Goal: Feedback & Contribution: Contribute content

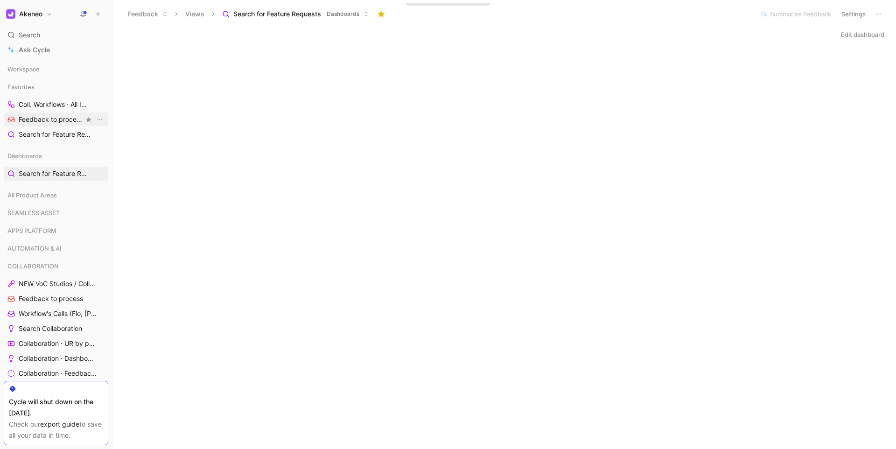
click at [66, 123] on span "Feedback to process COLLABORATION" at bounding box center [51, 120] width 65 height 10
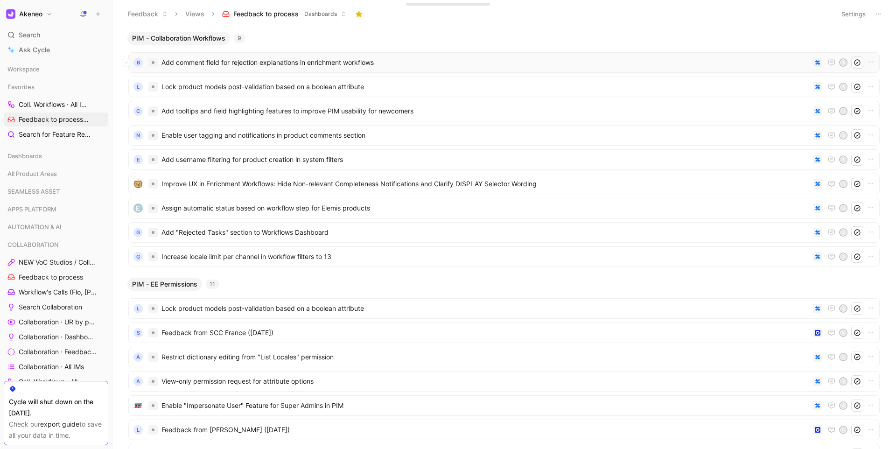
click at [257, 62] on span "Add comment field for rejection explanations in enrichment workflows" at bounding box center [485, 62] width 648 height 11
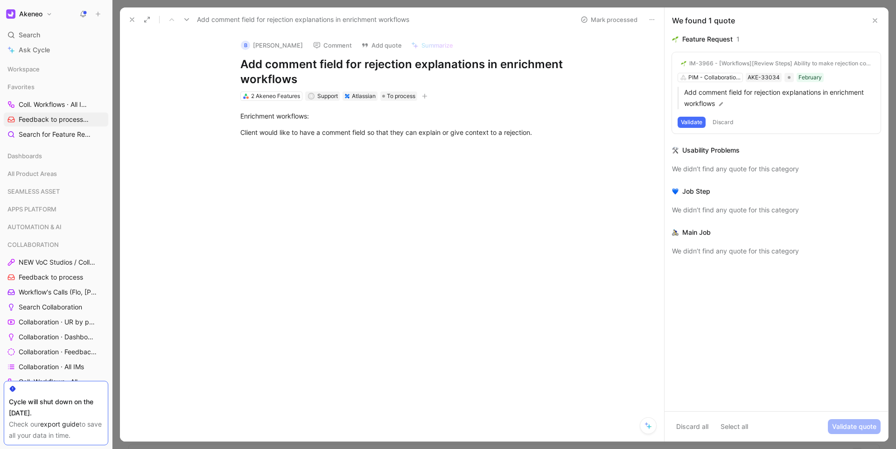
click at [132, 26] on button at bounding box center [131, 19] width 13 height 13
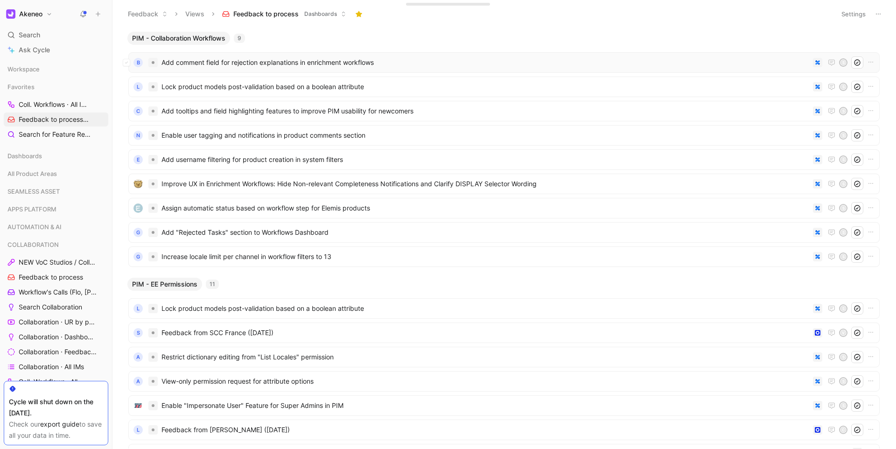
click at [216, 66] on span "Add comment field for rejection explanations in enrichment workflows" at bounding box center [485, 62] width 648 height 11
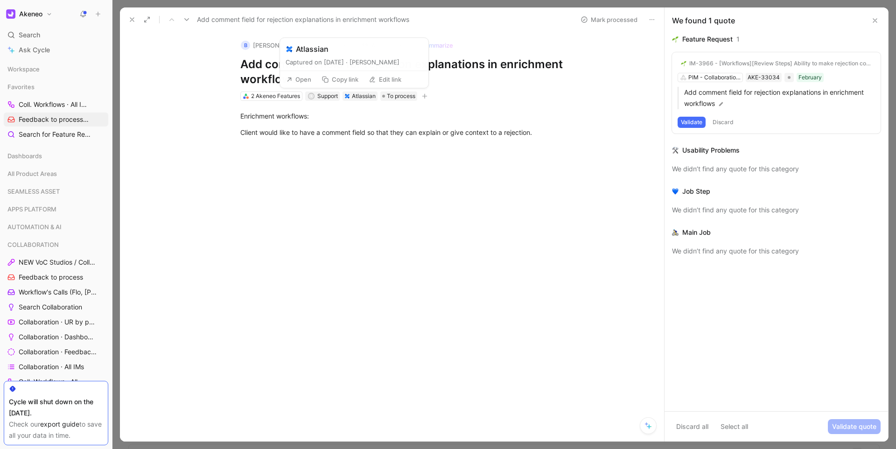
click at [370, 95] on div "Atlassian" at bounding box center [364, 95] width 24 height 9
click at [278, 99] on div "2 Akeneo Features" at bounding box center [275, 95] width 49 height 9
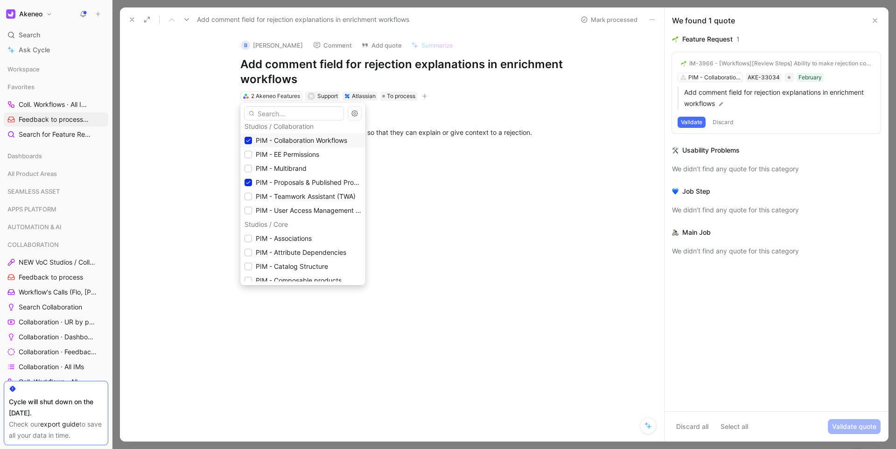
scroll to position [832, 0]
click at [248, 180] on icon at bounding box center [248, 181] width 6 height 6
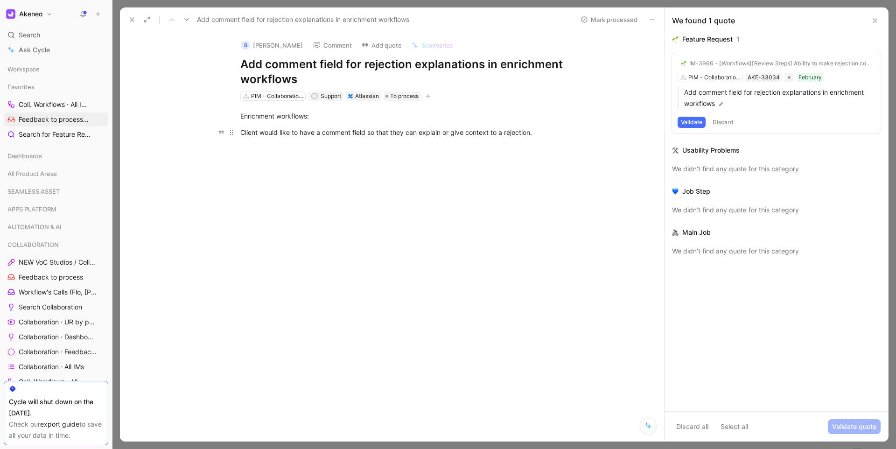
click at [291, 130] on div "Client would like to have a comment field so that they can explain or give cont…" at bounding box center [401, 132] width 323 height 10
click at [285, 77] on h1 "Add comment field for rejection explanations in enrichment workflows" at bounding box center [401, 72] width 323 height 30
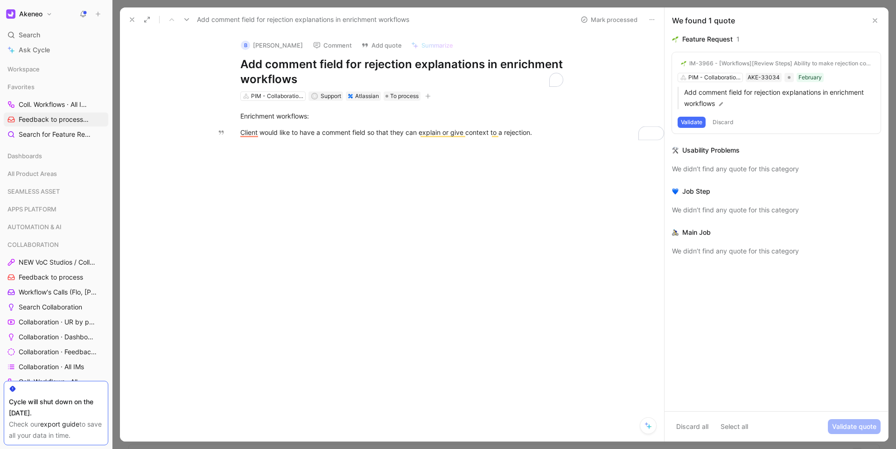
click at [285, 77] on h1 "Add comment field for rejection explanations in enrichment workflows" at bounding box center [401, 72] width 323 height 30
copy h1 "Add comment field for rejection explanations in enrichment workflows"
click at [322, 128] on div "Client would like to have a comment field so that they can explain or give cont…" at bounding box center [401, 132] width 323 height 10
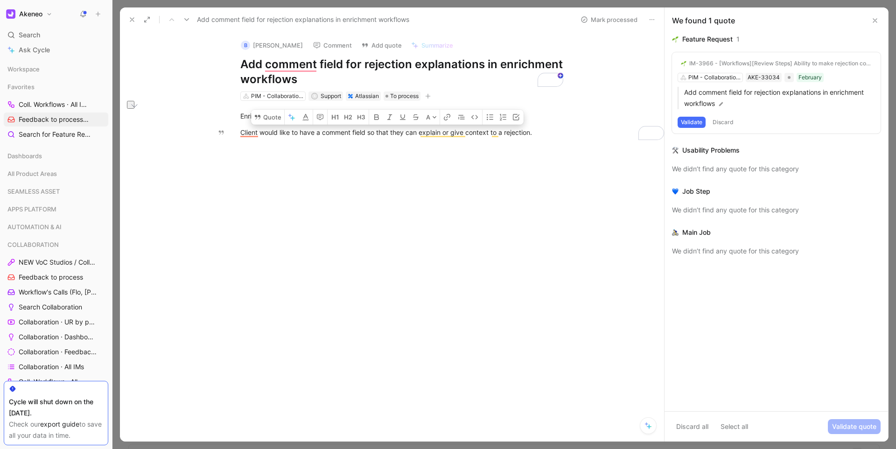
copy div "Client would like to have a comment field so that they can explain or give cont…"
click at [135, 21] on icon at bounding box center [131, 19] width 7 height 7
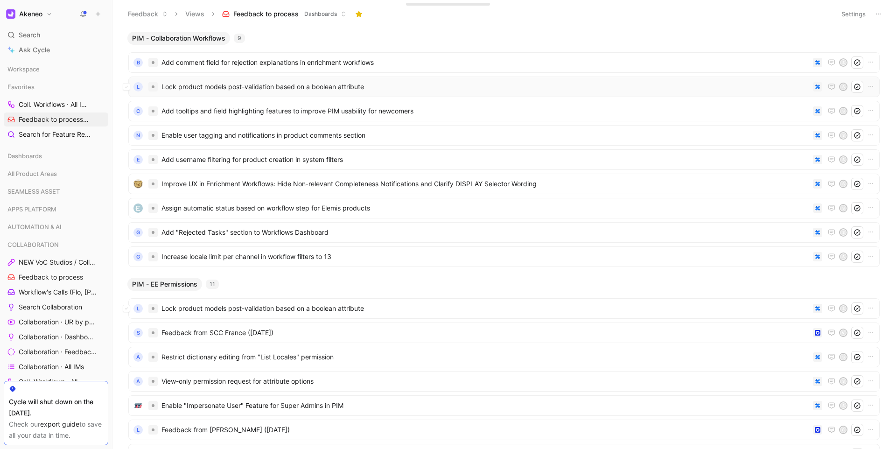
click at [191, 81] on span "Lock product models post-validation based on a boolean attribute" at bounding box center [485, 86] width 648 height 11
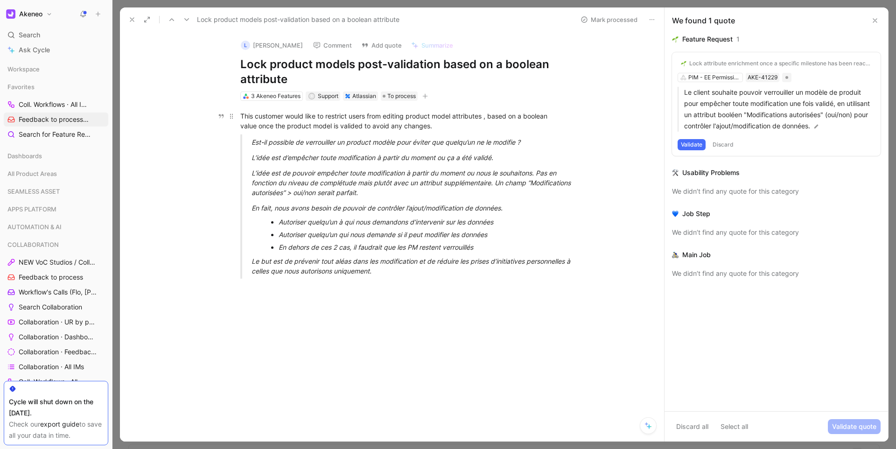
click at [402, 118] on div "This customer would like to restrict users from editing product model attribute…" at bounding box center [401, 121] width 323 height 20
copy div "This customer would like to restrict users from editing product model attribute…"
click at [134, 21] on icon at bounding box center [131, 19] width 7 height 7
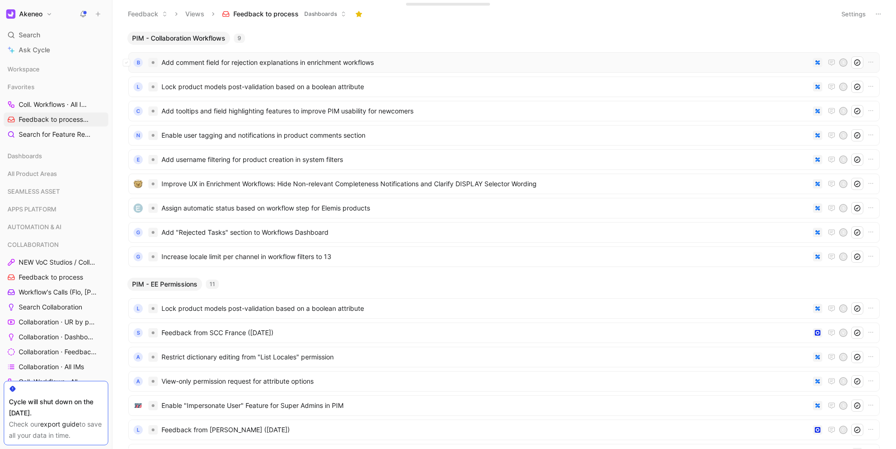
click at [255, 63] on span "Add comment field for rejection explanations in enrichment workflows" at bounding box center [485, 62] width 648 height 11
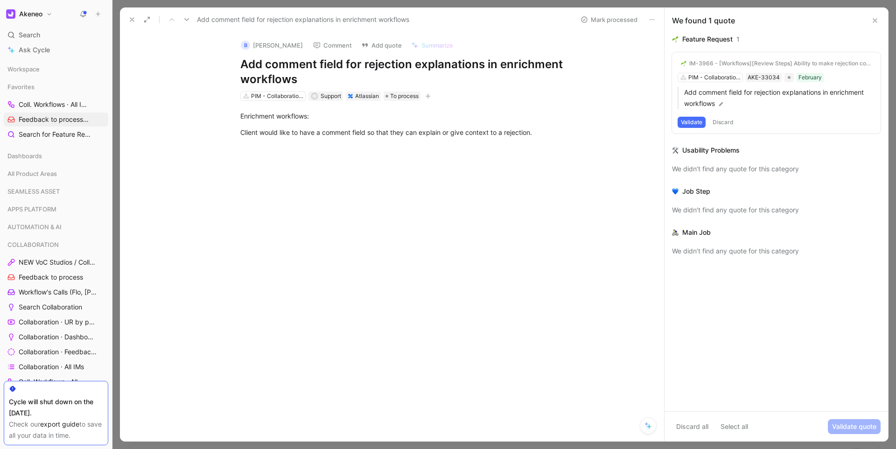
click at [135, 21] on icon at bounding box center [131, 19] width 7 height 7
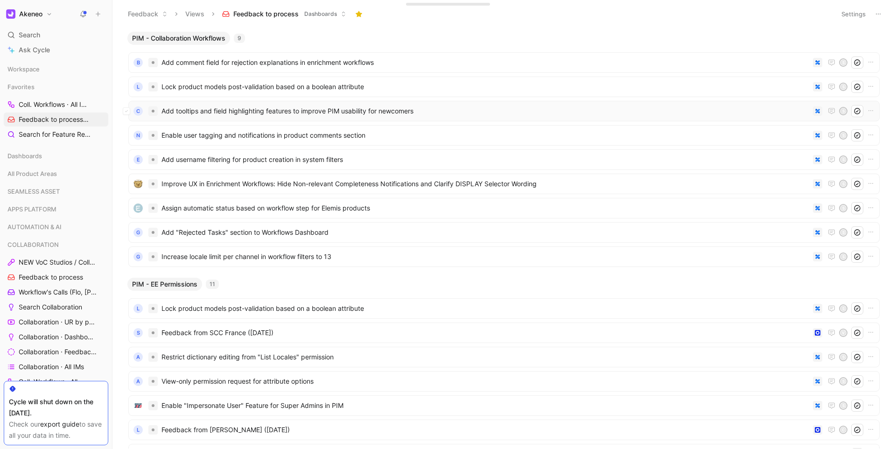
click at [200, 106] on span "Add tooltips and field highlighting features to improve PIM usability for newco…" at bounding box center [485, 110] width 648 height 11
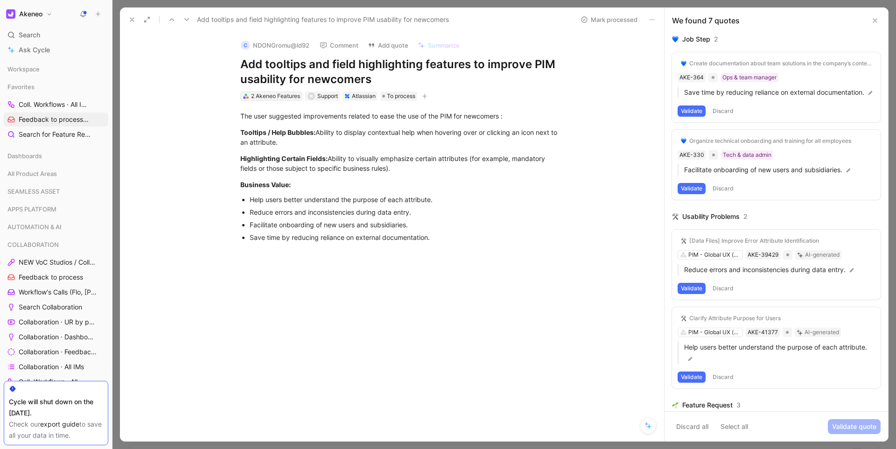
click at [270, 97] on div "2 Akeneo Features" at bounding box center [275, 95] width 49 height 9
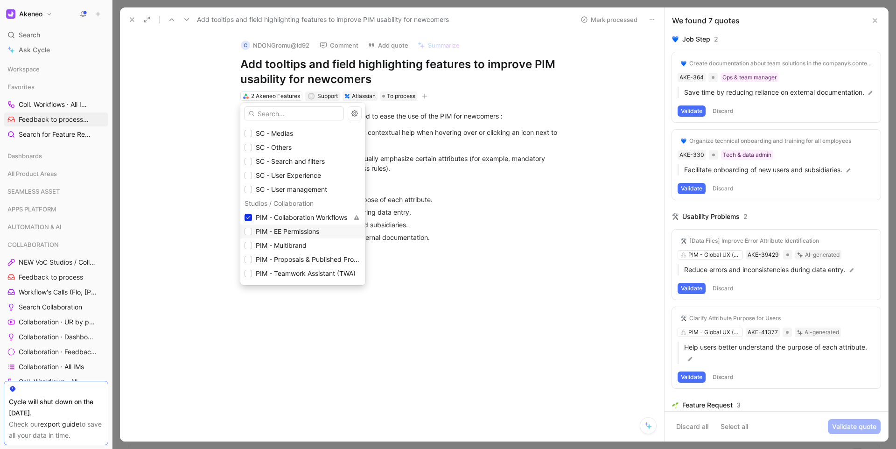
scroll to position [759, 0]
click at [249, 213] on icon at bounding box center [248, 212] width 6 height 6
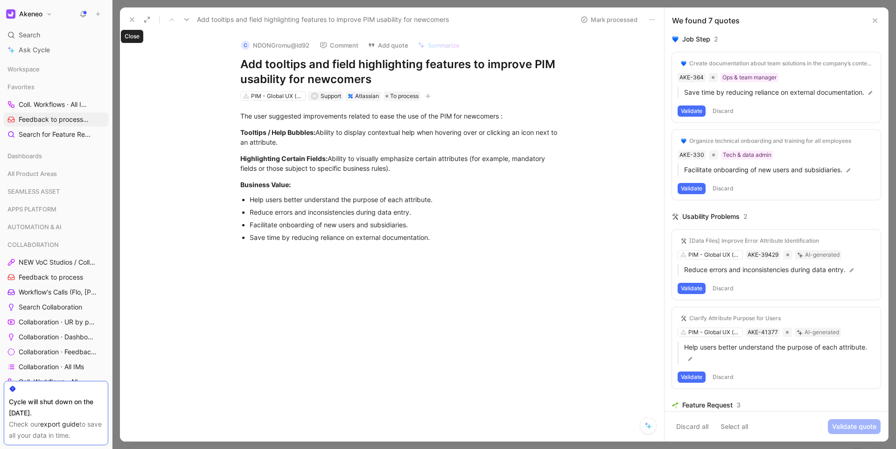
click at [128, 21] on icon at bounding box center [131, 19] width 7 height 7
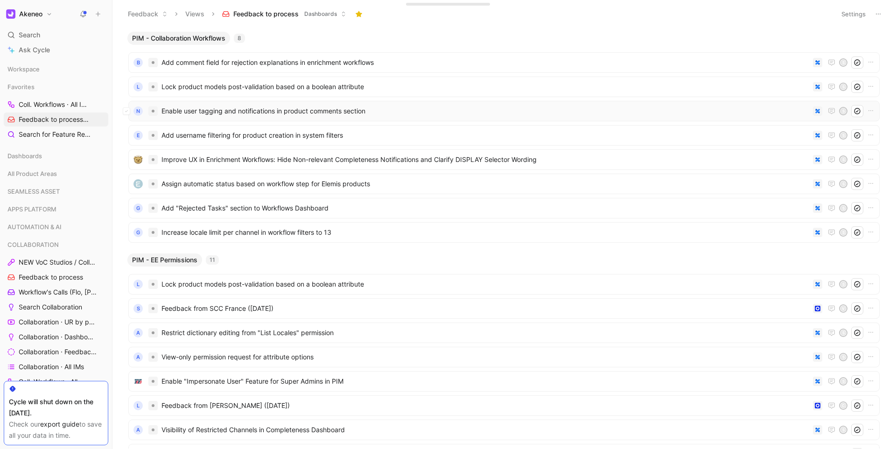
click at [244, 111] on span "Enable user tagging and notifications in product comments section" at bounding box center [485, 110] width 648 height 11
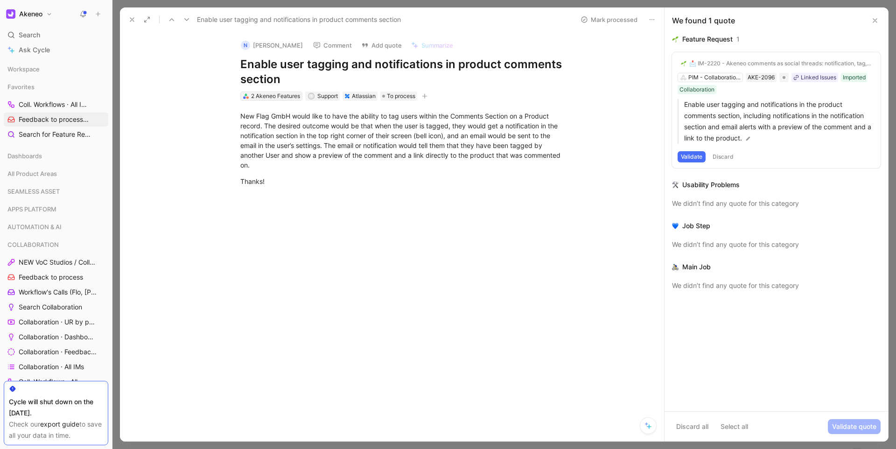
click at [269, 99] on div "2 Akeneo Features" at bounding box center [275, 95] width 49 height 9
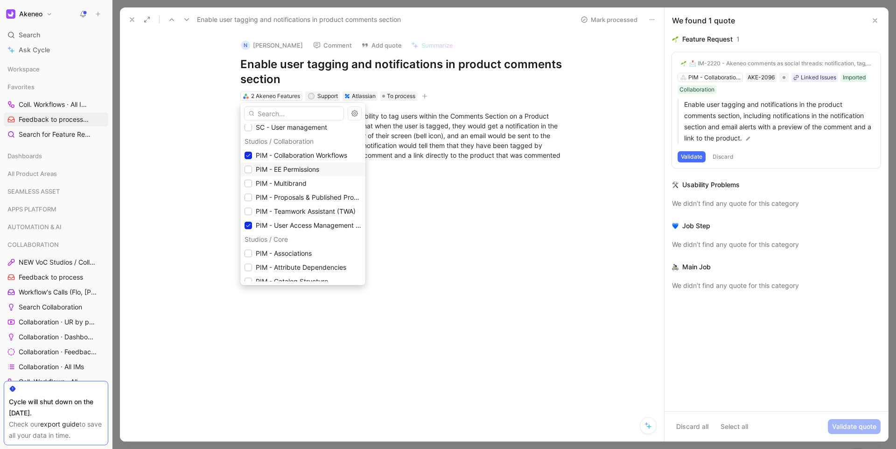
scroll to position [817, 0]
click at [250, 223] on icon at bounding box center [248, 224] width 6 height 6
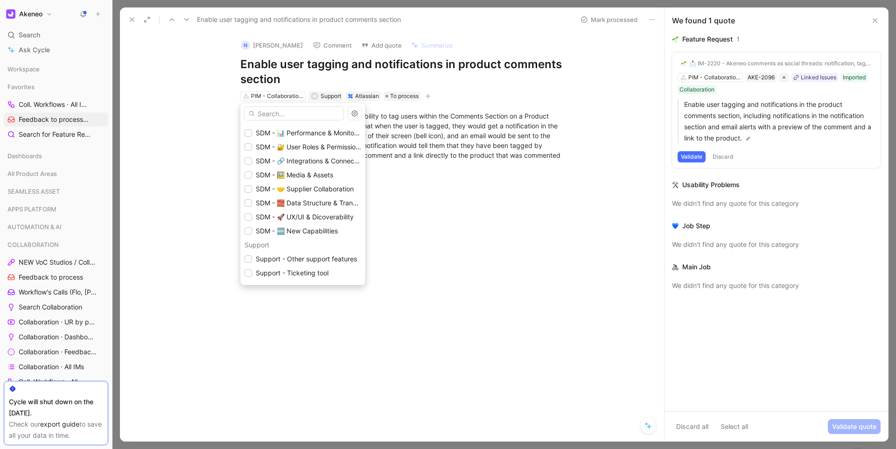
scroll to position [1424, 0]
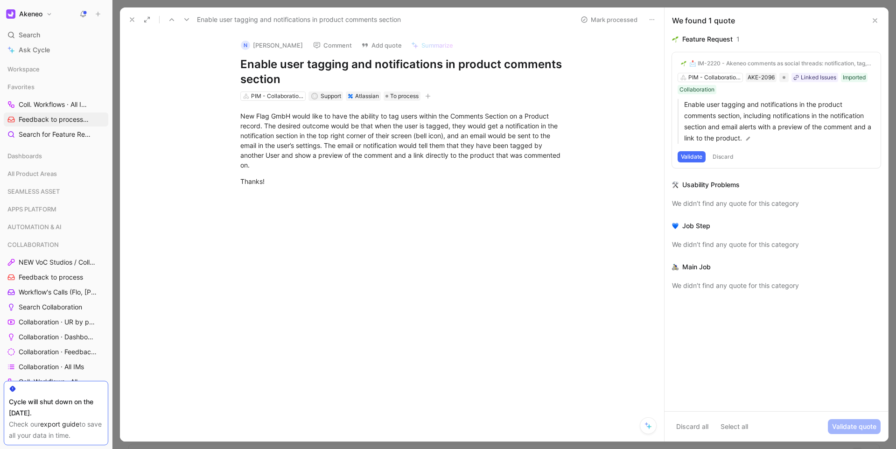
click at [701, 157] on button "Validate" at bounding box center [691, 156] width 28 height 11
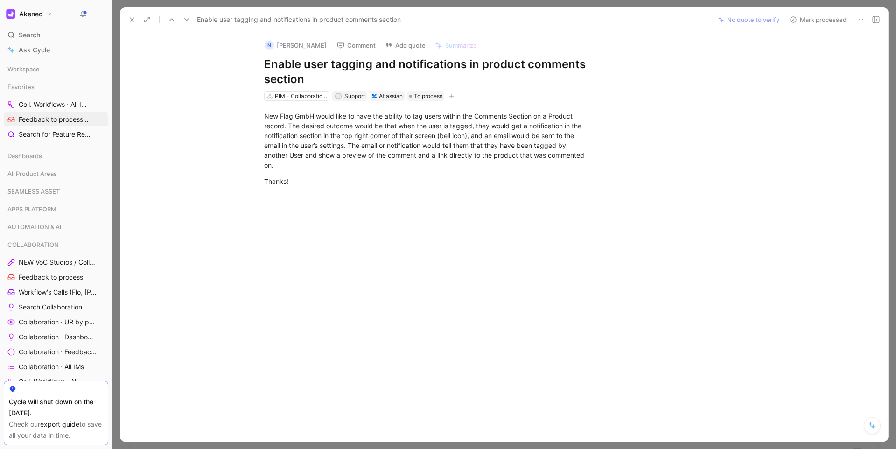
click at [805, 20] on button "Mark processed" at bounding box center [817, 19] width 65 height 13
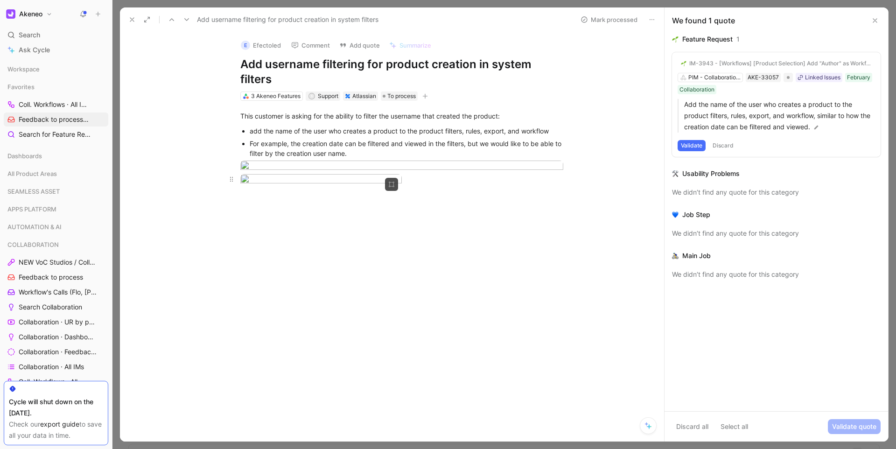
click at [332, 216] on body "Akeneo Search ⌘ K Ask Cycle Workspace Favorites Coll. Workflows · All IMs COLLA…" at bounding box center [448, 224] width 896 height 449
click at [236, 187] on div "To enrich screen reader interactions, please activate Accessibility in Grammarl…" at bounding box center [232, 180] width 18 height 13
click at [270, 217] on body "Akeneo Search ⌘ K Ask Cycle Workspace Favorites Coll. Workflows · All IMs COLLA…" at bounding box center [448, 224] width 896 height 449
click at [264, 99] on div "3 Akeneo Features" at bounding box center [275, 95] width 49 height 9
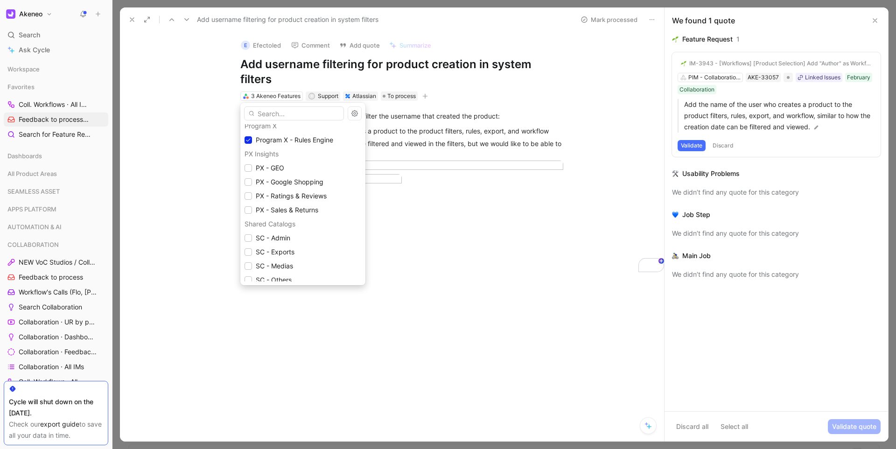
scroll to position [619, 0]
click at [247, 144] on icon at bounding box center [248, 142] width 6 height 6
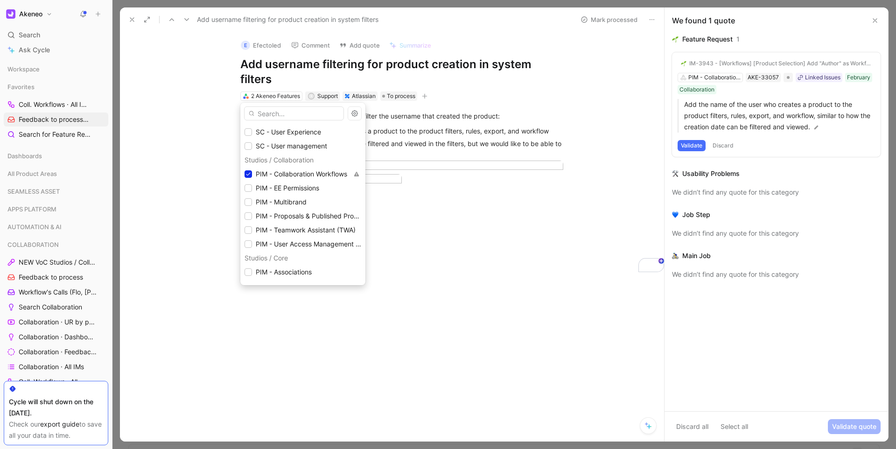
scroll to position [804, 0]
click at [250, 165] on icon at bounding box center [248, 167] width 6 height 6
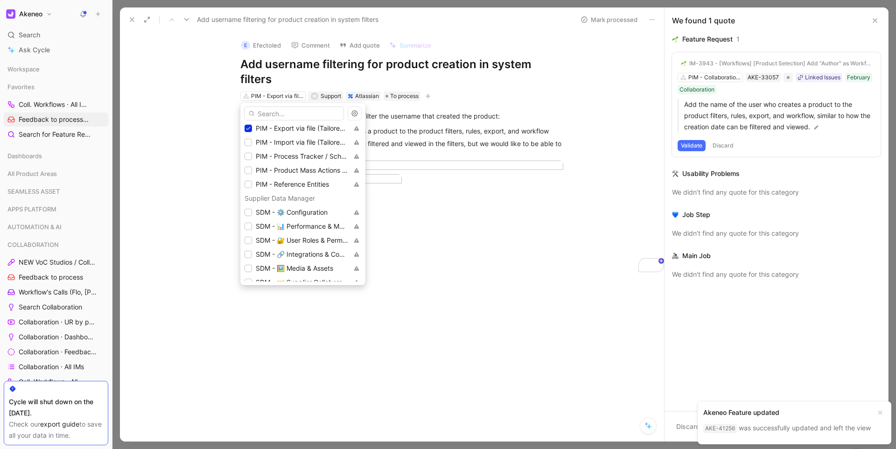
scroll to position [1316, 0]
click at [249, 132] on icon at bounding box center [248, 130] width 6 height 6
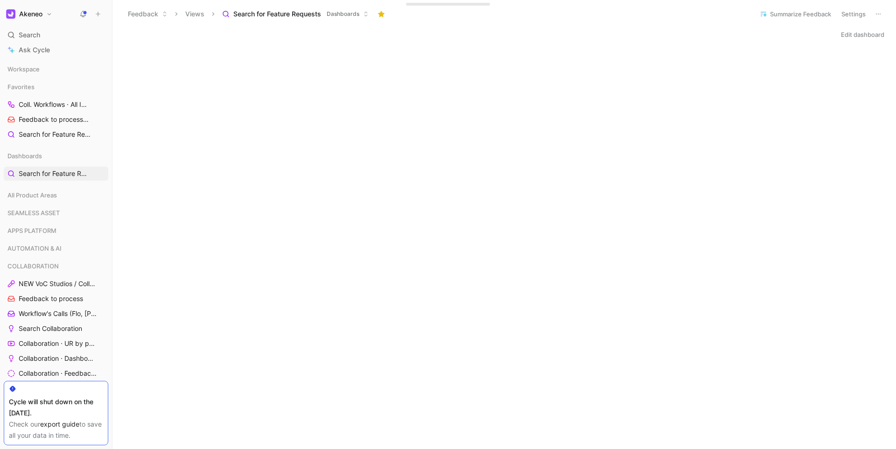
scroll to position [641, 0]
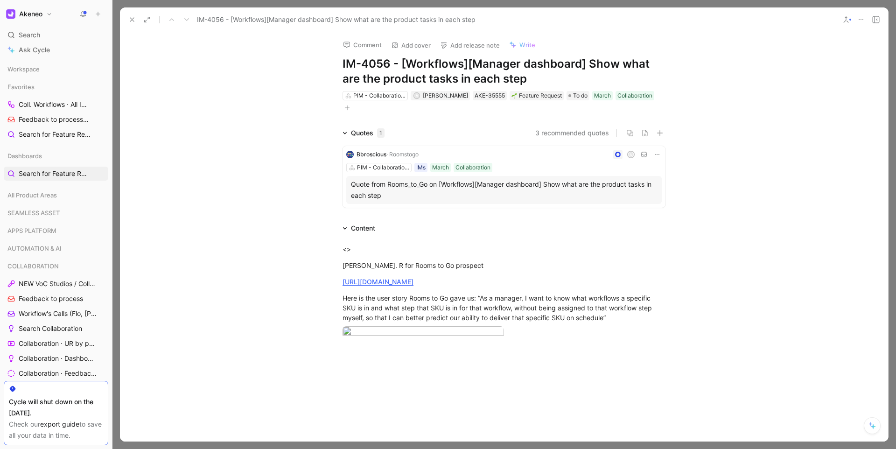
click at [132, 20] on use at bounding box center [132, 20] width 4 height 4
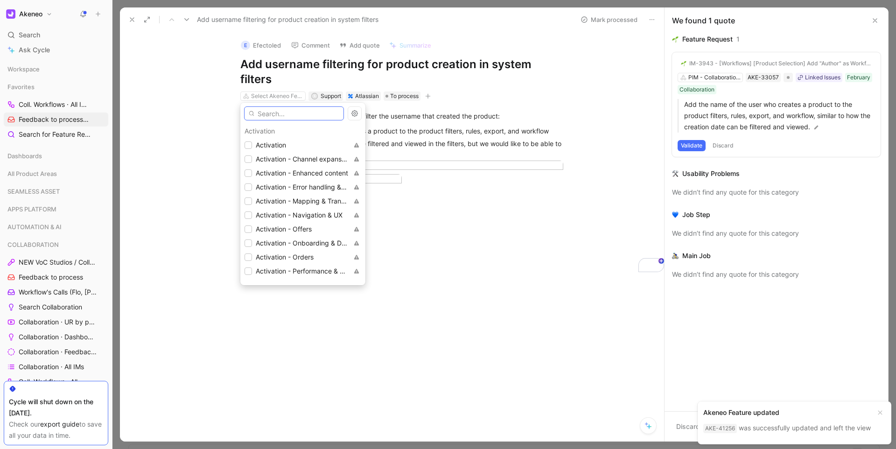
click at [298, 110] on input "text" at bounding box center [294, 113] width 100 height 14
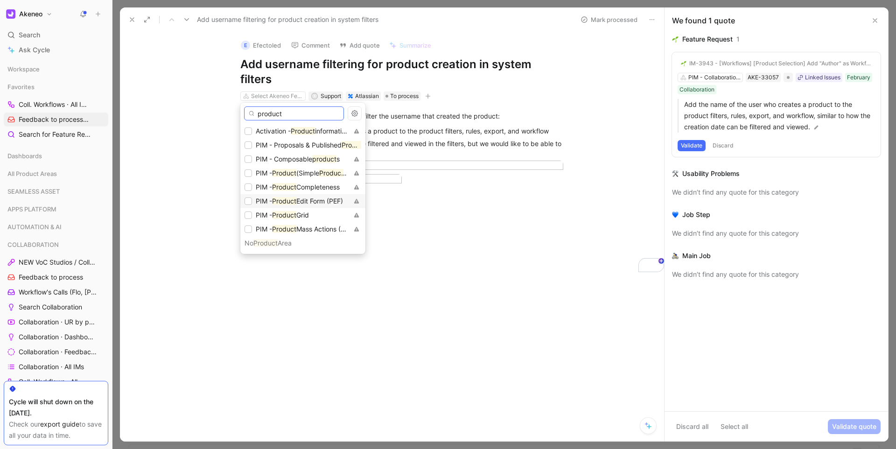
type input "product"
click at [310, 198] on span "Edit Form (PEF)" at bounding box center [319, 201] width 47 height 8
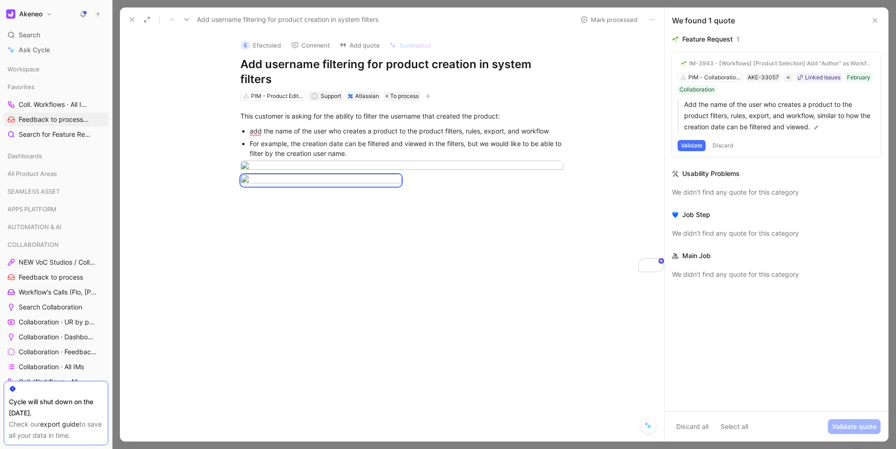
click at [134, 19] on icon at bounding box center [131, 19] width 7 height 7
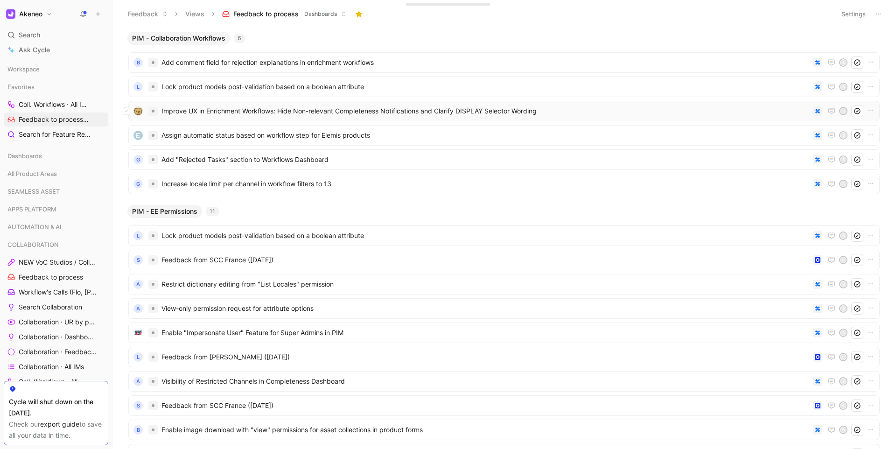
click at [248, 117] on div "Improve UX in Enrichment Workflows: Hide Non-relevant Completeness Notification…" at bounding box center [503, 111] width 751 height 21
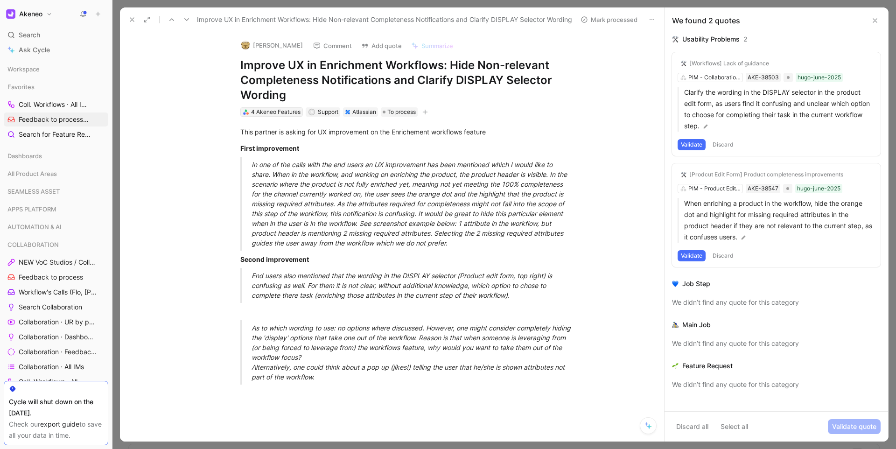
click at [279, 108] on div "4 Akeneo Features" at bounding box center [275, 111] width 49 height 9
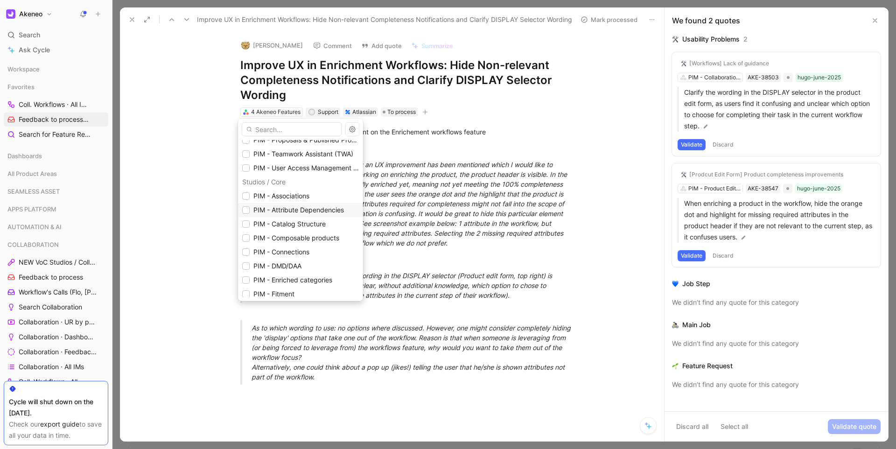
scroll to position [1005, 0]
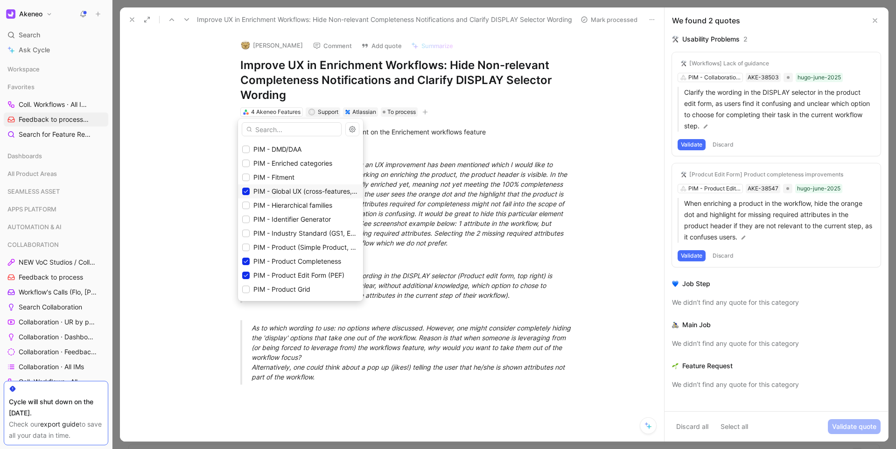
click at [248, 195] on div "PIM - Global UX (cross-features, responsive, etc.)" at bounding box center [300, 191] width 117 height 11
click at [249, 195] on label at bounding box center [245, 191] width 7 height 7
click at [246, 260] on icon at bounding box center [246, 261] width 6 height 6
click at [248, 274] on icon at bounding box center [246, 275] width 6 height 6
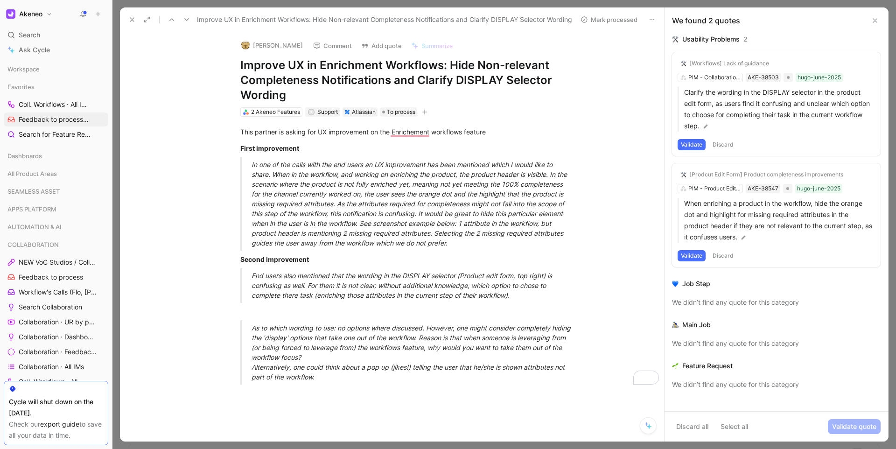
click at [702, 145] on button "Validate" at bounding box center [691, 144] width 28 height 11
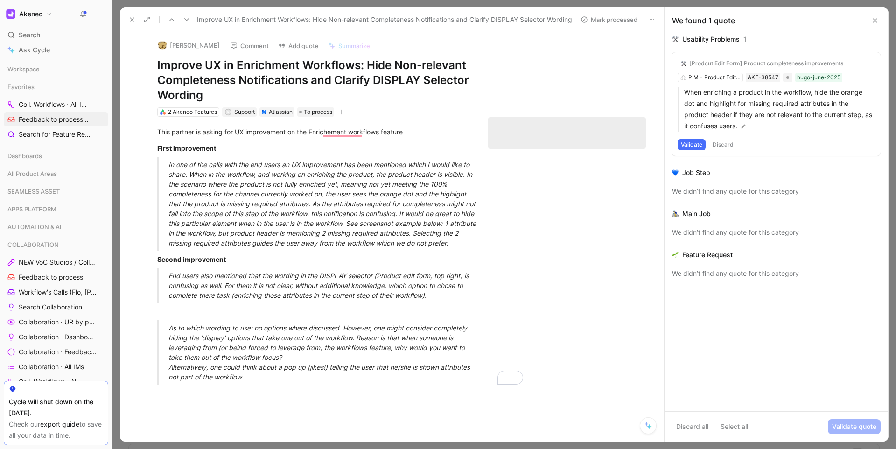
click at [702, 145] on button "Validate" at bounding box center [691, 144] width 28 height 11
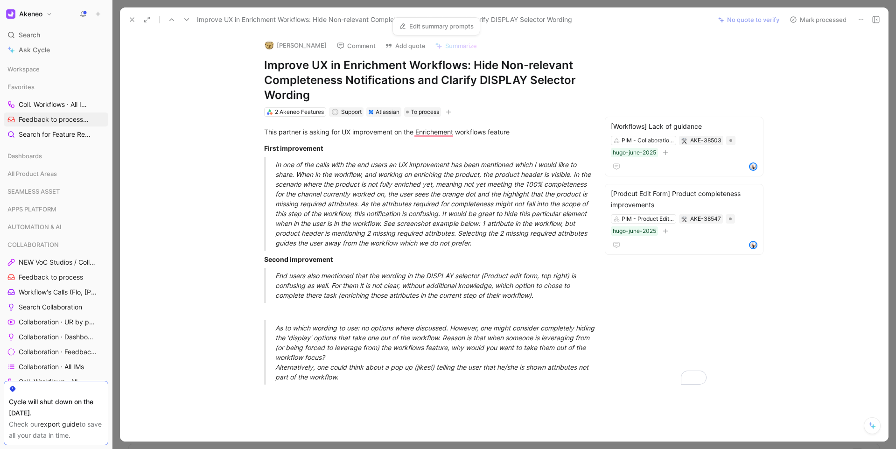
click at [540, 48] on div "Jelmer Tick Comment Add quote Summarize" at bounding box center [423, 43] width 327 height 21
click at [863, 23] on button at bounding box center [860, 19] width 13 height 13
click at [388, 46] on button "Add quote" at bounding box center [405, 45] width 49 height 13
drag, startPoint x: 311, startPoint y: 91, endPoint x: 257, endPoint y: 62, distance: 61.4
click at [257, 62] on div "Jelmer Tick Comment Add quote Summarize Improve UX in Enrichment Workflows: Hid…" at bounding box center [425, 75] width 358 height 86
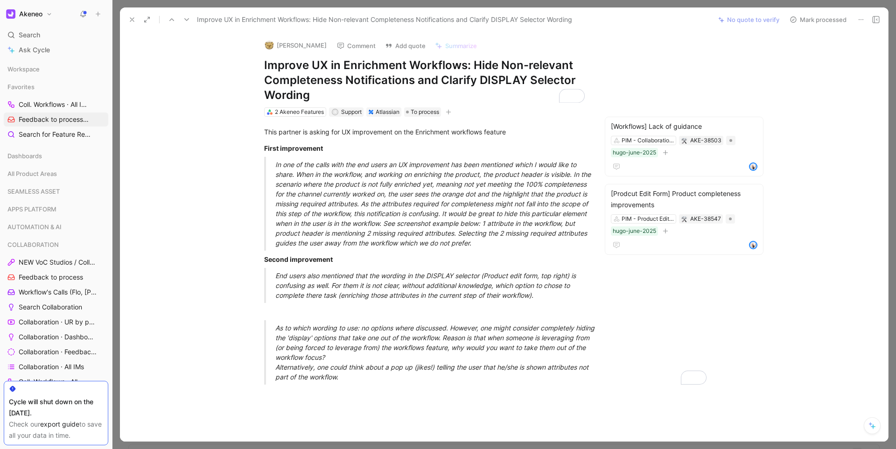
copy h1 "Improve UX in Enrichment Workflows: Hide Non-relevant Completeness Notification…"
click at [381, 43] on button "Add quote" at bounding box center [405, 45] width 49 height 13
click at [310, 93] on h1 "Improve UX in Enrichment Workflows: Hide Non-relevant Completeness Notification…" at bounding box center [425, 80] width 323 height 45
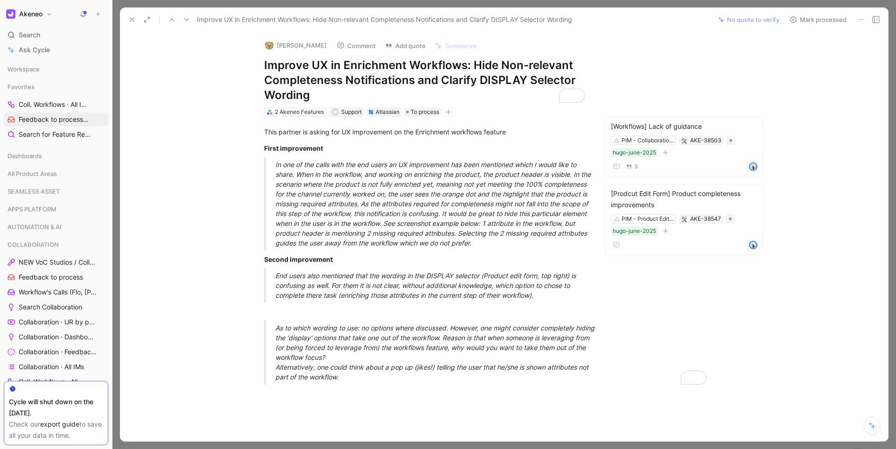
copy h1 "Improve UX in Enrichment Workflows: Hide Non-relevant Completeness Notification…"
click at [382, 50] on button "Add quote" at bounding box center [405, 45] width 49 height 13
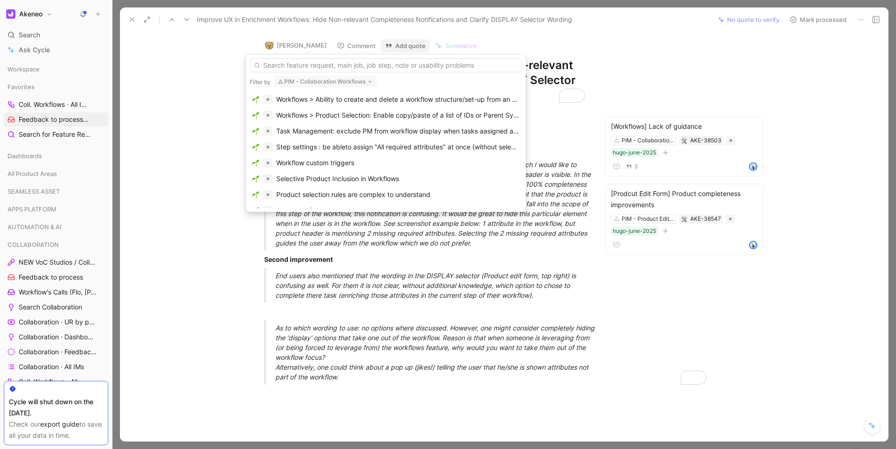
click at [343, 63] on input "text" at bounding box center [386, 65] width 272 height 14
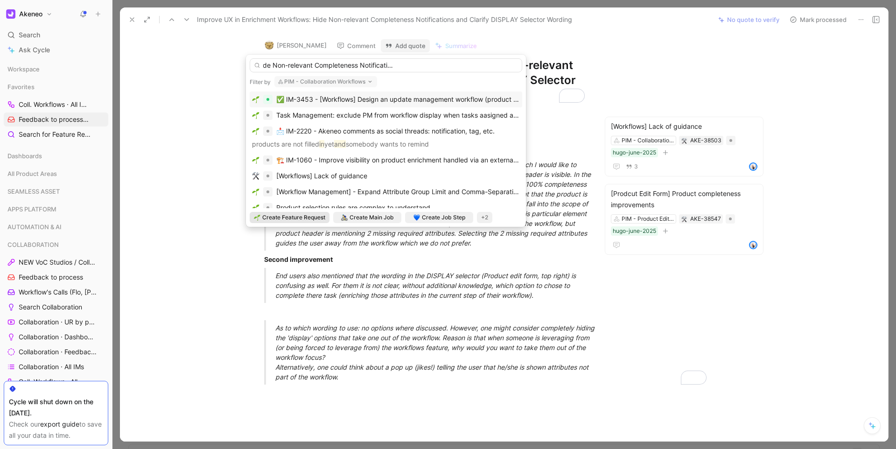
type input "Improve UX in Enrichment Workflows: Hide Non-relevant Completeness Notification…"
click at [298, 217] on span "Create Feature Request" at bounding box center [293, 217] width 63 height 9
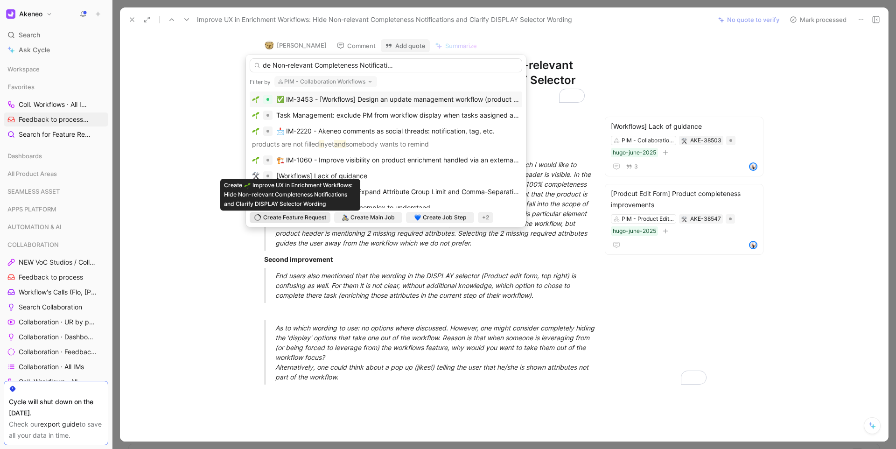
scroll to position [0, 0]
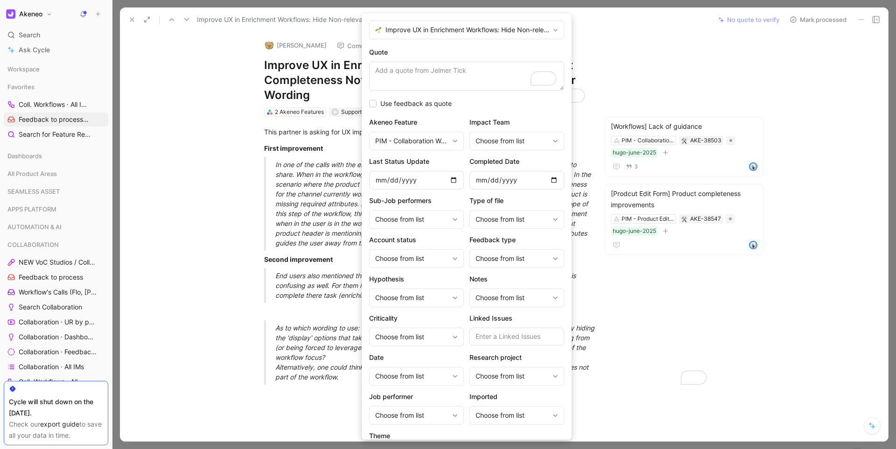
click at [421, 73] on textarea "Quote" at bounding box center [466, 76] width 195 height 29
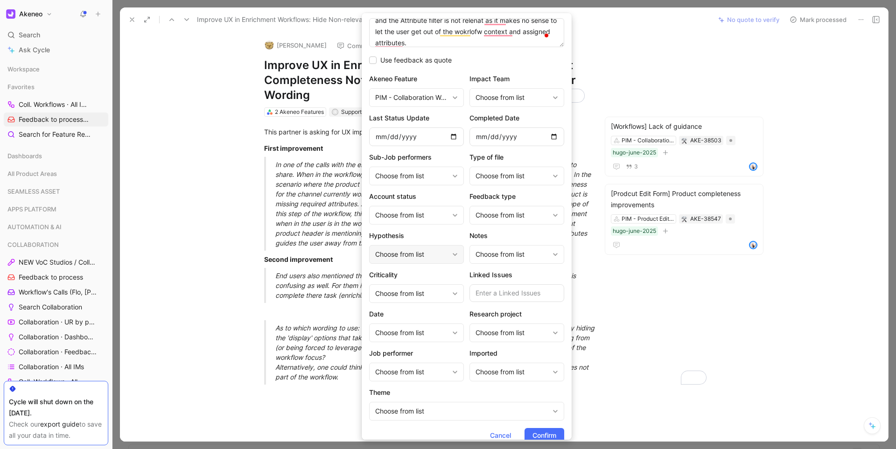
scroll to position [54, 0]
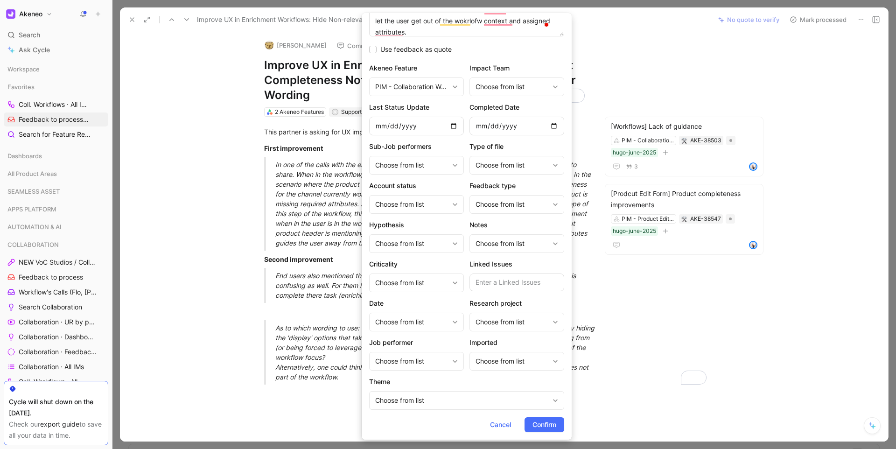
type textarea "Improve Header of the Product Page in Workflow context because too complex: Com…"
click at [547, 432] on form "Improve UX in Enrichment Workflows: Hide Non-relevant Completeness Notification…" at bounding box center [467, 199] width 210 height 480
click at [547, 428] on span "Confirm" at bounding box center [544, 424] width 24 height 11
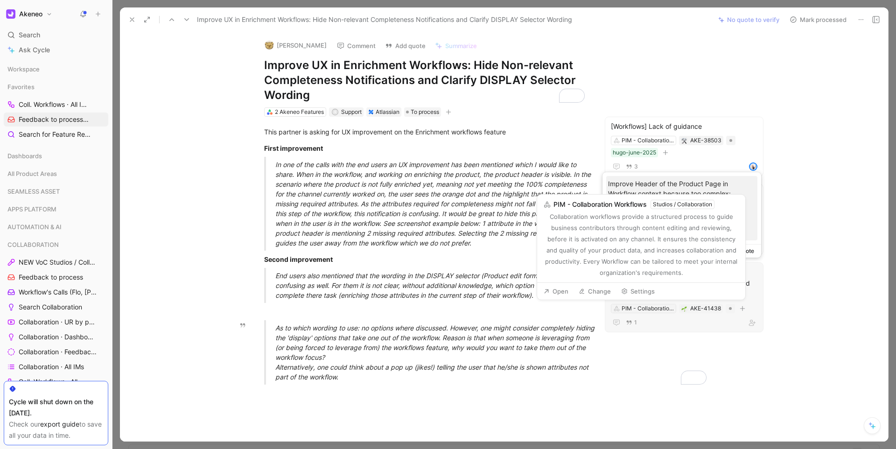
click at [627, 309] on div "PIM - Collaboration Workflows" at bounding box center [647, 308] width 52 height 9
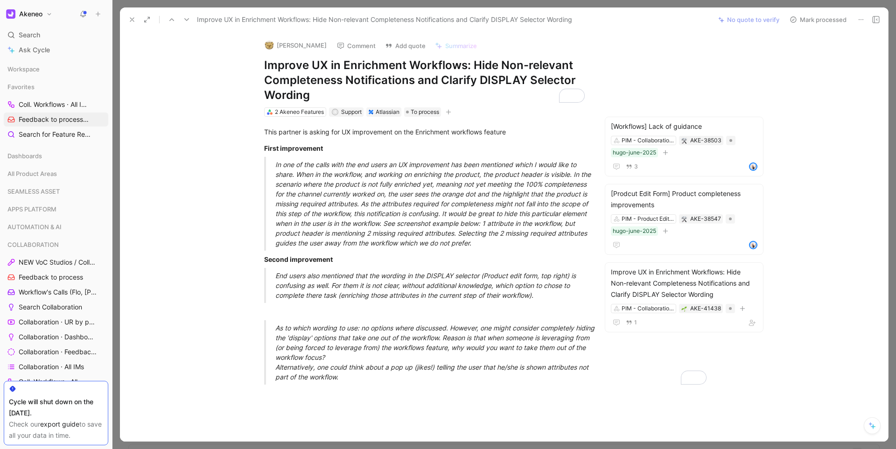
click at [812, 20] on button "Mark processed" at bounding box center [817, 19] width 65 height 13
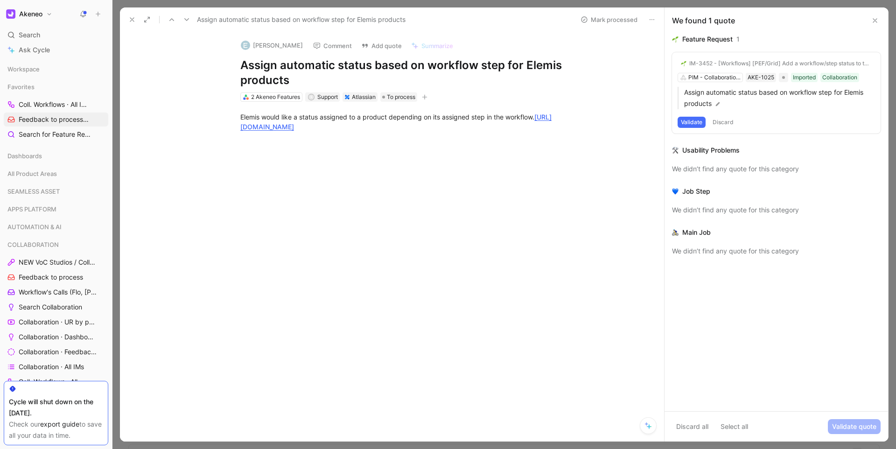
click at [699, 124] on button "Validate" at bounding box center [691, 122] width 28 height 11
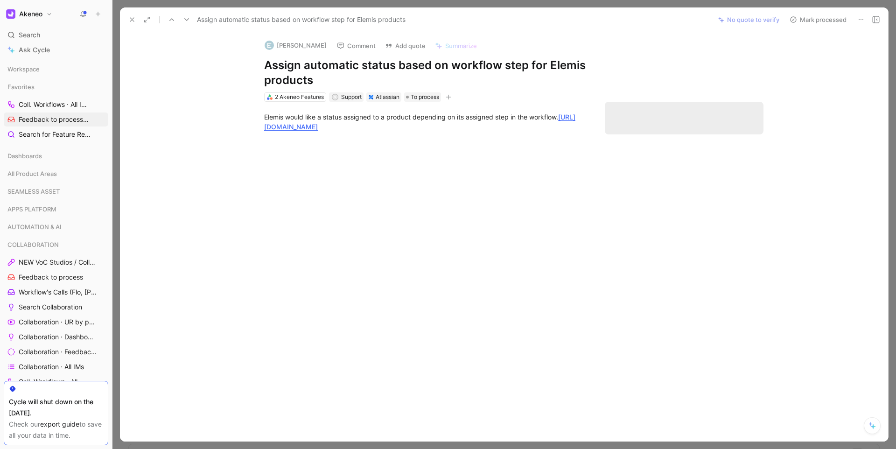
click at [802, 24] on button "Mark processed" at bounding box center [817, 19] width 65 height 13
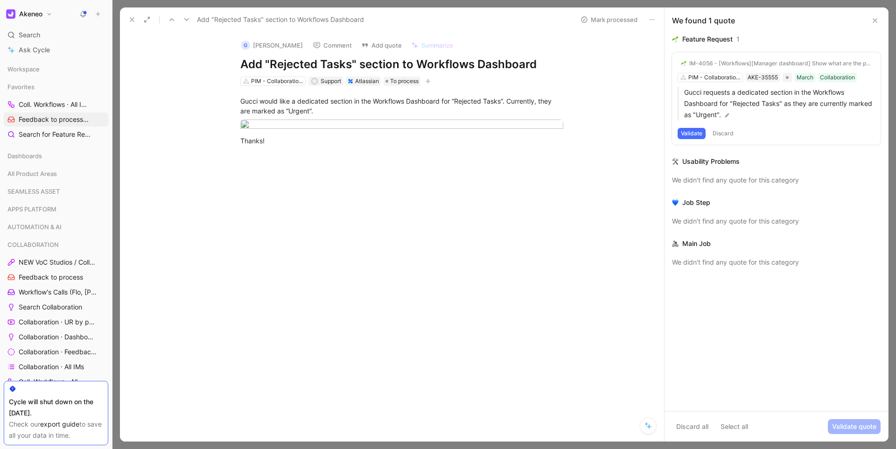
click at [721, 132] on button "Discard" at bounding box center [723, 133] width 28 height 11
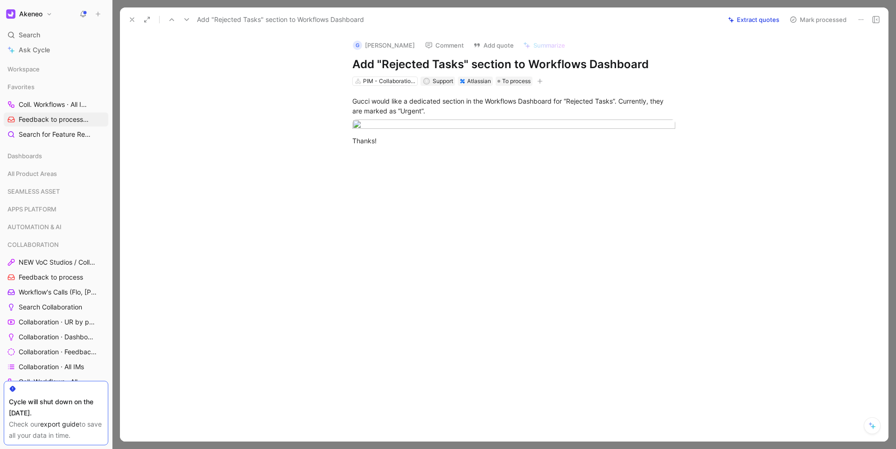
click at [442, 64] on h1 "Add "Rejected Tasks" section to Workflows Dashboard" at bounding box center [513, 64] width 323 height 15
copy h1 "Add "Rejected Tasks" section to Workflows Dashboard"
click at [595, 68] on h1 "Add "Rejected Tasks" section to Workflows Dashboard" at bounding box center [513, 64] width 323 height 15
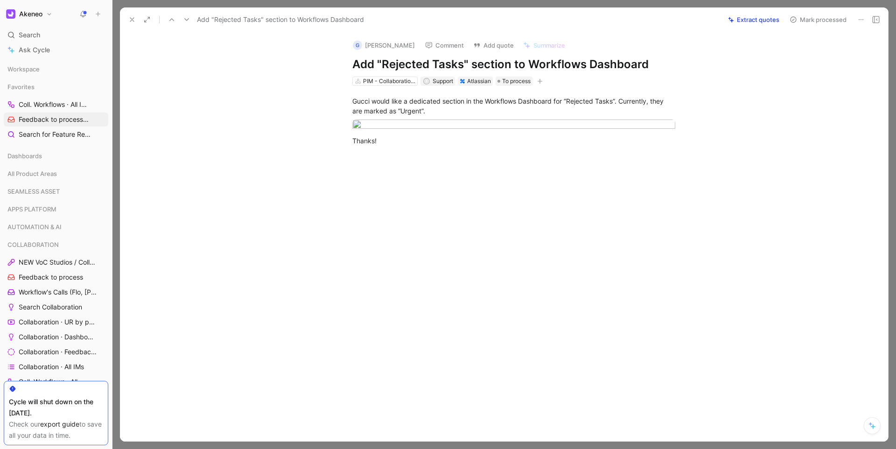
click at [596, 67] on h1 "Add "Rejected Tasks" section to Workflows Dashboard" at bounding box center [513, 64] width 323 height 15
click at [594, 67] on h1 "Add "Rejected Tasks" section to Workflows HP Widget" at bounding box center [513, 64] width 323 height 15
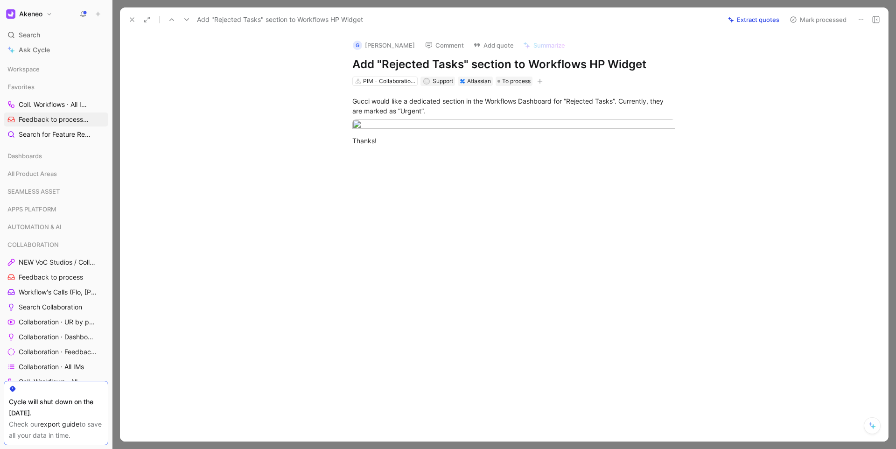
copy h1 "Add "Rejected Tasks" section to Workflows HP Widget"
click at [480, 47] on button "Add quote" at bounding box center [493, 45] width 49 height 13
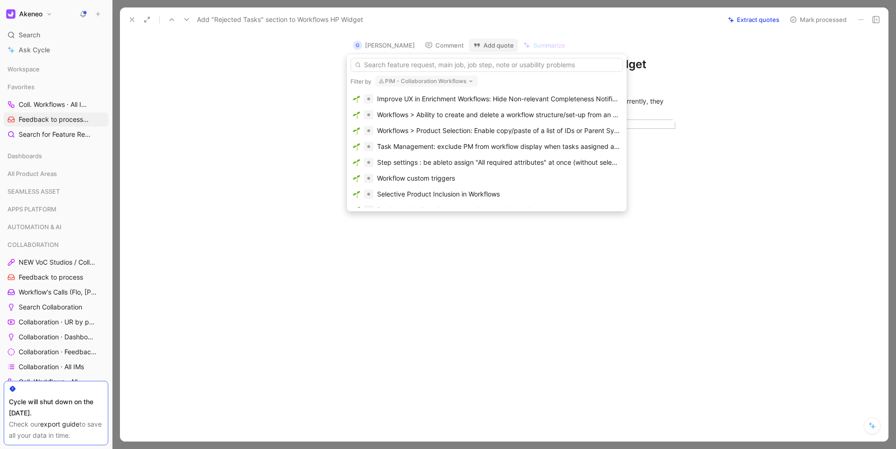
click at [443, 66] on input "text" at bounding box center [486, 65] width 272 height 14
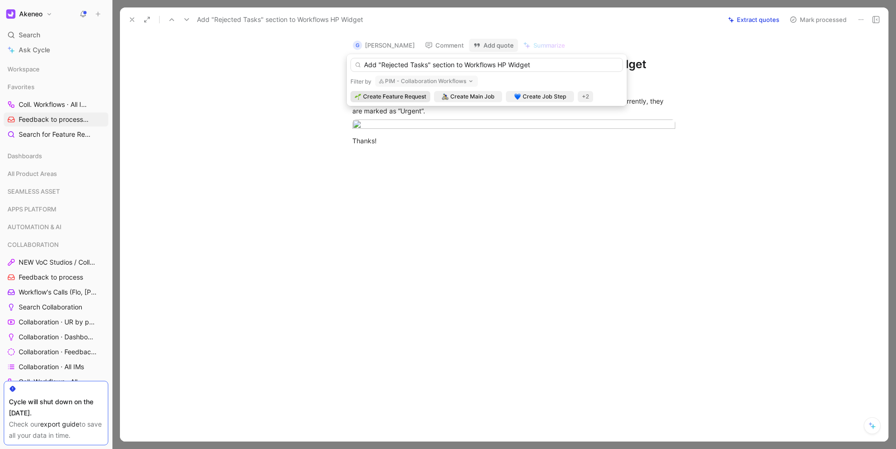
type input "Add "Rejected Tasks" section to Workflows HP Widget"
click at [397, 99] on span "Create Feature Request" at bounding box center [394, 96] width 63 height 9
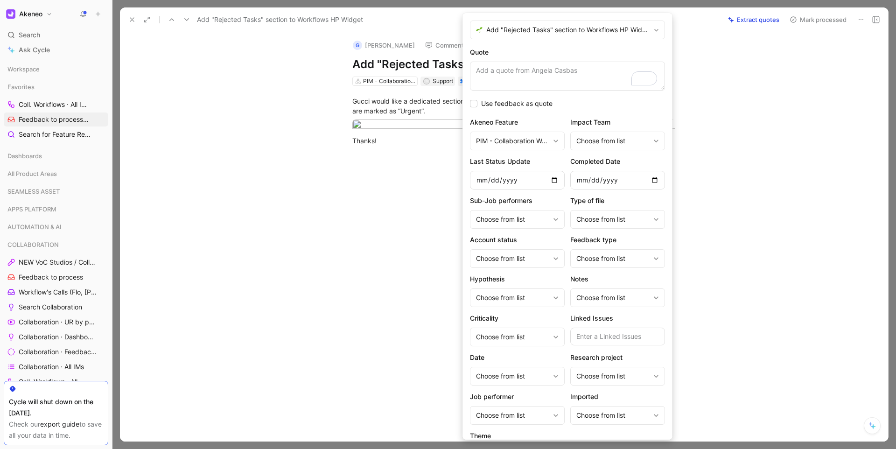
click at [524, 77] on textarea "Quote" at bounding box center [567, 76] width 195 height 29
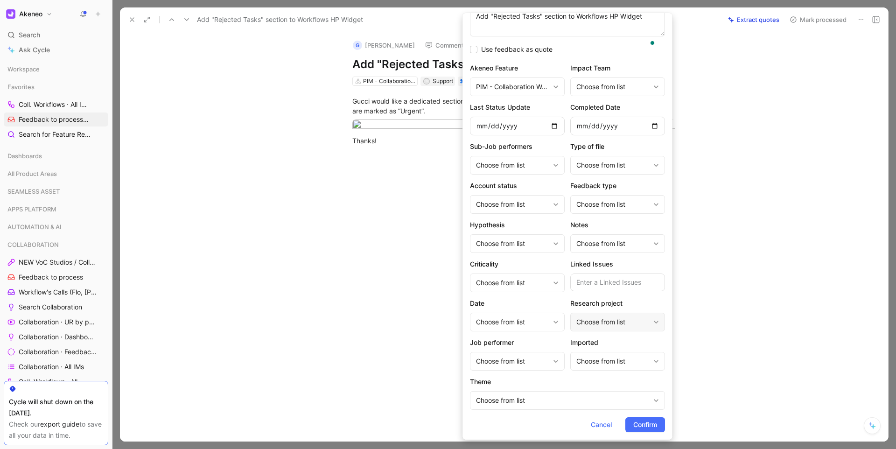
scroll to position [54, 0]
type textarea "Add "Rejected Tasks" section to Workflows HP Widget"
click at [637, 417] on form "Add "Rejected Tasks" section to Workflows HP Widget Quote Add "Rejected Tasks" …" at bounding box center [567, 199] width 210 height 480
click at [637, 420] on span "Confirm" at bounding box center [645, 424] width 24 height 11
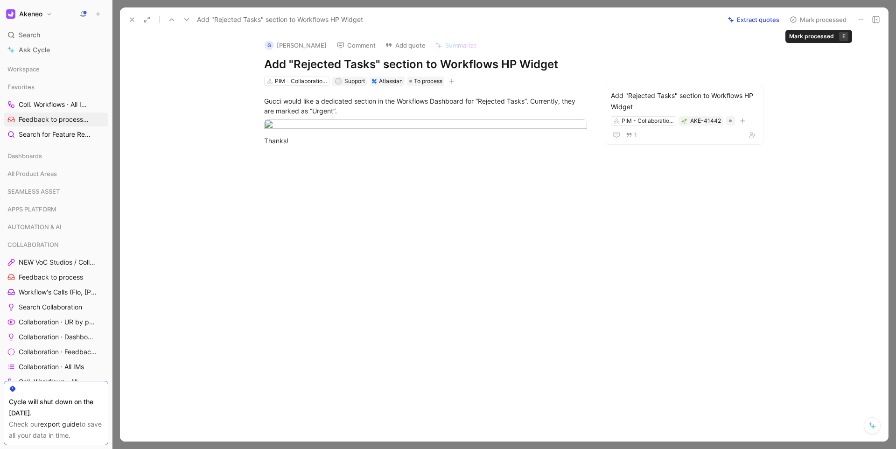
click at [808, 18] on button "Mark processed" at bounding box center [817, 19] width 65 height 13
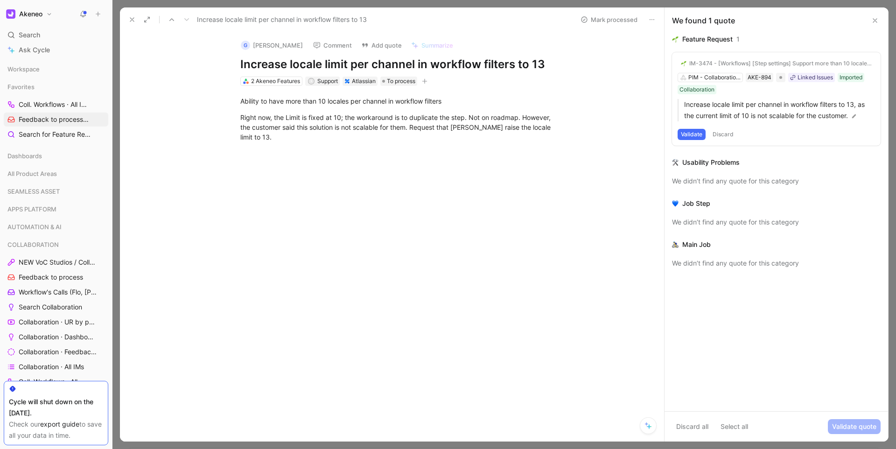
click at [133, 21] on icon at bounding box center [131, 19] width 7 height 7
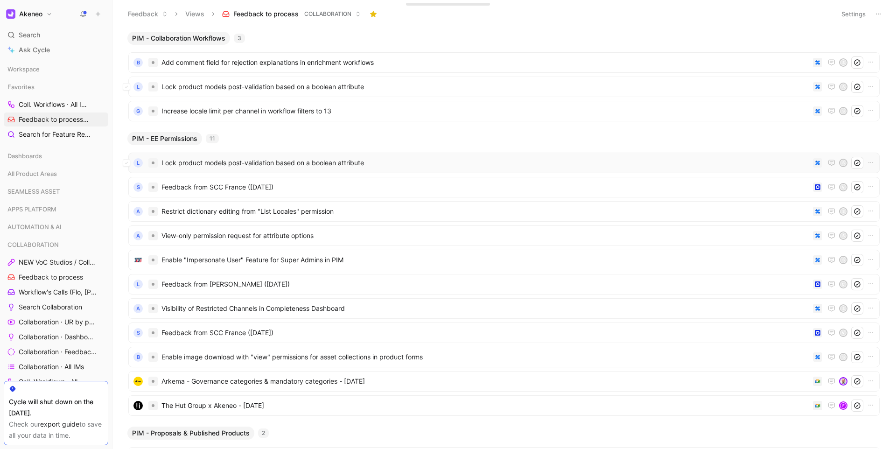
click at [240, 159] on span "Lock product models post-validation based on a boolean attribute" at bounding box center [485, 162] width 648 height 11
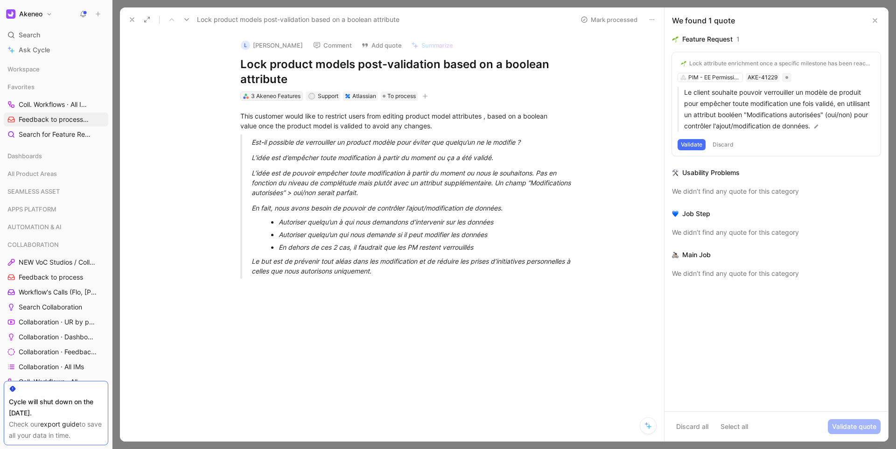
click at [281, 98] on div "3 Akeneo Features" at bounding box center [275, 95] width 49 height 9
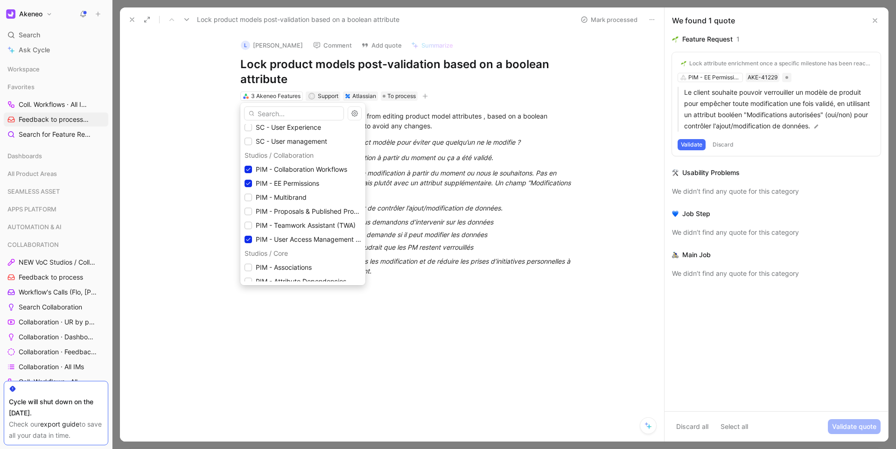
scroll to position [826, 0]
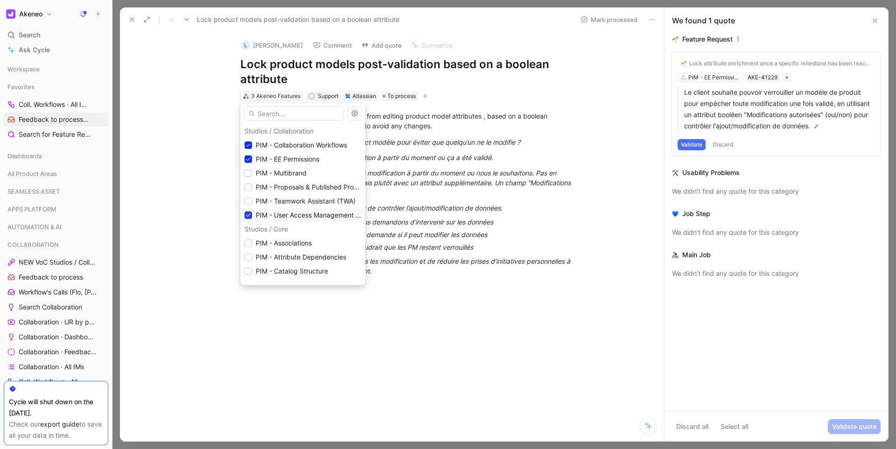
click at [250, 212] on icon at bounding box center [248, 215] width 6 height 6
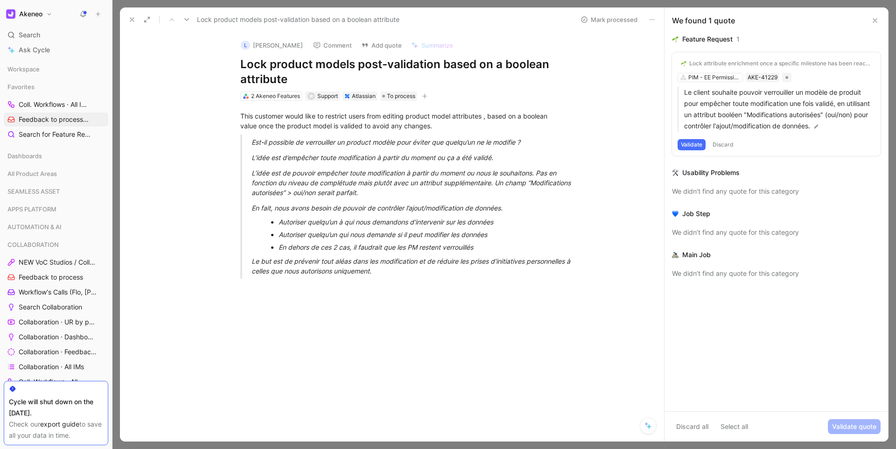
click at [131, 21] on icon at bounding box center [131, 19] width 7 height 7
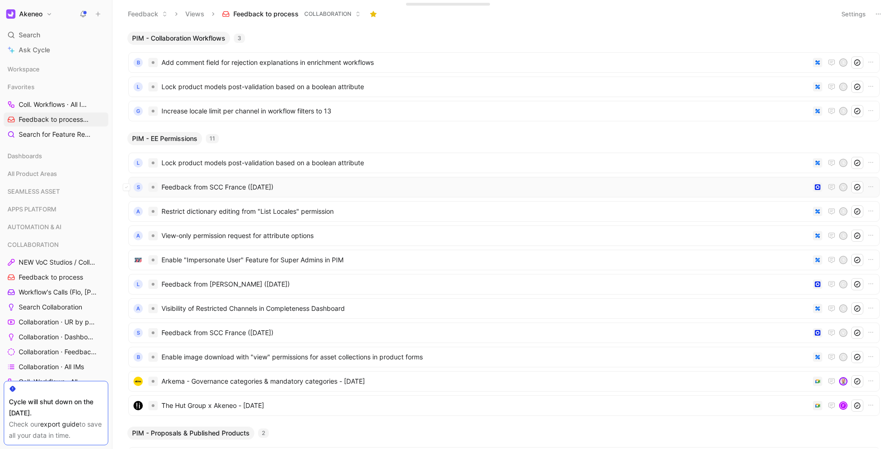
click at [215, 185] on span "Feedback from SCC France (Sep 15, 2025)" at bounding box center [485, 186] width 648 height 11
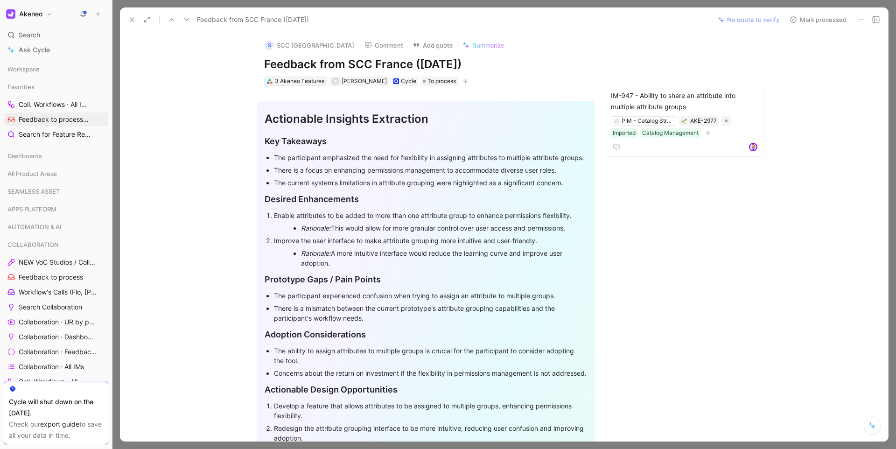
click at [286, 78] on div "3 Akeneo Features" at bounding box center [299, 81] width 49 height 9
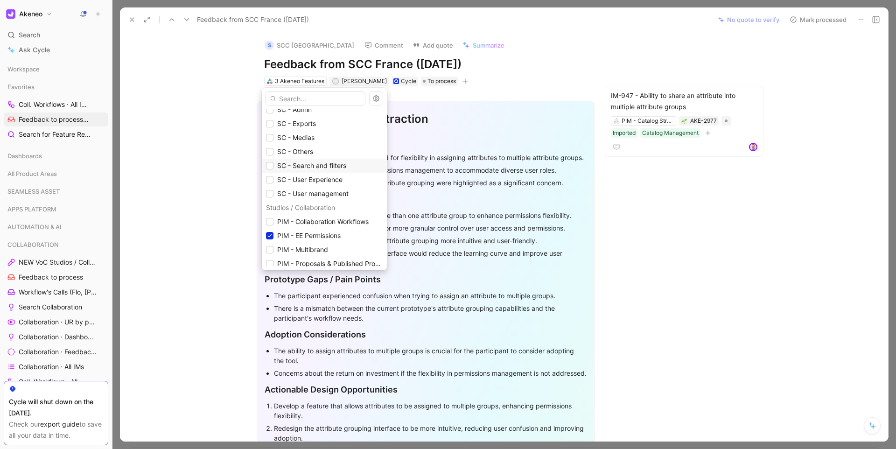
scroll to position [736, 0]
click at [275, 231] on div "PIM - EE Permissions" at bounding box center [324, 233] width 117 height 11
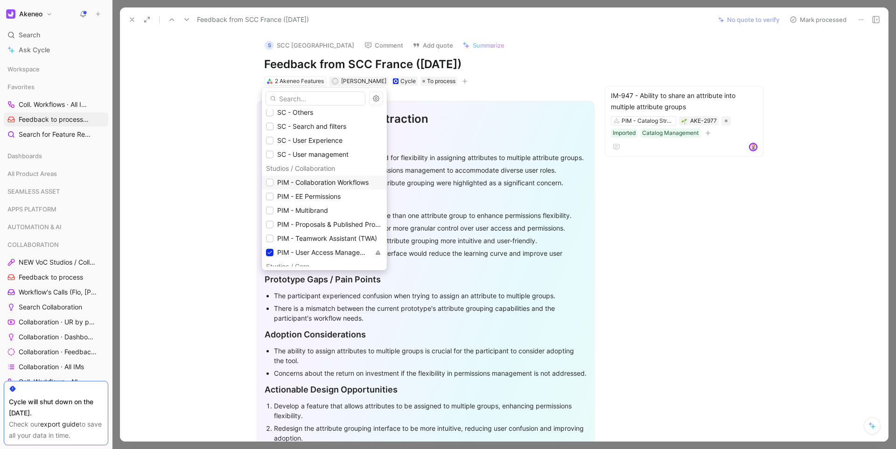
scroll to position [894, 0]
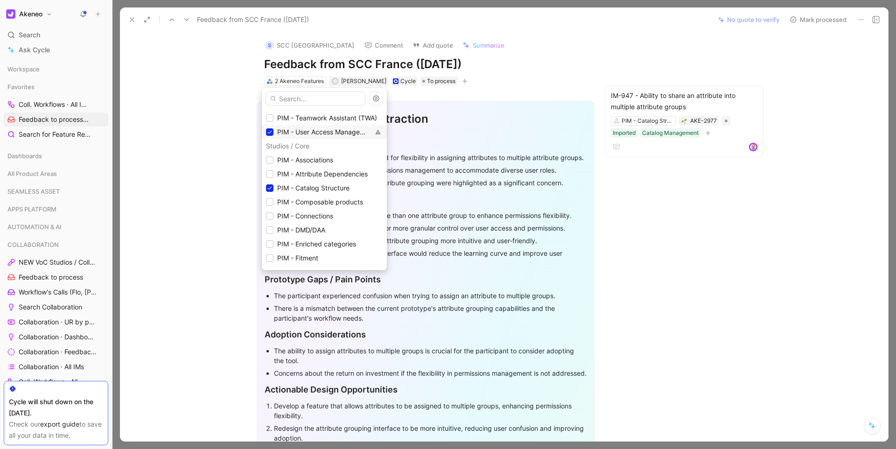
click at [274, 133] on div "PIM - User Access Management & ACLs" at bounding box center [318, 131] width 104 height 11
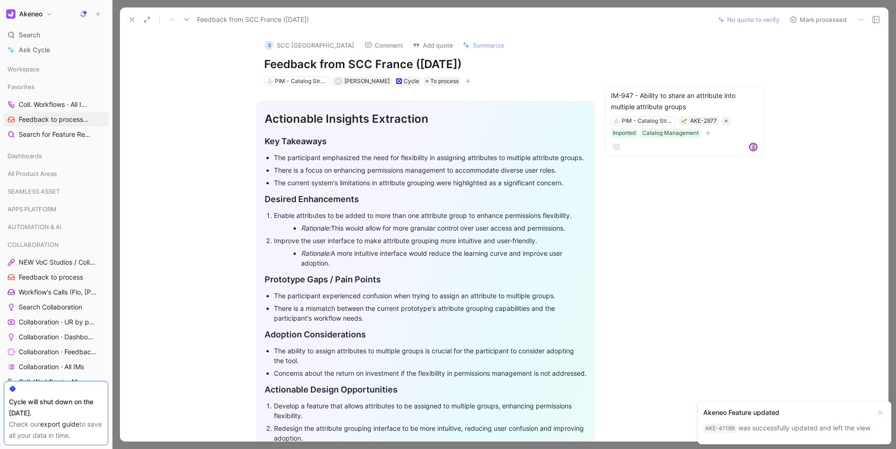
click at [129, 22] on icon at bounding box center [131, 19] width 7 height 7
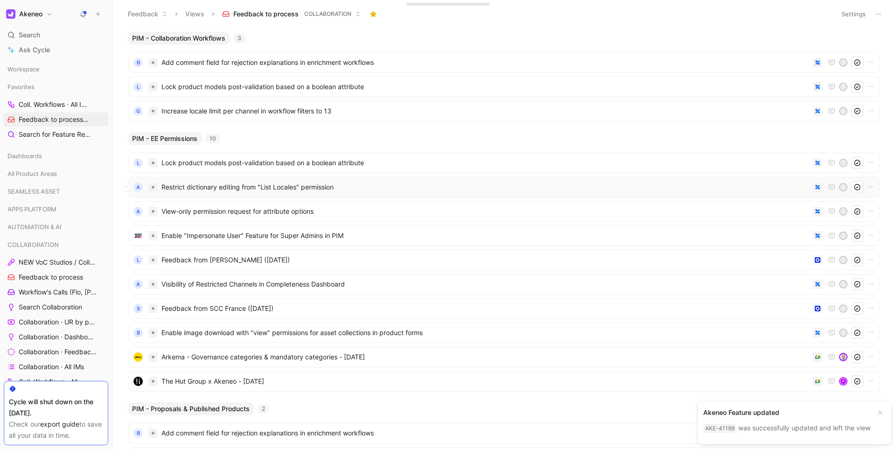
click at [232, 183] on span "Restrict dictionary editing from "List Locales" permission" at bounding box center [485, 186] width 648 height 11
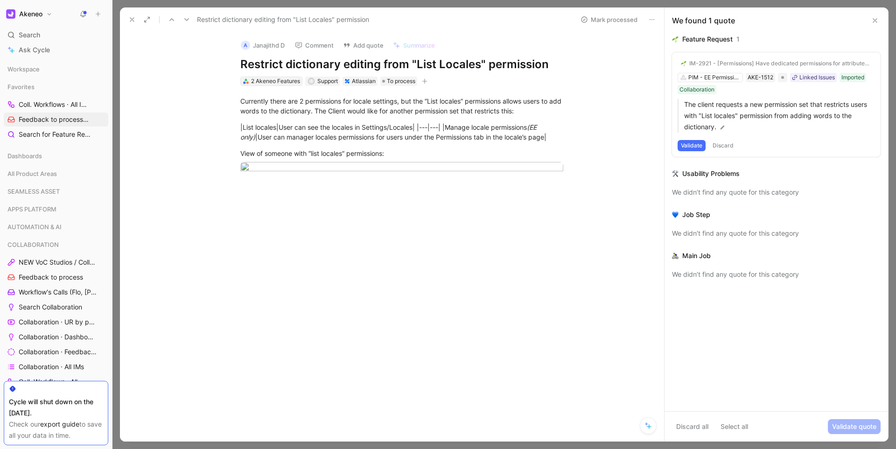
click at [256, 84] on div "2 Akeneo Features" at bounding box center [275, 81] width 49 height 9
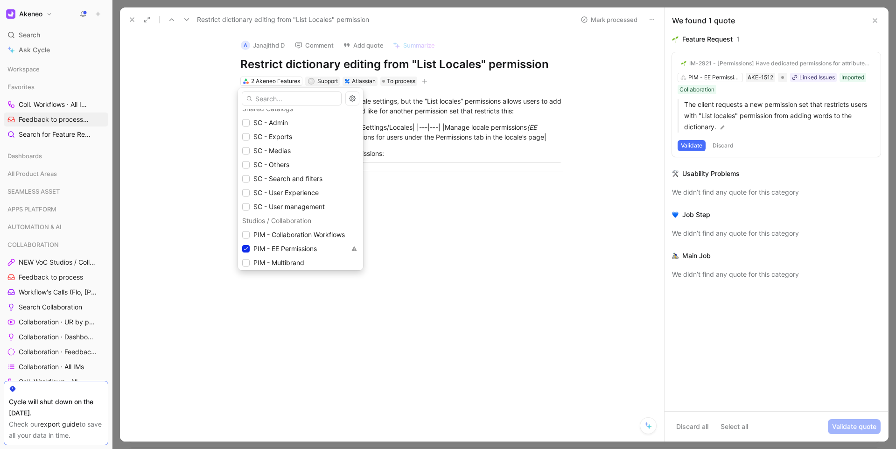
scroll to position [770, 0]
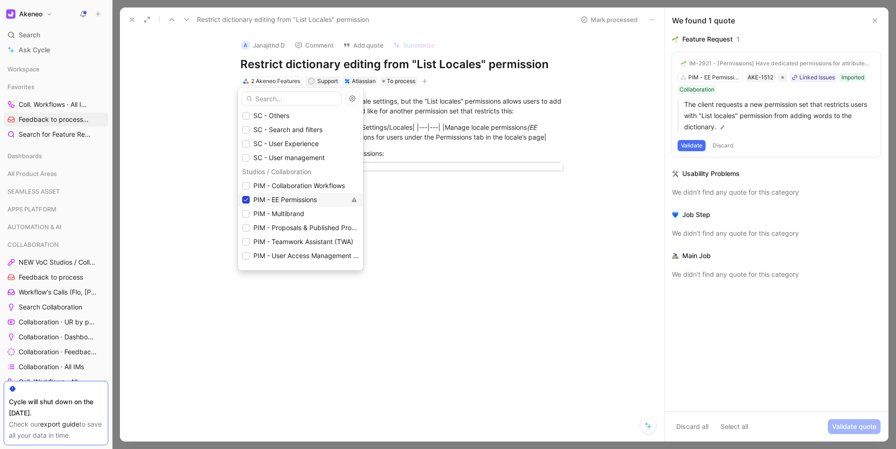
click at [247, 199] on icon at bounding box center [246, 199] width 4 height 3
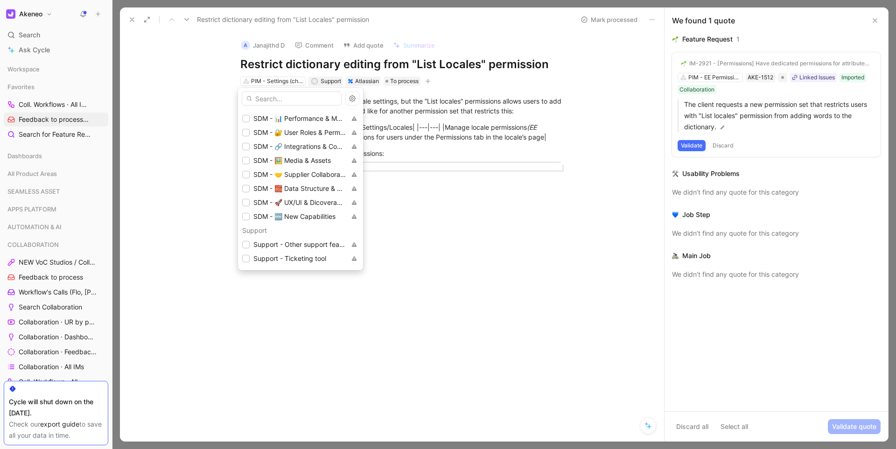
scroll to position [1424, 0]
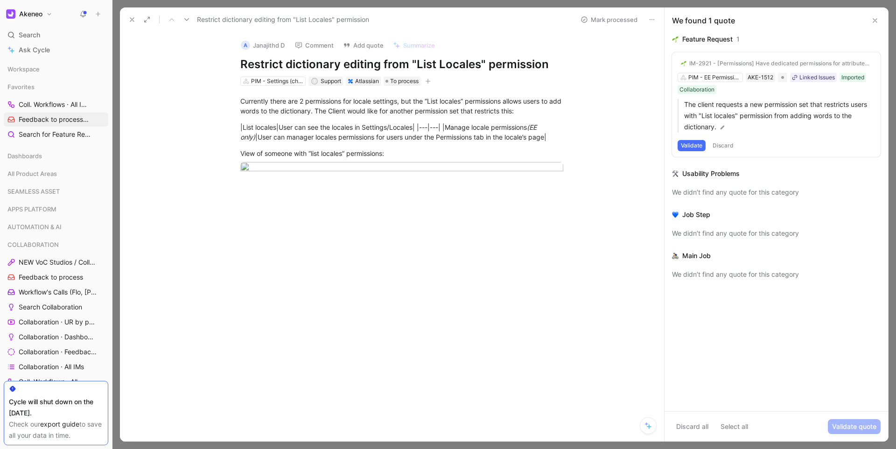
click at [135, 20] on icon at bounding box center [131, 19] width 7 height 7
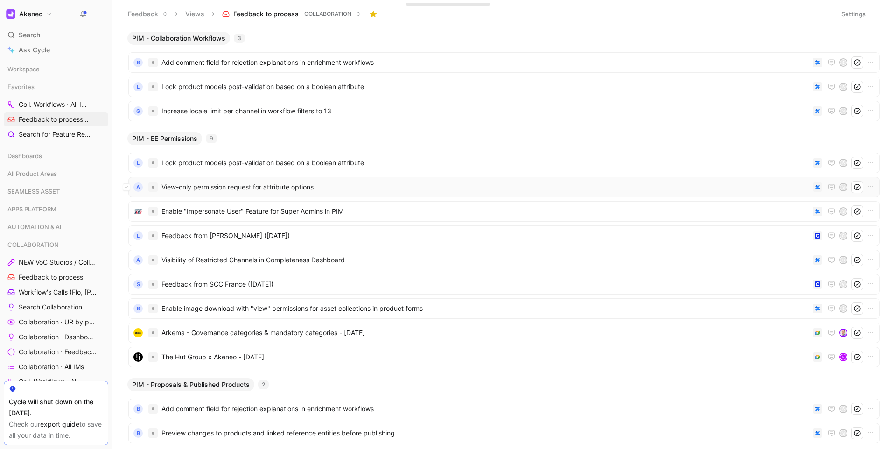
click at [250, 189] on span "View-only permission request for attribute options" at bounding box center [485, 186] width 648 height 11
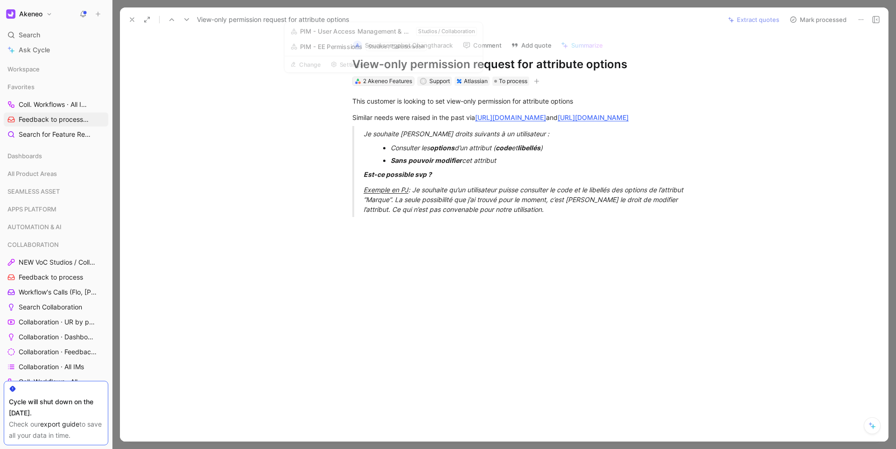
click at [380, 79] on div "2 Akeneo Features" at bounding box center [387, 81] width 49 height 9
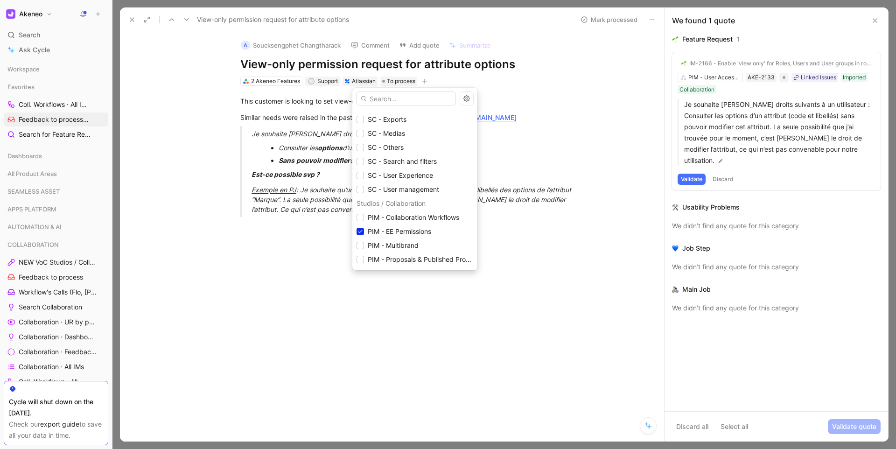
scroll to position [844, 0]
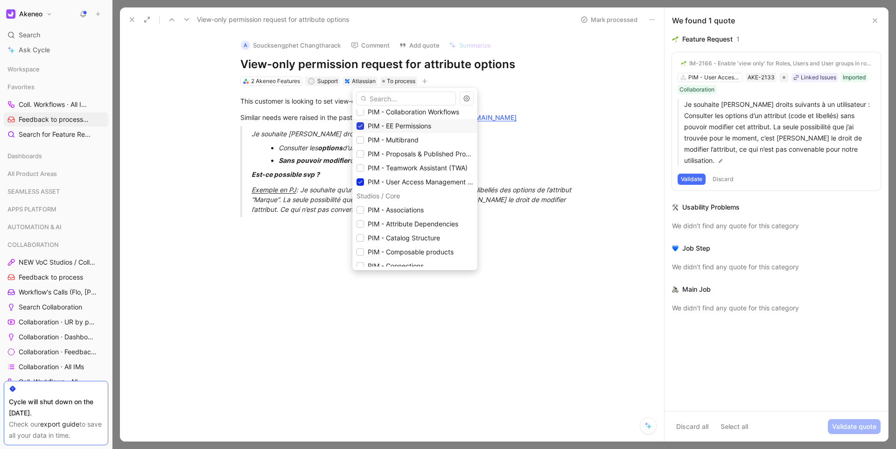
click at [361, 125] on div "Activation Activation Activation - Channel expansion & Factory Activation - Enh…" at bounding box center [414, 187] width 125 height 157
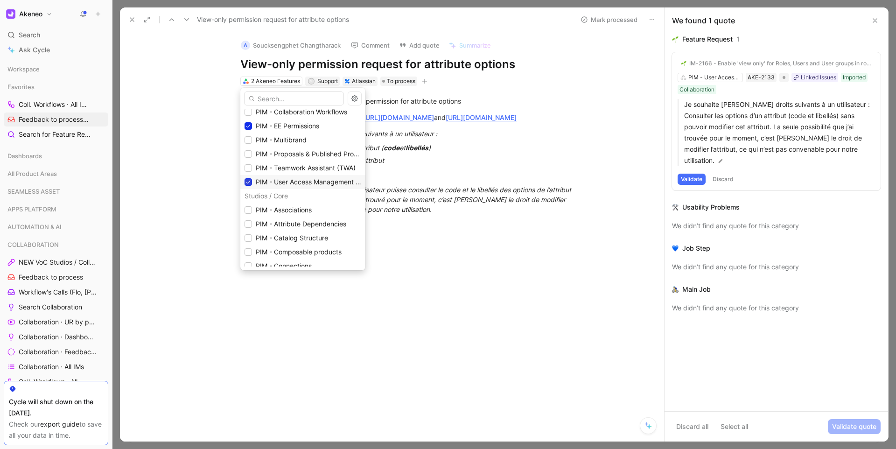
click at [249, 182] on icon at bounding box center [248, 182] width 6 height 6
click at [251, 126] on icon at bounding box center [248, 126] width 6 height 6
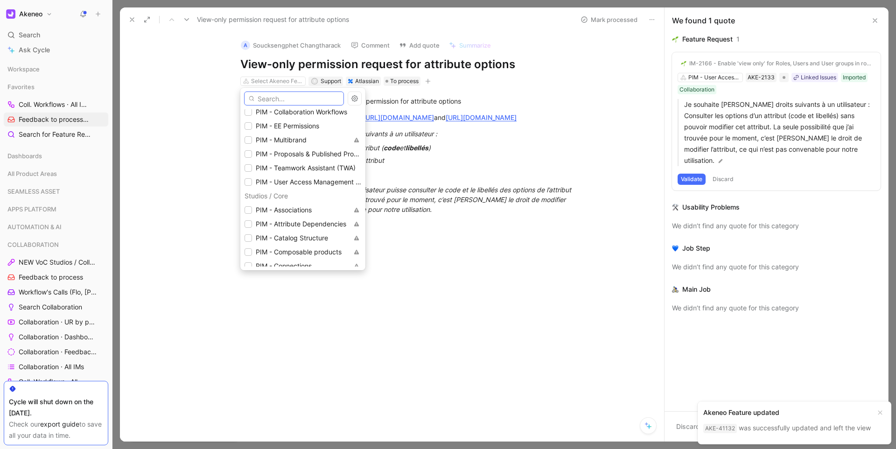
click at [290, 96] on input "text" at bounding box center [294, 98] width 100 height 14
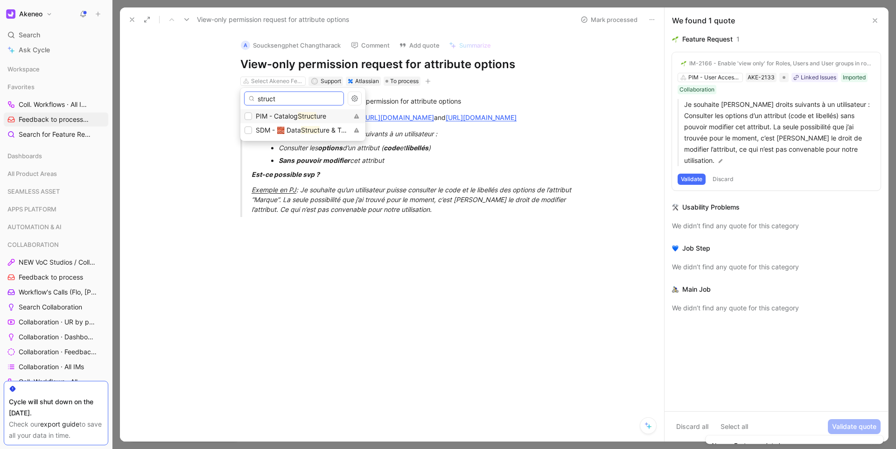
type input "struct"
click at [254, 118] on div "PIM - Catalog Struct ure" at bounding box center [296, 116] width 104 height 11
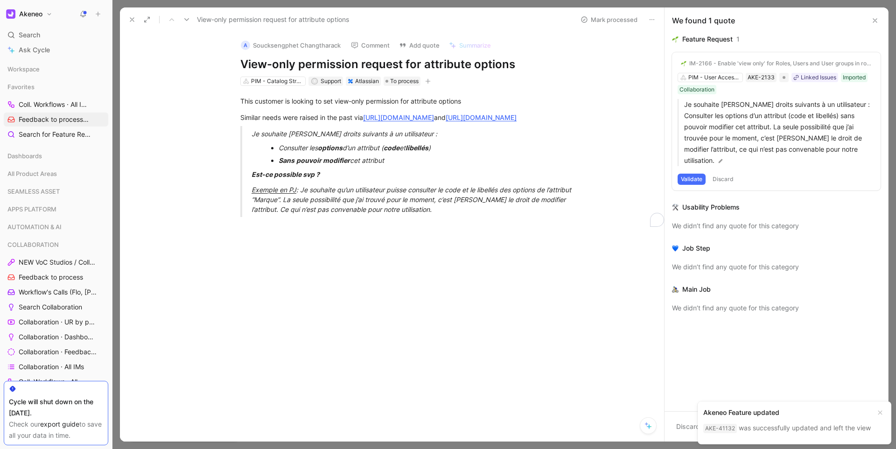
click at [132, 21] on icon at bounding box center [131, 19] width 7 height 7
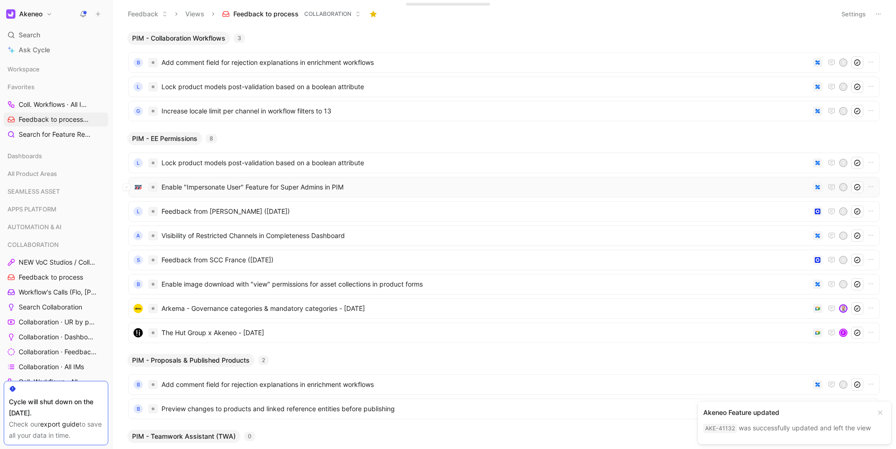
click at [202, 194] on div "Enable "Impersonate User" Feature for Super Admins in PIM S" at bounding box center [503, 187] width 751 height 21
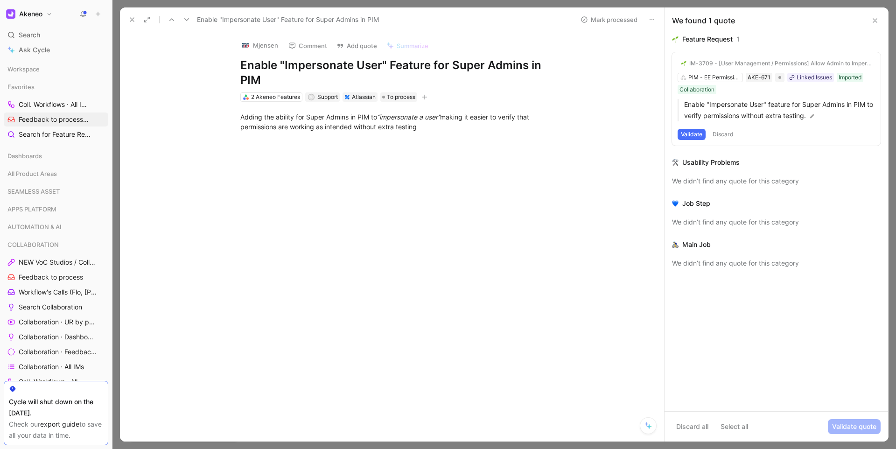
click at [697, 141] on div "IM-3709 - [User Management / Permissions] Allow Admin to Impersonate other user…" at bounding box center [776, 98] width 209 height 93
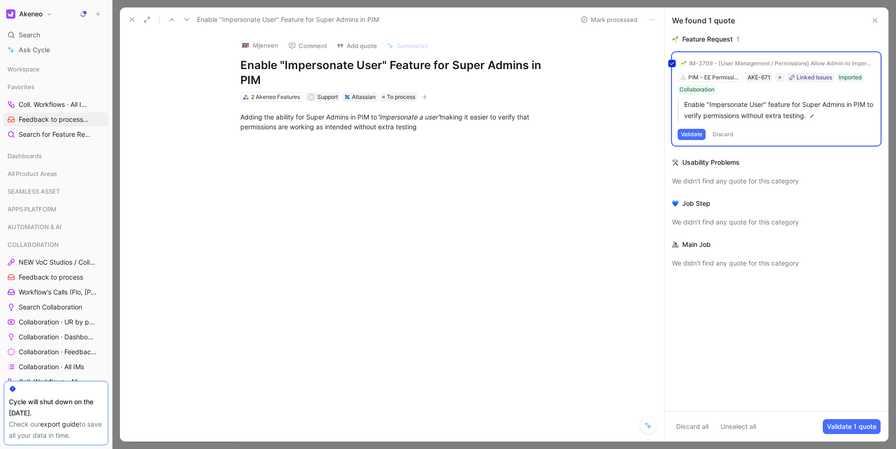
click at [696, 134] on div "IM-3709 - [User Management / Permissions] Allow Admin to Impersonate other user…" at bounding box center [776, 98] width 209 height 93
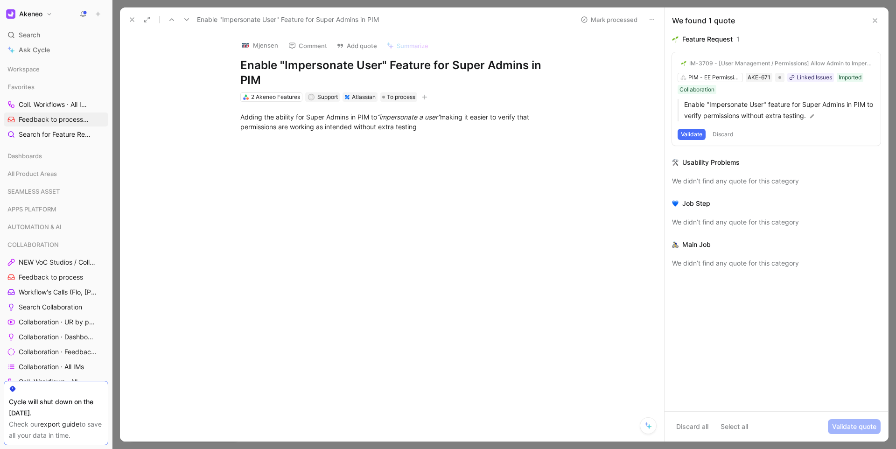
click at [681, 134] on button "Validate" at bounding box center [691, 134] width 28 height 11
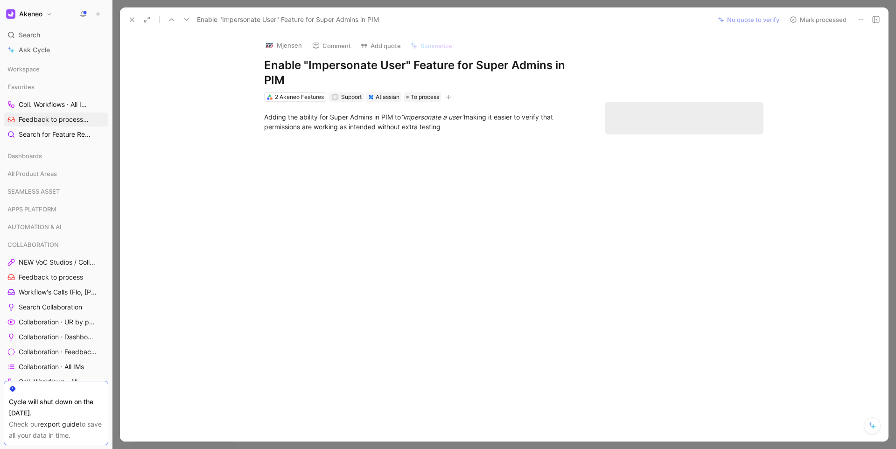
click at [812, 19] on button "Mark processed" at bounding box center [817, 19] width 65 height 13
click at [131, 19] on icon at bounding box center [131, 19] width 7 height 7
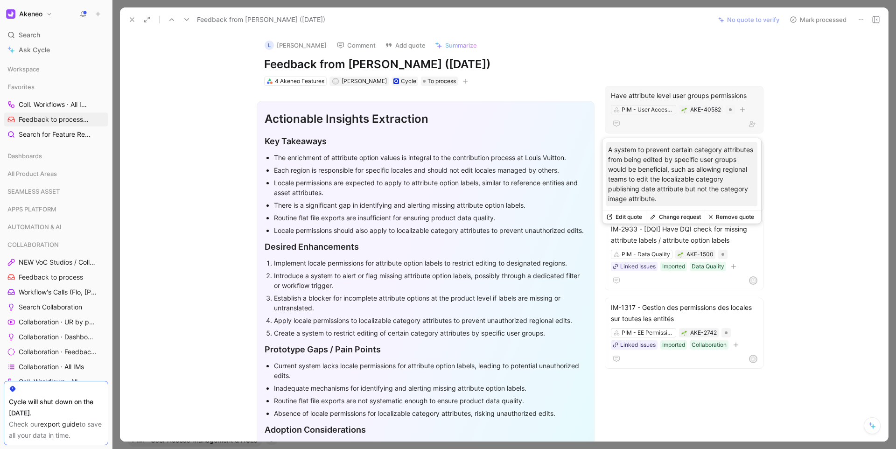
click at [697, 99] on div "Have attribute level user groups permissions" at bounding box center [684, 95] width 146 height 11
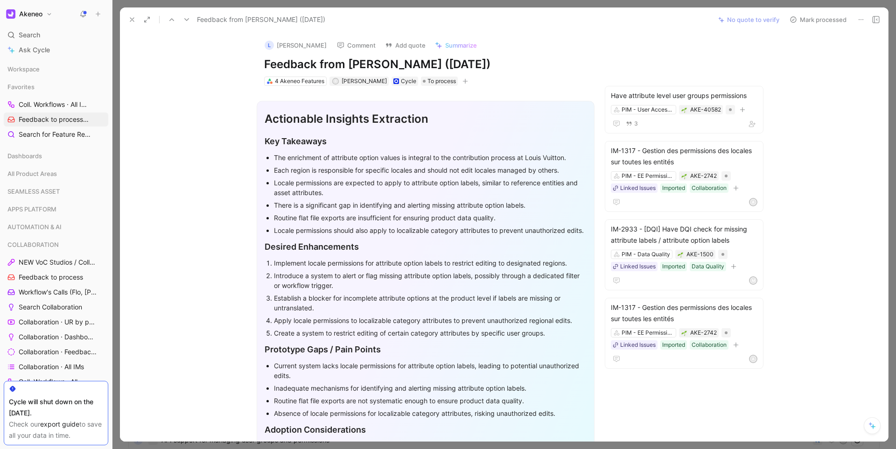
click at [132, 18] on icon at bounding box center [131, 19] width 7 height 7
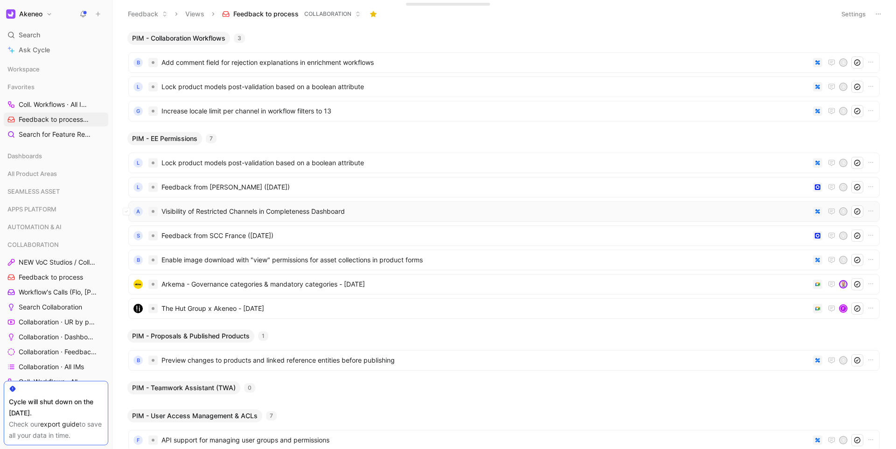
click at [247, 207] on span "Visibility of Restricted Channels in Completeness Dashboard" at bounding box center [485, 211] width 648 height 11
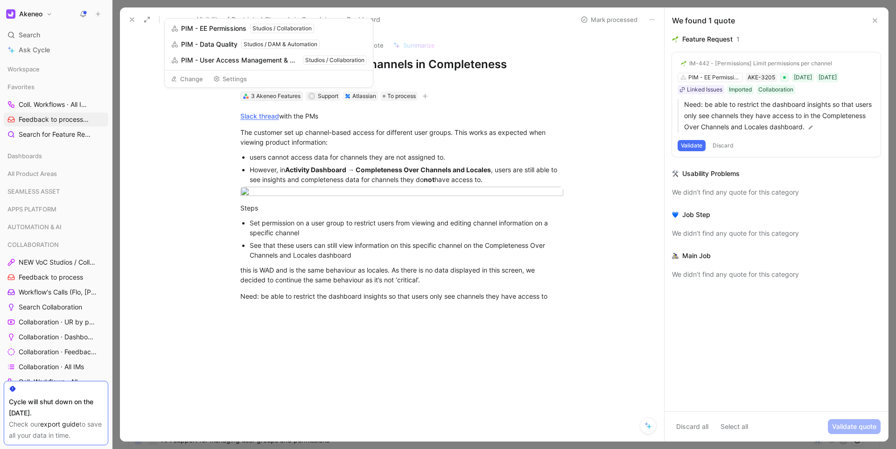
click at [278, 99] on div "3 Akeneo Features" at bounding box center [275, 95] width 49 height 9
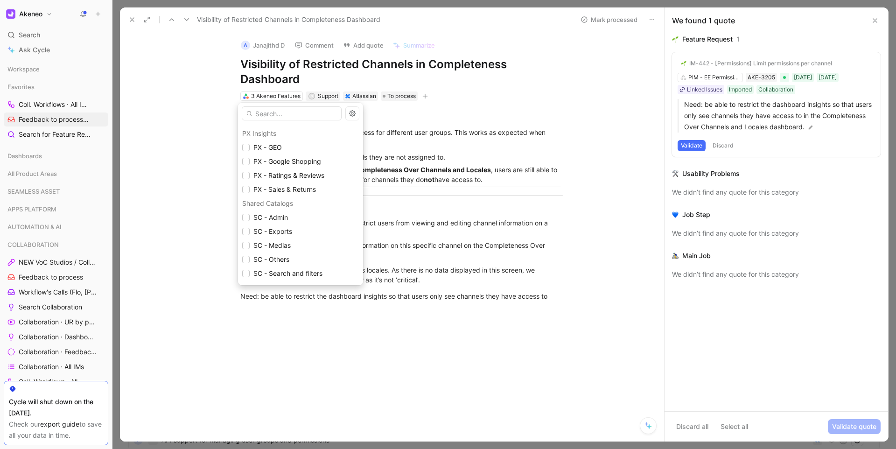
scroll to position [740, 0]
click at [244, 242] on icon at bounding box center [246, 245] width 6 height 6
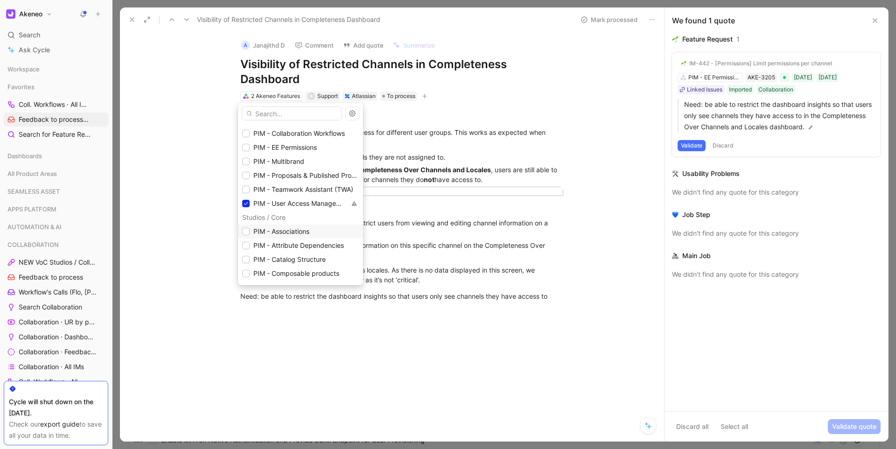
scroll to position [865, 0]
click at [249, 178] on div at bounding box center [245, 175] width 7 height 7
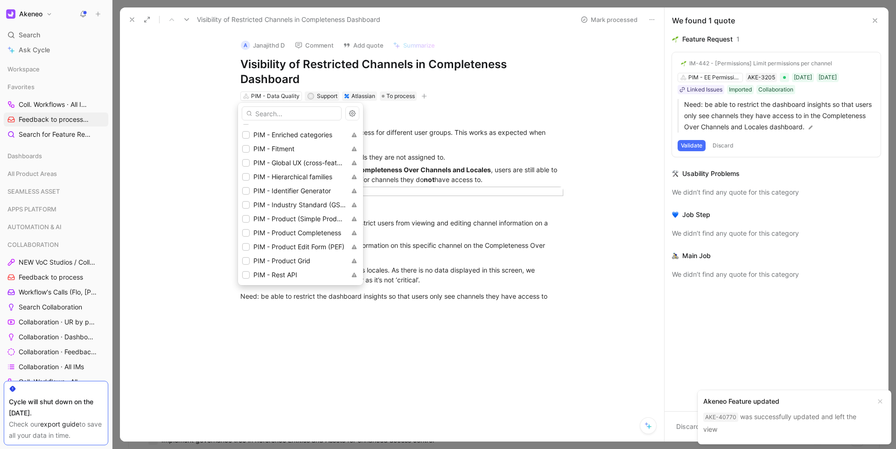
scroll to position [1191, 0]
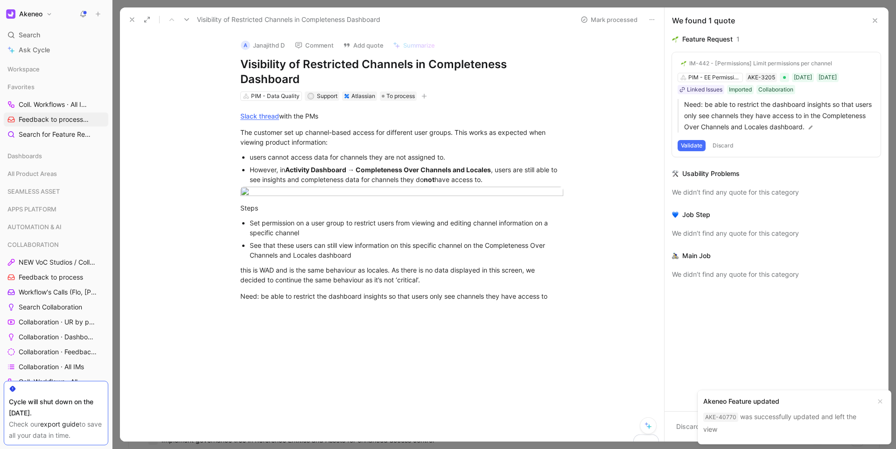
click at [128, 24] on button at bounding box center [131, 19] width 13 height 13
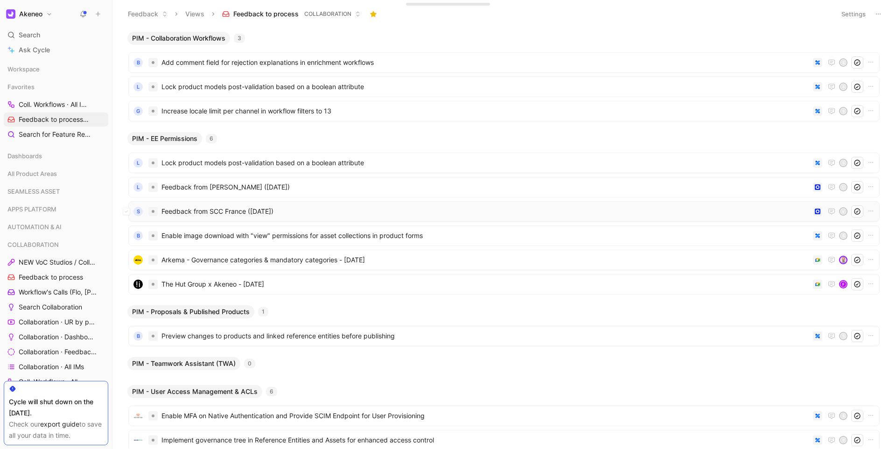
click at [250, 216] on span "Feedback from SCC France ([DATE])" at bounding box center [485, 211] width 648 height 11
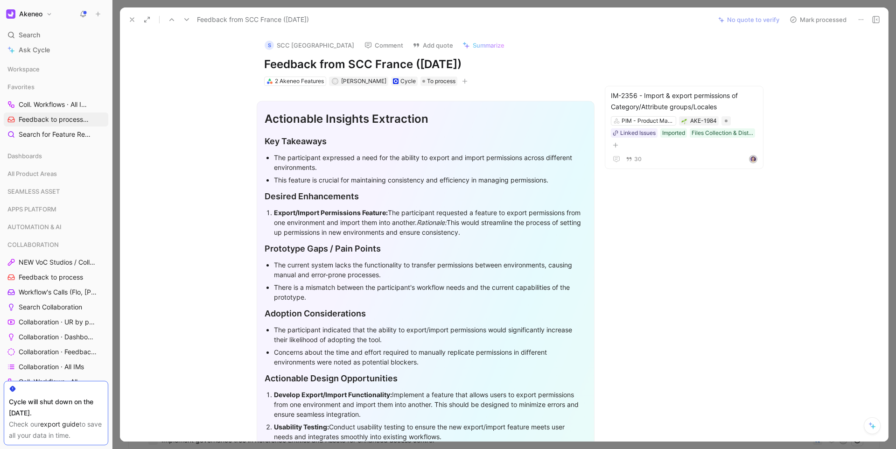
click at [130, 21] on use at bounding box center [132, 20] width 4 height 4
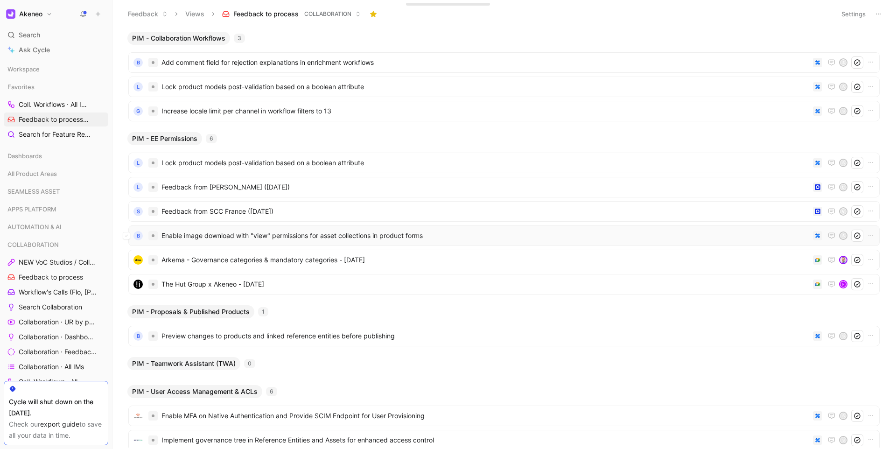
click at [207, 232] on span "Enable image download with "view" permissions for asset collections in product …" at bounding box center [485, 235] width 648 height 11
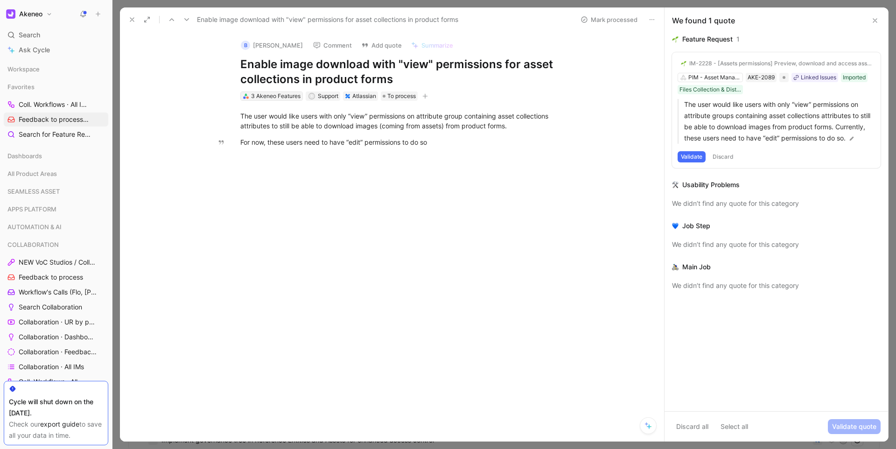
click at [269, 94] on div "3 Akeneo Features" at bounding box center [275, 95] width 49 height 9
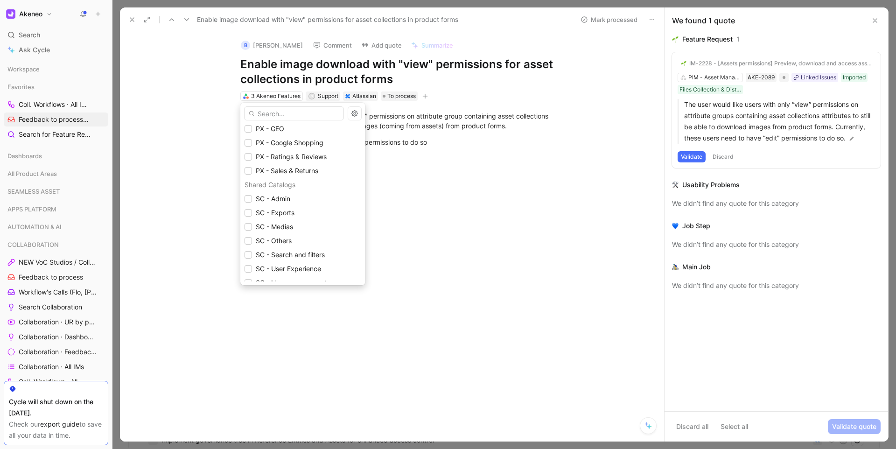
scroll to position [837, 0]
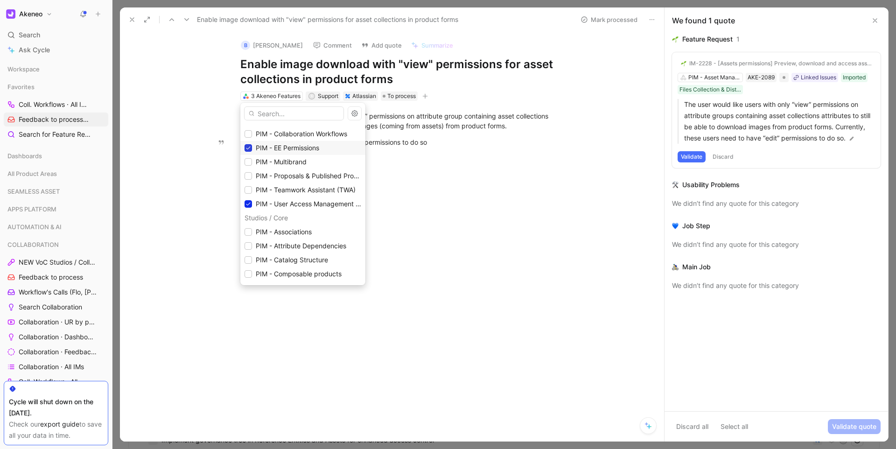
click at [250, 148] on icon at bounding box center [248, 148] width 6 height 6
click at [248, 204] on icon at bounding box center [248, 203] width 4 height 3
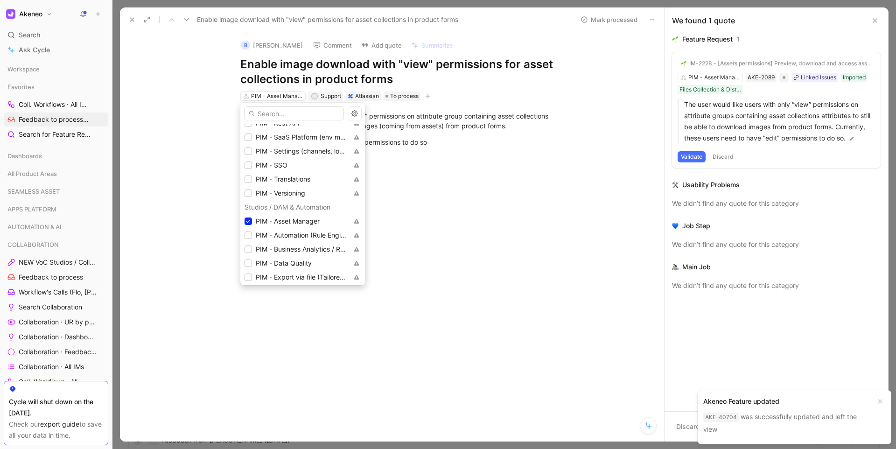
scroll to position [1171, 0]
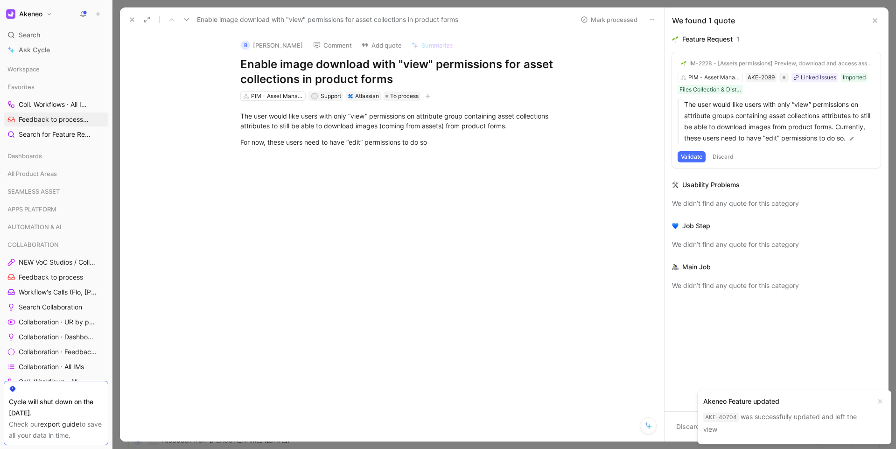
click at [129, 23] on icon at bounding box center [131, 19] width 7 height 7
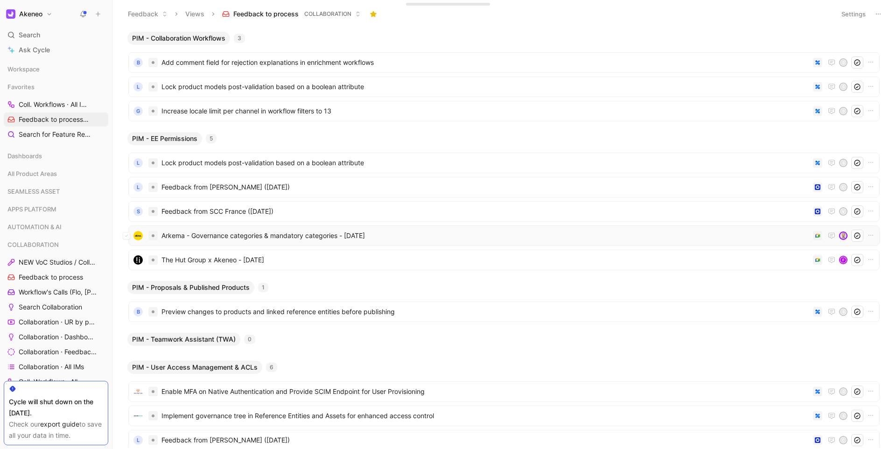
click at [251, 235] on span "Arkema - Governance categories & mandatory categories - 4/8/2025" at bounding box center [485, 235] width 648 height 11
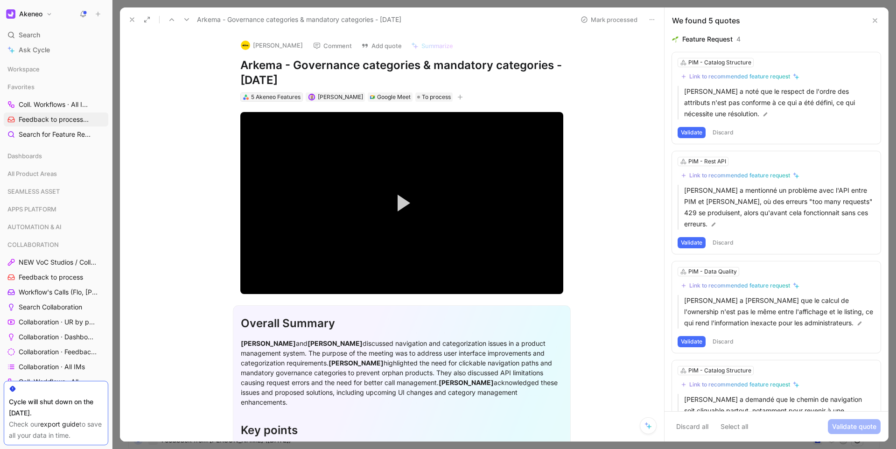
click at [252, 93] on div "5 Akeneo Features" at bounding box center [275, 96] width 49 height 9
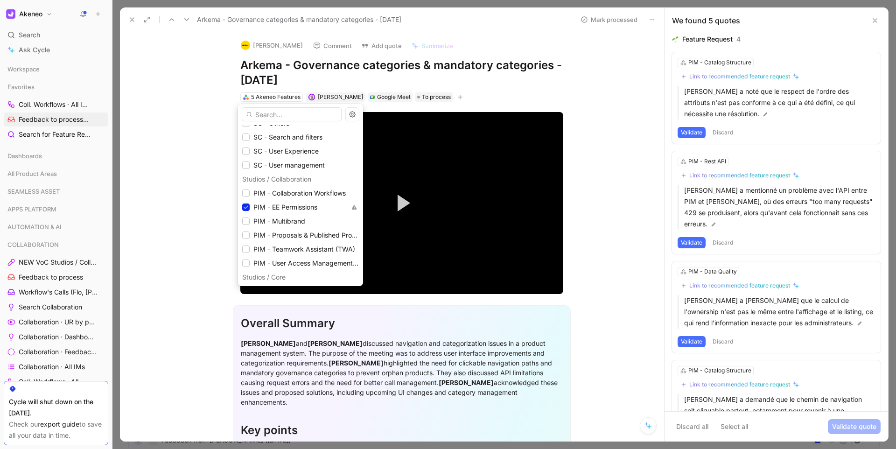
scroll to position [780, 0]
click at [247, 206] on icon at bounding box center [246, 205] width 6 height 6
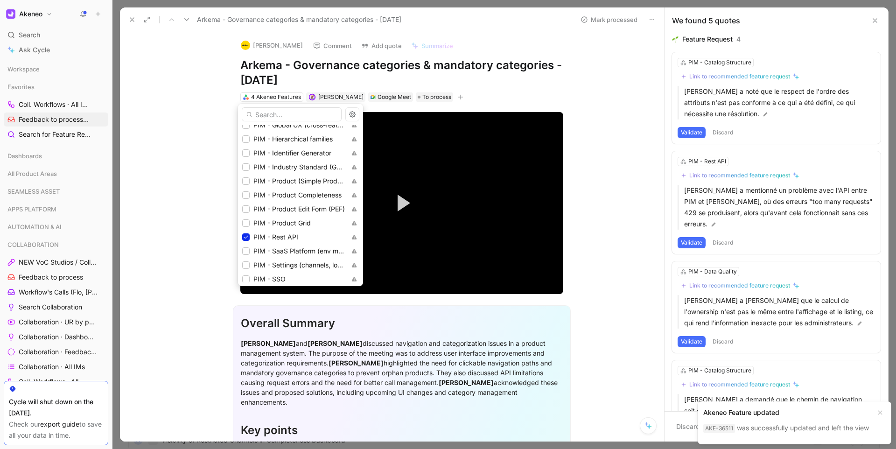
scroll to position [1060, 0]
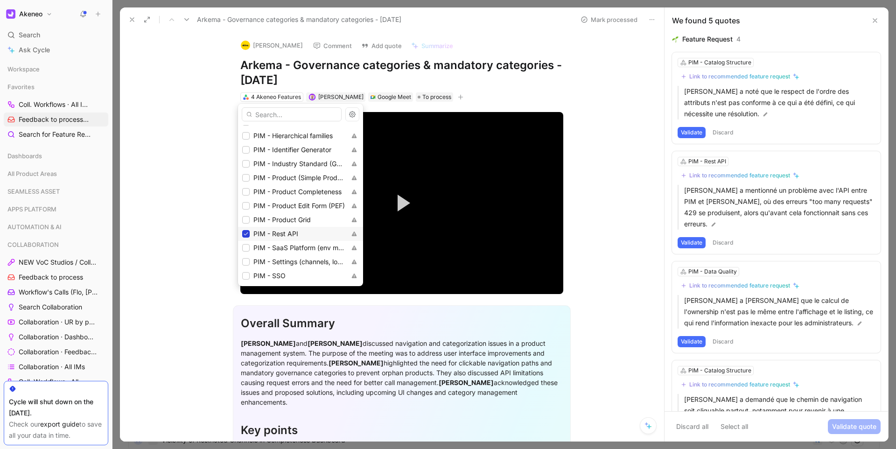
click at [243, 233] on icon at bounding box center [246, 234] width 6 height 6
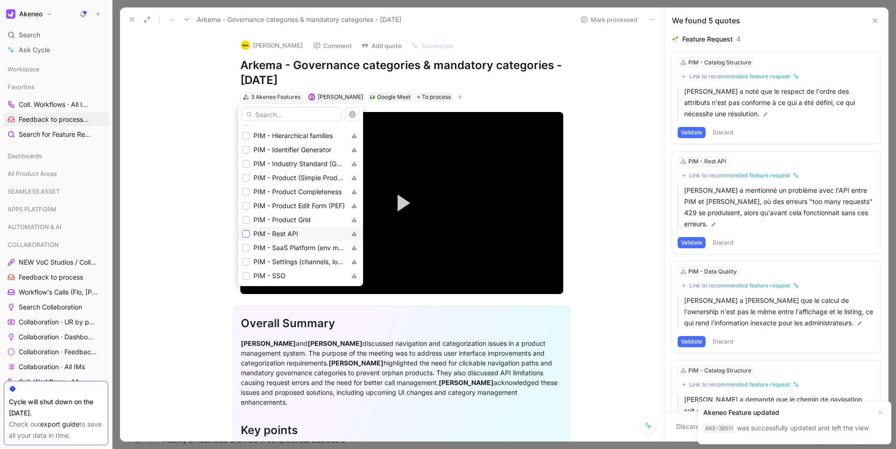
click at [243, 233] on icon at bounding box center [246, 234] width 6 height 6
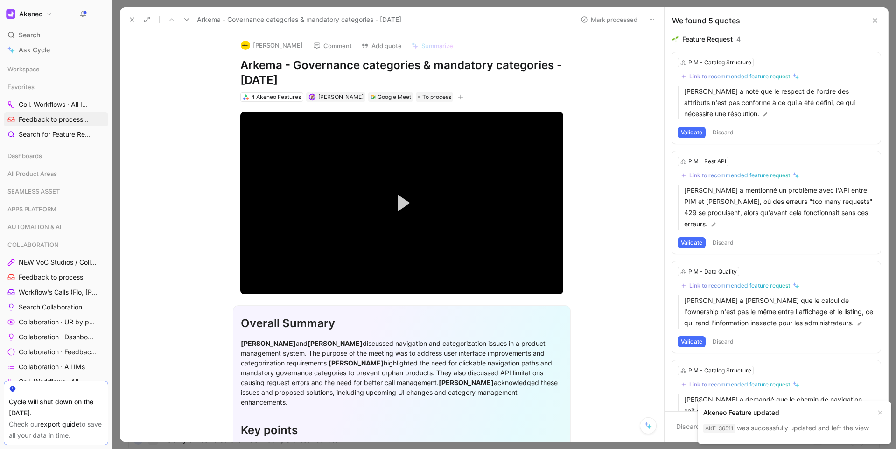
click at [129, 21] on icon at bounding box center [131, 19] width 7 height 7
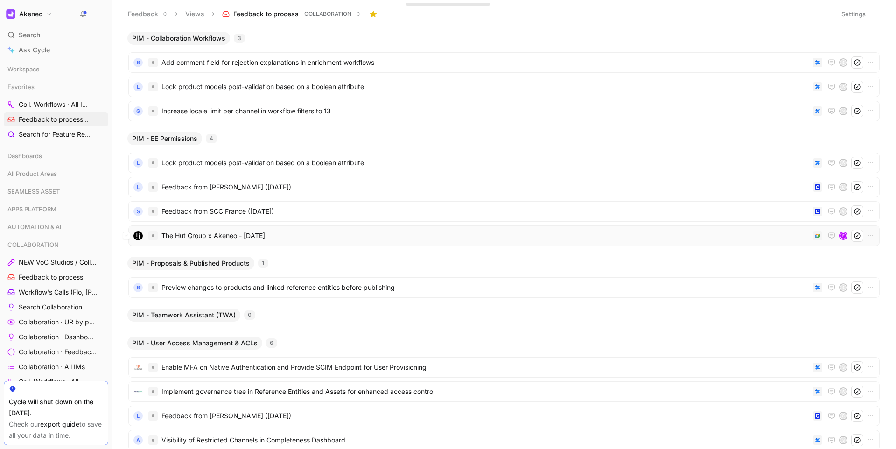
click at [245, 231] on span "The Hut Group x Akeneo - 3/25/2025" at bounding box center [485, 235] width 648 height 11
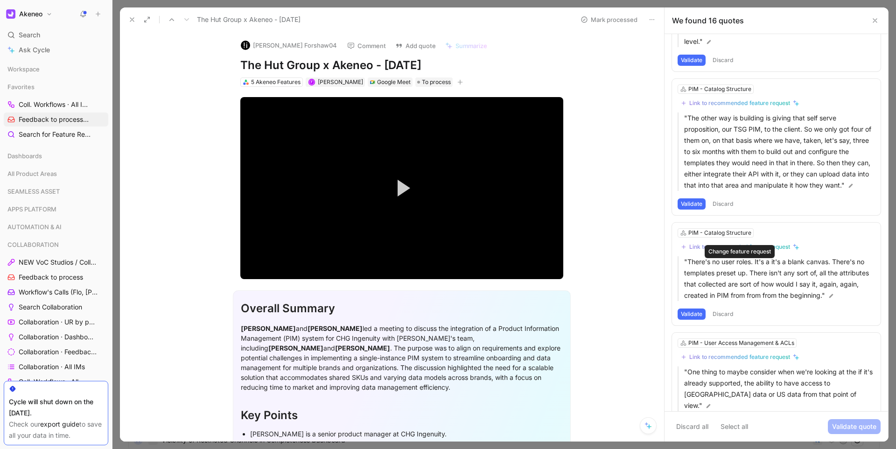
scroll to position [1817, 0]
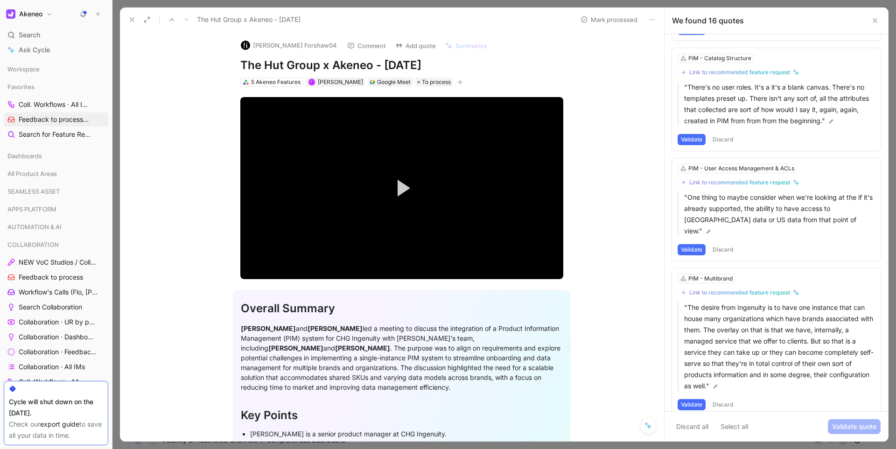
click at [725, 255] on button "Discard" at bounding box center [723, 249] width 28 height 11
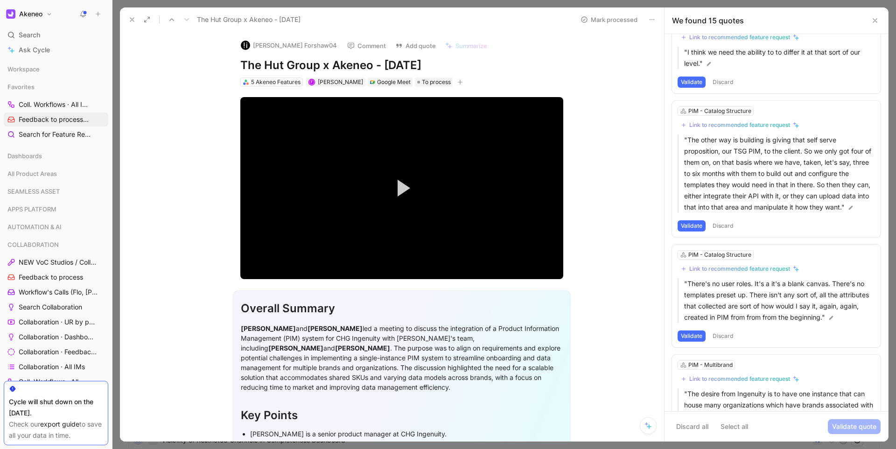
scroll to position [1553, 0]
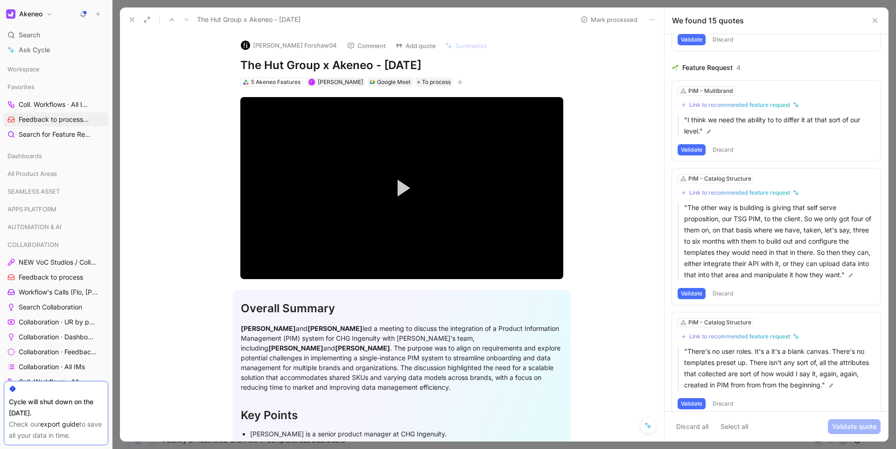
click at [725, 155] on button "Discard" at bounding box center [723, 149] width 28 height 11
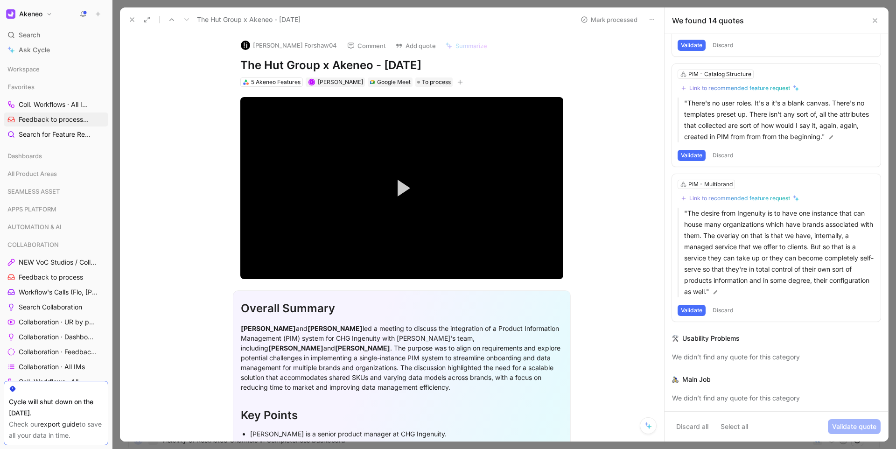
scroll to position [1747, 0]
click at [710, 196] on div "Link to recommended feature request" at bounding box center [739, 198] width 101 height 7
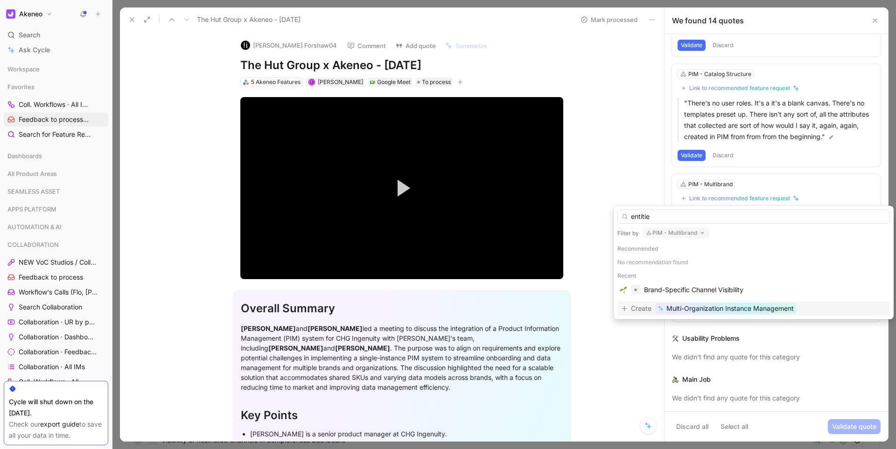
type input "entities"
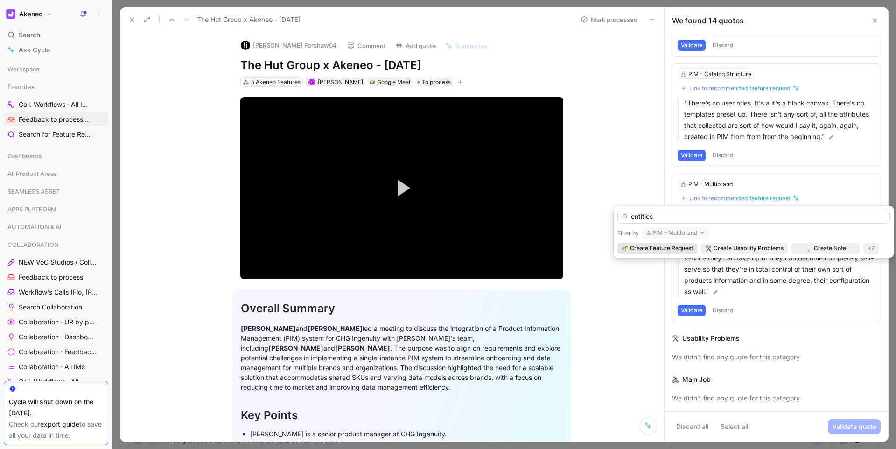
drag, startPoint x: 680, startPoint y: 212, endPoint x: 625, endPoint y: 213, distance: 54.6
click at [625, 213] on input "entities" at bounding box center [753, 216] width 272 height 14
type input "IM-1162"
click at [744, 221] on input "IM-1162" at bounding box center [753, 216] width 272 height 14
drag, startPoint x: 744, startPoint y: 221, endPoint x: 627, endPoint y: 217, distance: 116.2
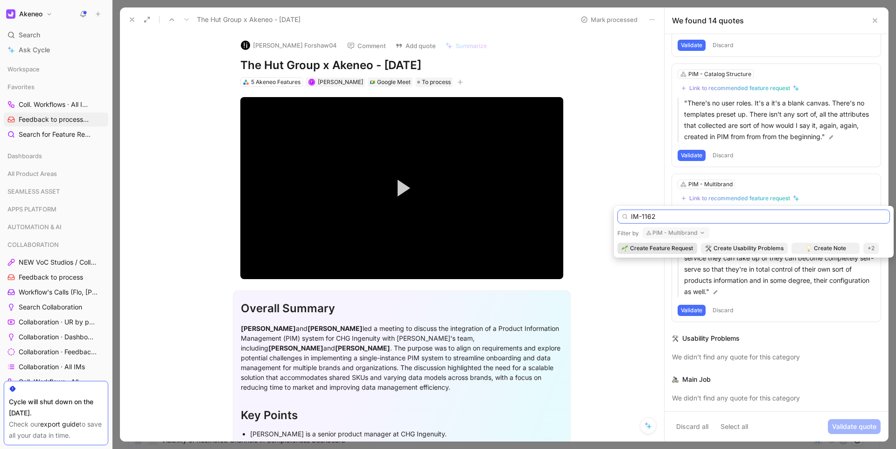
click at [628, 217] on input "IM-1162" at bounding box center [753, 216] width 272 height 14
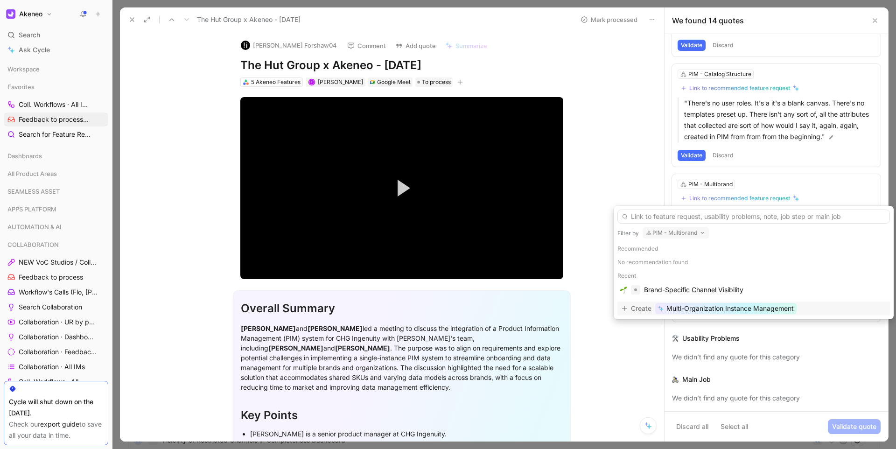
click at [662, 234] on button "PIM - Multibrand" at bounding box center [675, 232] width 67 height 11
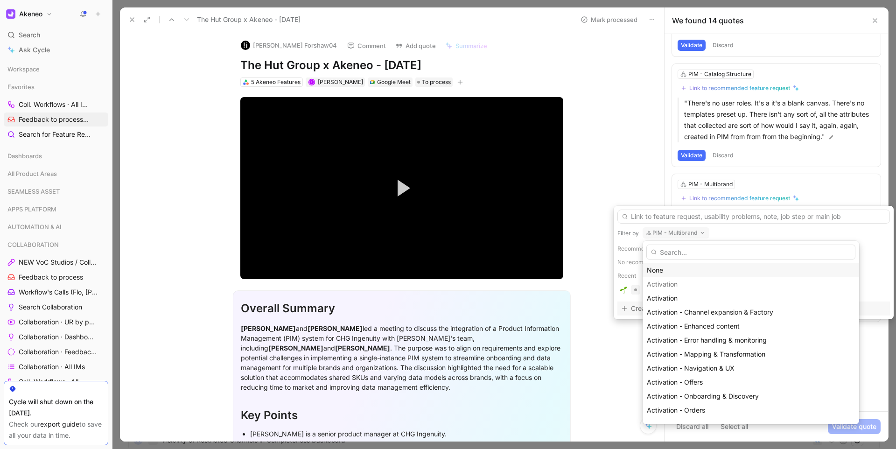
click at [659, 267] on div "None" at bounding box center [751, 270] width 208 height 11
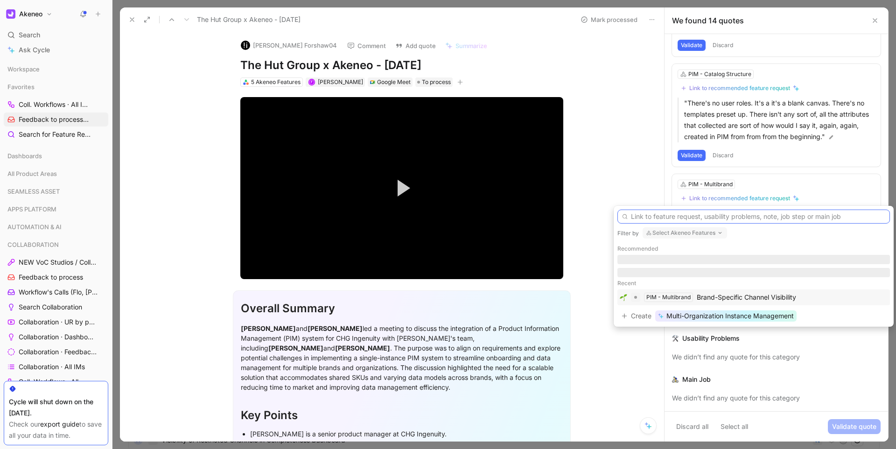
click at [646, 218] on input "text" at bounding box center [753, 216] width 272 height 14
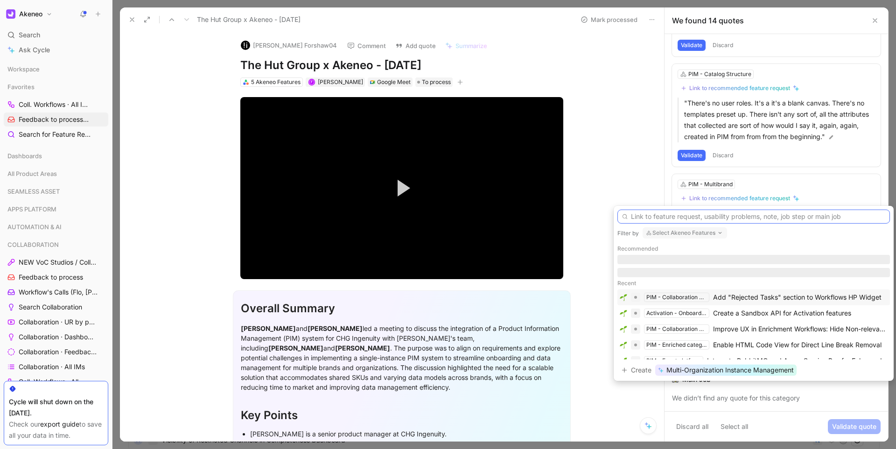
paste input "IM-1162"
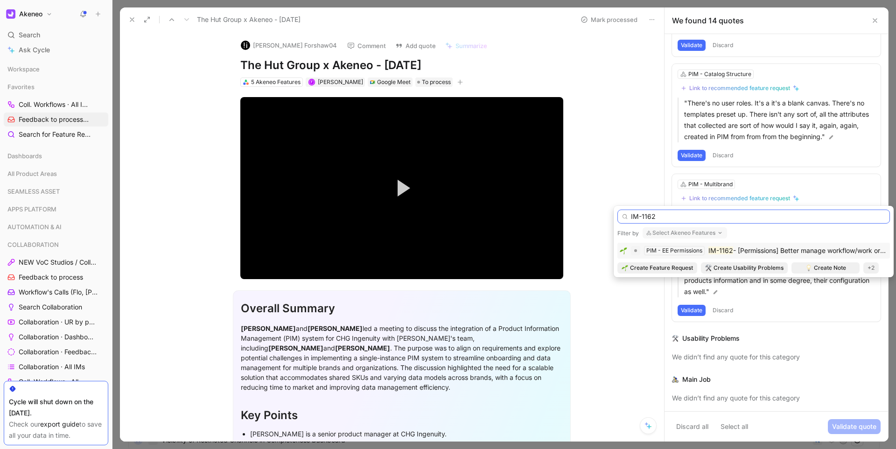
type input "IM-1162"
click at [735, 248] on span "- [Permissions] Better manage workflow/work organisation in a multi-locale PIM" at bounding box center [854, 250] width 242 height 8
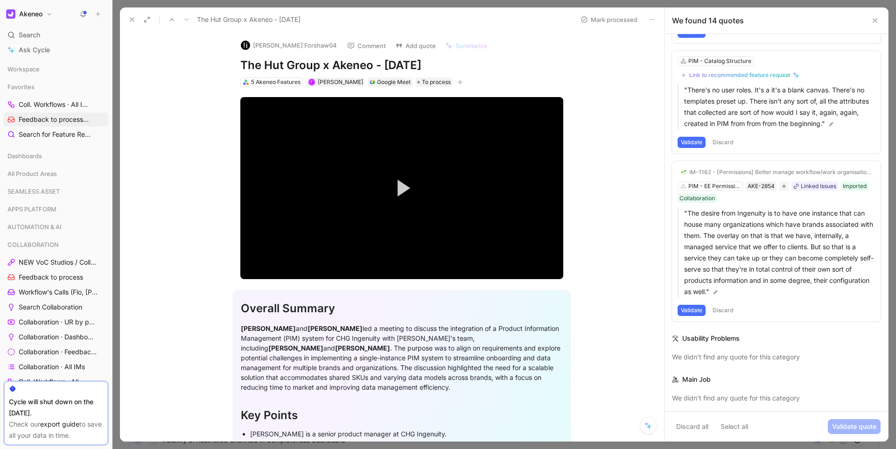
click at [698, 316] on button "Validate" at bounding box center [691, 310] width 28 height 11
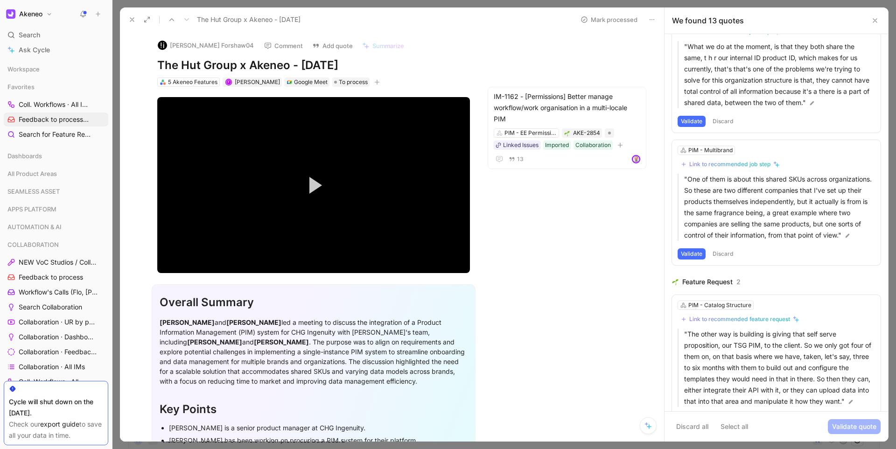
scroll to position [1331, 0]
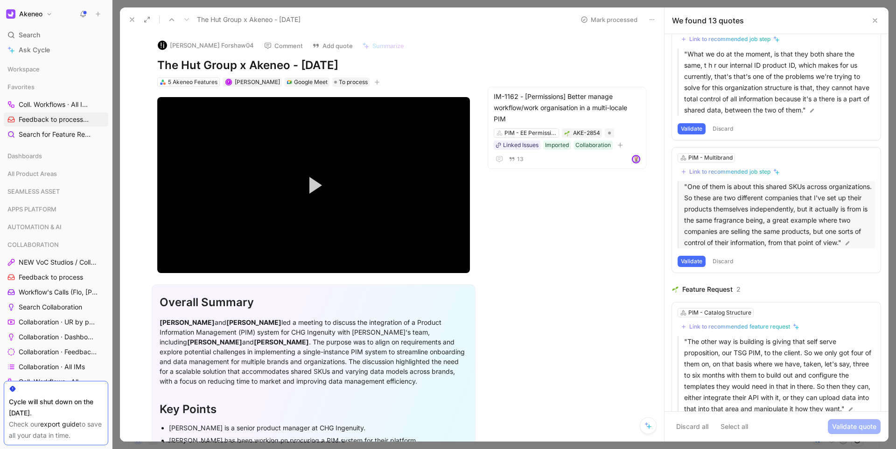
drag, startPoint x: 741, startPoint y: 254, endPoint x: 681, endPoint y: 186, distance: 90.9
click at [681, 186] on div ""One of them is about this shared SKUs across organizations. So these are two d…" at bounding box center [775, 214] width 197 height 67
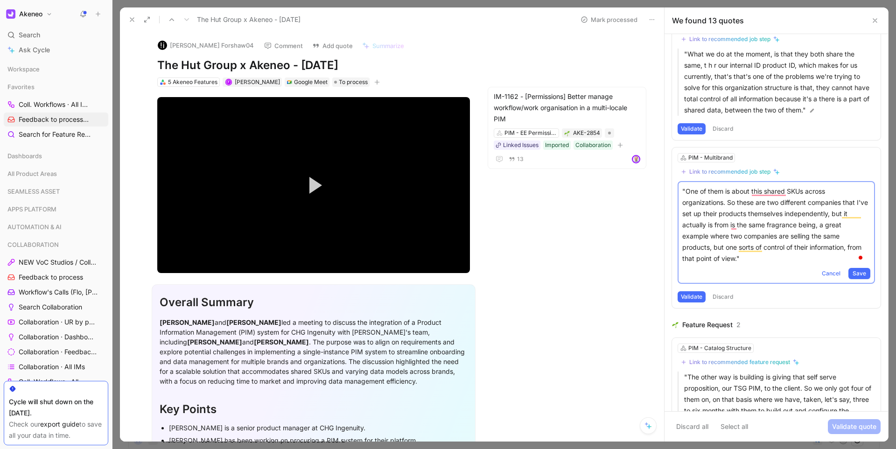
click at [583, 302] on div "Paul Forshaw04 Comment Add quote Summarize The Hut Group x Akeneo - 3/25/2025 5…" at bounding box center [392, 237] width 544 height 410
click at [823, 278] on button "Cancel" at bounding box center [830, 273] width 27 height 11
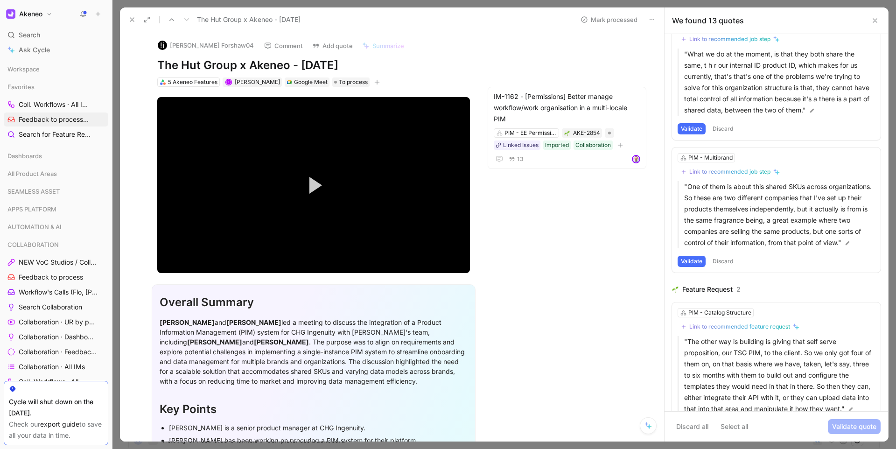
click at [558, 283] on div "Paul Forshaw04 Comment Add quote Summarize The Hut Group x Akeneo - 3/25/2025 5…" at bounding box center [392, 237] width 544 height 410
click at [203, 77] on div "5 Akeneo Features" at bounding box center [192, 81] width 49 height 9
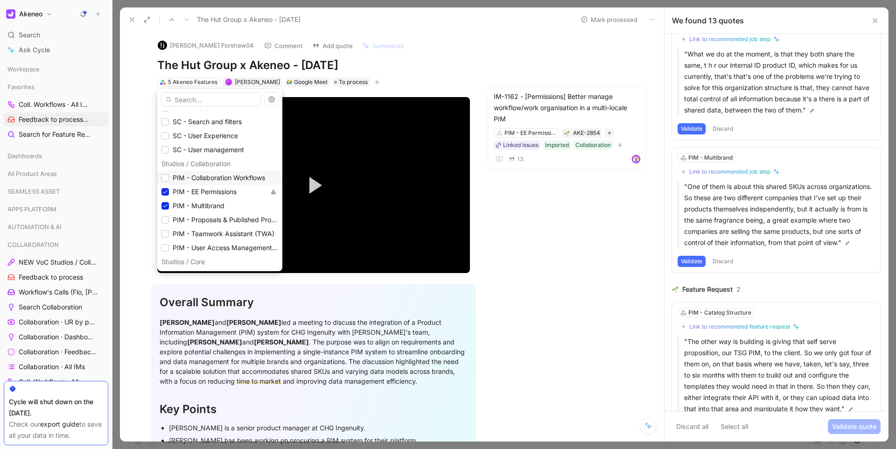
scroll to position [813, 0]
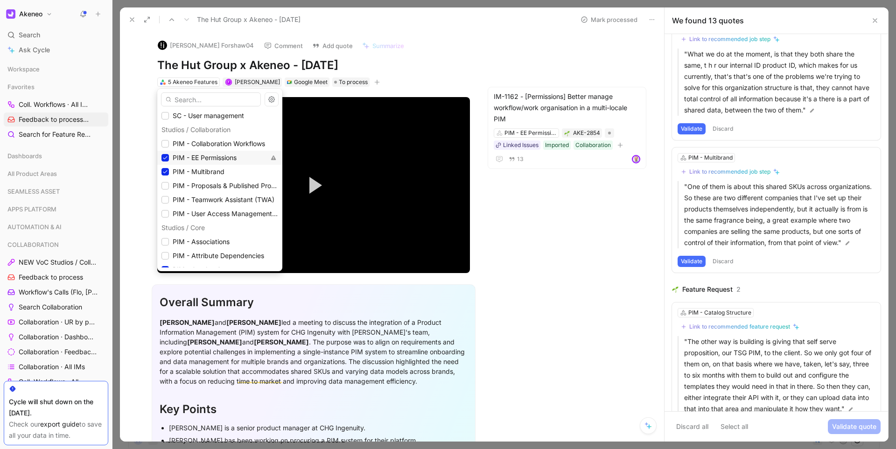
click at [208, 153] on span "PIM - EE Permissions" at bounding box center [205, 157] width 64 height 8
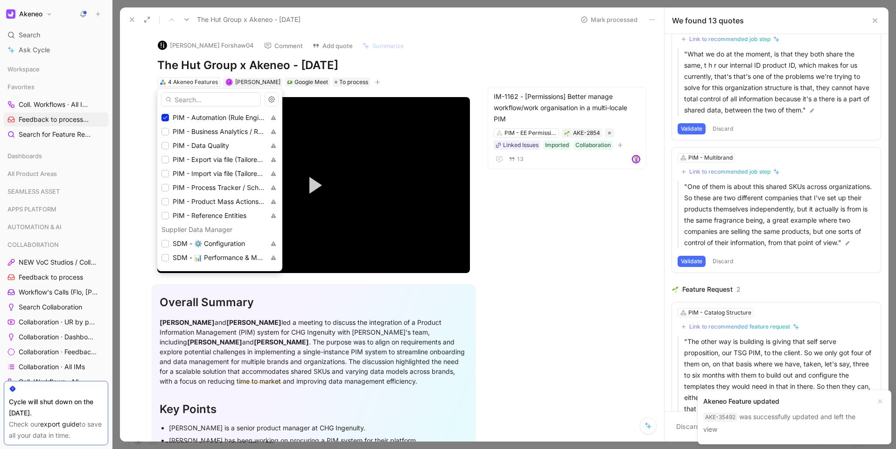
scroll to position [1272, 0]
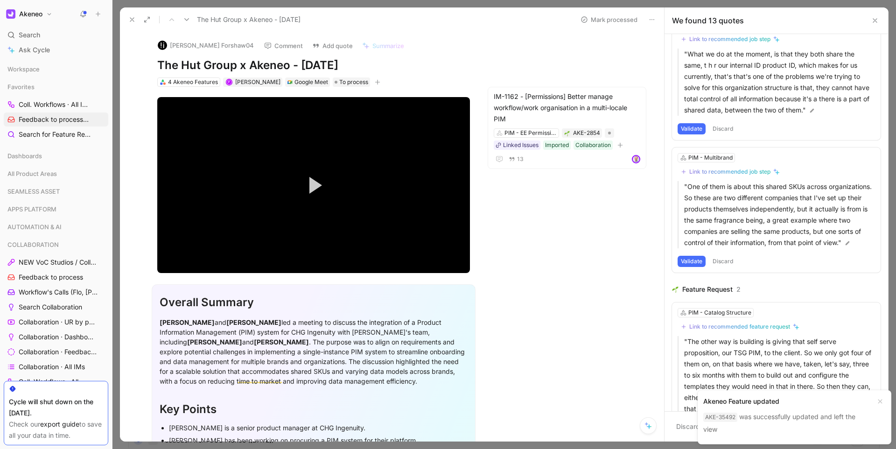
click at [132, 22] on icon at bounding box center [131, 19] width 7 height 7
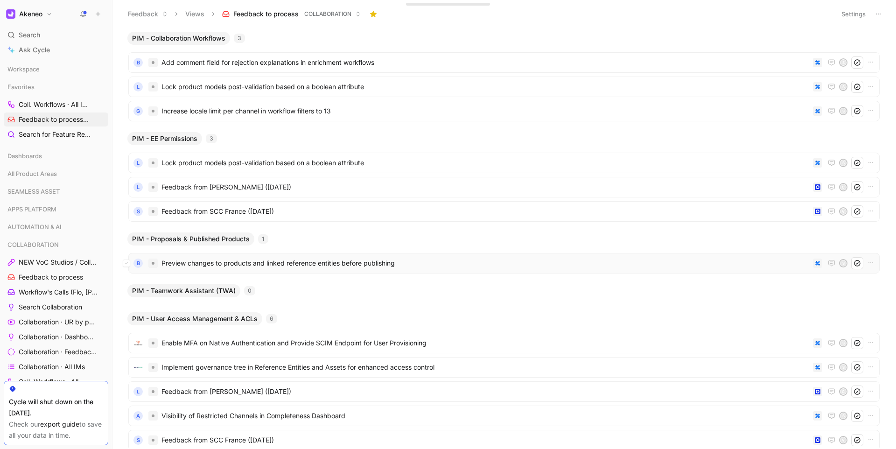
click at [266, 262] on span "Preview changes to products and linked reference entities before publishing" at bounding box center [485, 263] width 648 height 11
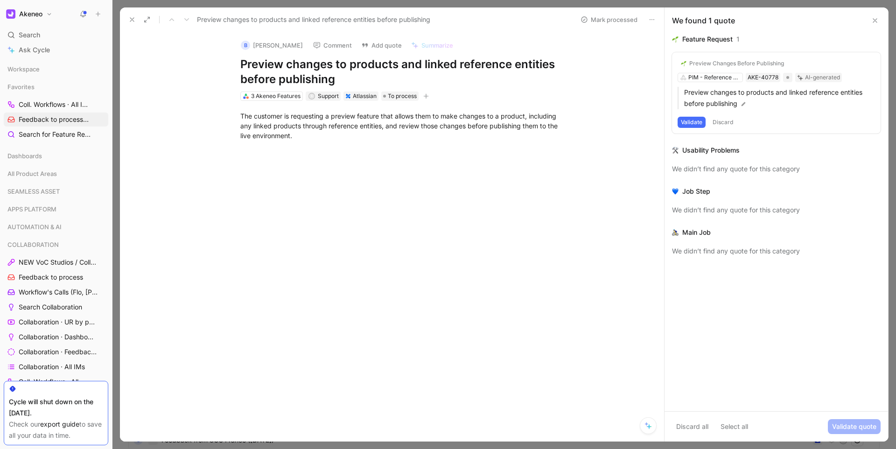
click at [283, 86] on h1 "Preview changes to products and linked reference entities before publishing" at bounding box center [401, 72] width 323 height 30
click at [282, 93] on div "3 Akeneo Features" at bounding box center [275, 95] width 49 height 9
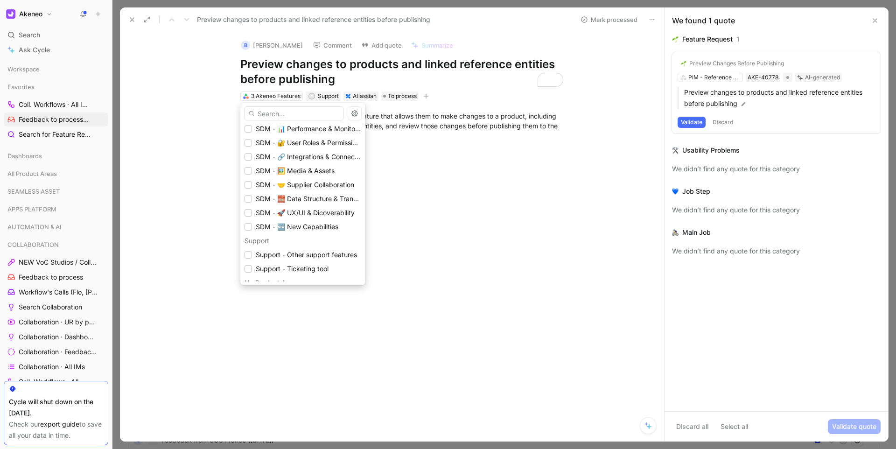
scroll to position [1339, 0]
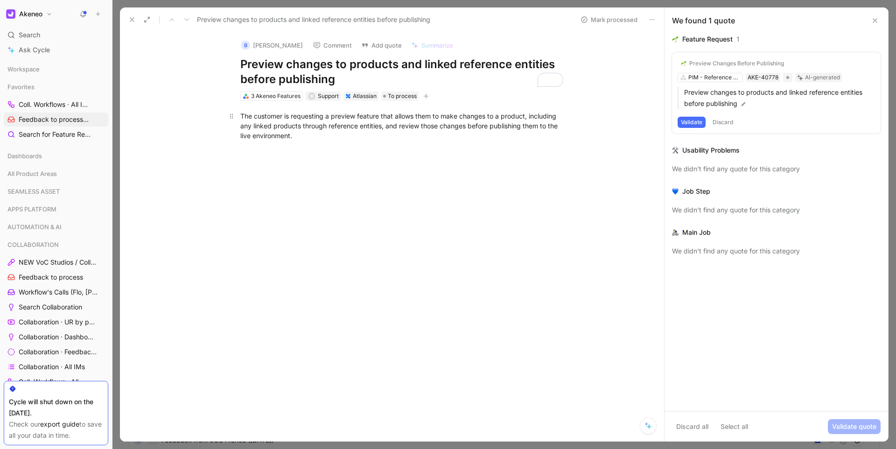
click at [292, 140] on div "The customer is requesting a preview feature that allows them to make changes t…" at bounding box center [401, 125] width 323 height 29
click at [342, 78] on h1 "Preview changes to products and linked reference entities before publishing" at bounding box center [401, 72] width 323 height 30
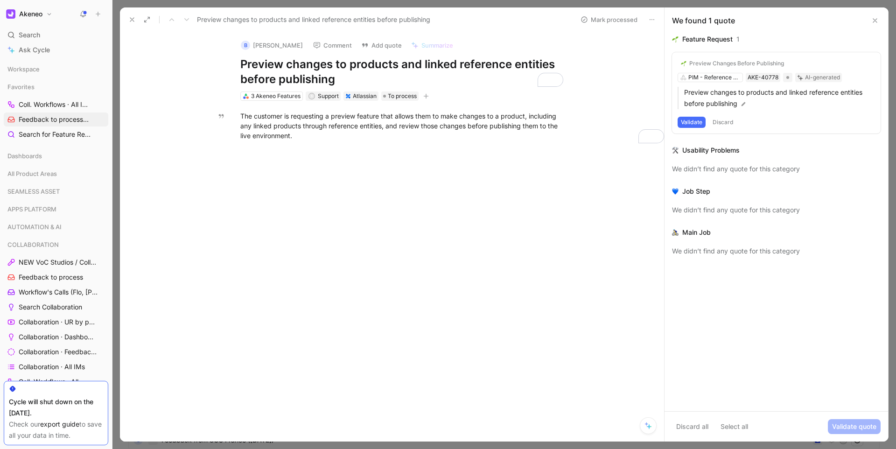
click at [342, 78] on h1 "Preview changes to products and linked reference entities before publishing" at bounding box center [401, 72] width 323 height 30
copy h1 "Preview changes to products and linked reference entities before publishing"
click at [321, 48] on button "Comment" at bounding box center [332, 45] width 47 height 13
drag, startPoint x: 350, startPoint y: 195, endPoint x: 352, endPoint y: 91, distance: 104.1
click at [363, 49] on button "Add quote" at bounding box center [381, 45] width 49 height 13
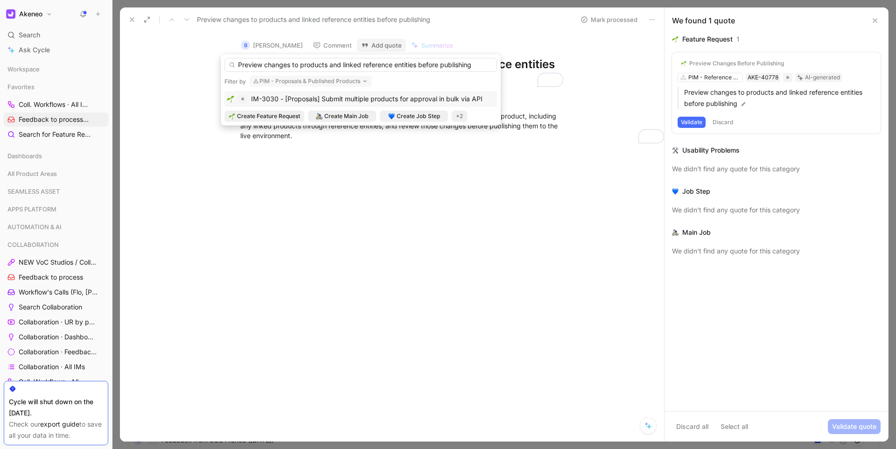
type input "Preview changes to products and linked reference entities before publishing"
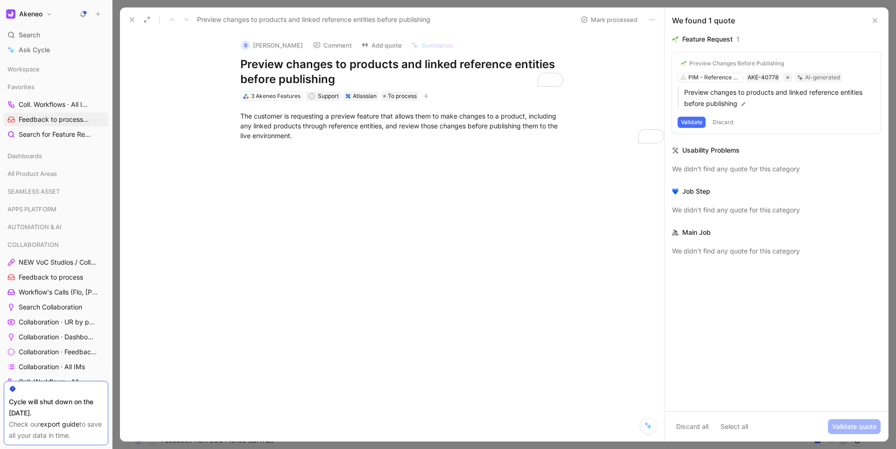
drag, startPoint x: 337, startPoint y: 81, endPoint x: 248, endPoint y: 56, distance: 92.5
click at [248, 56] on div "B [PERSON_NAME] Comment Add quote Summarize Preview changes to products and lin…" at bounding box center [402, 67] width 358 height 70
copy h1 "Preview changes to products and linked reference entities before publishing"
click at [357, 46] on button "Add quote" at bounding box center [381, 45] width 49 height 13
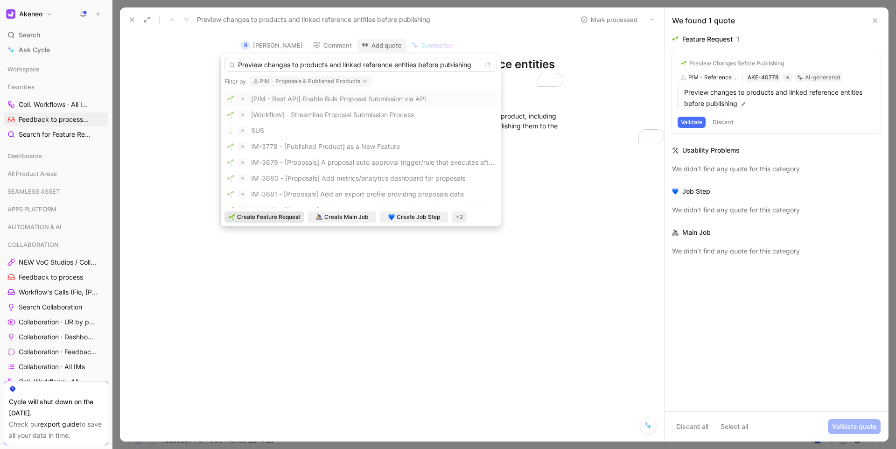
type input "Preview changes to products and linked reference entities before publishing"
click at [256, 217] on span "Create Feature Request" at bounding box center [268, 216] width 63 height 9
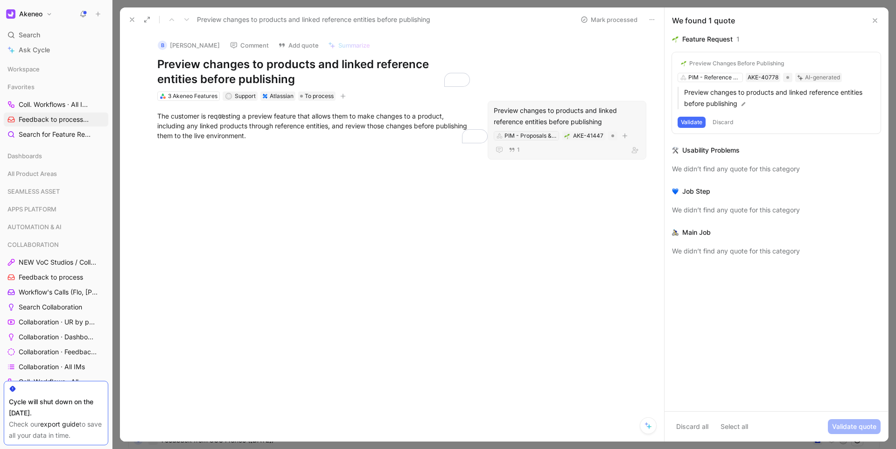
click at [522, 135] on div "PIM - Proposals & Published Products" at bounding box center [530, 135] width 52 height 9
click at [724, 77] on div "Preview Changes Before Publishing PIM - Reference Entities AKE-40778 AI-generat…" at bounding box center [776, 92] width 209 height 81
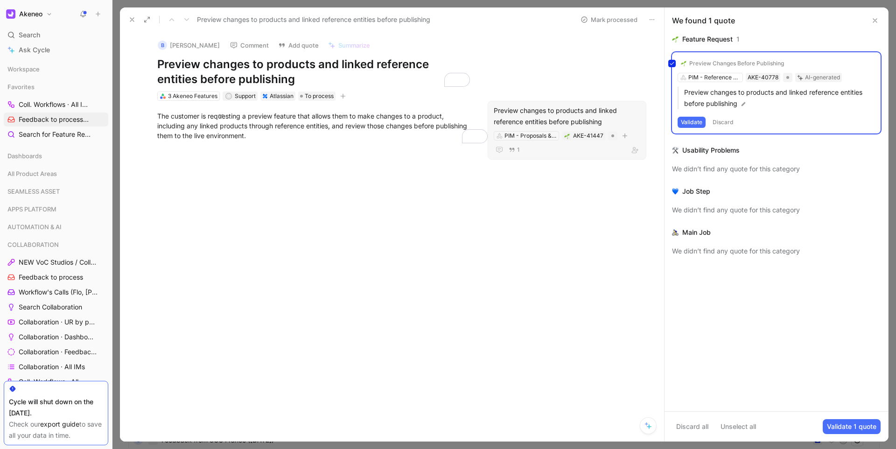
click at [600, 152] on div "1" at bounding box center [567, 149] width 146 height 11
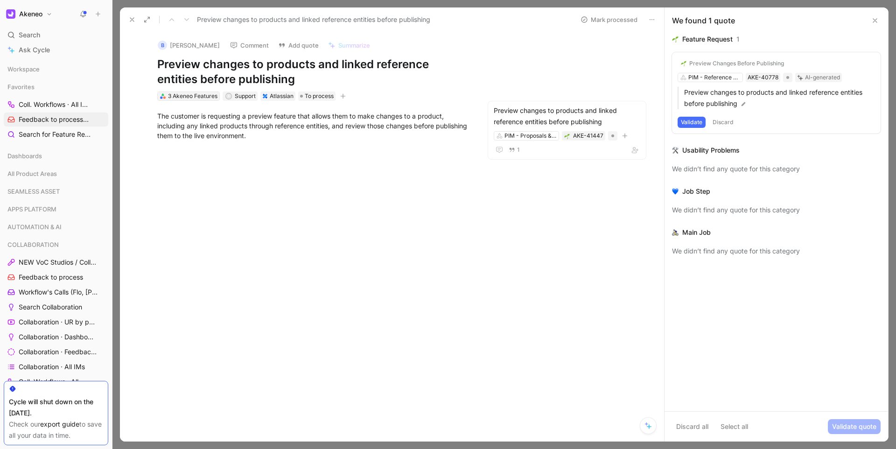
click at [192, 95] on div "3 Akeneo Features" at bounding box center [192, 95] width 49 height 9
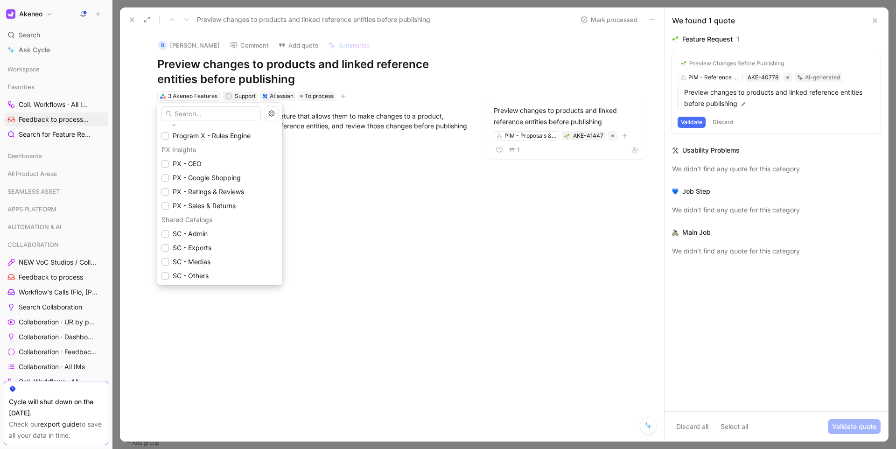
scroll to position [807, 0]
click at [210, 204] on span "PIM - Proposals & Published Products" at bounding box center [231, 206] width 116 height 8
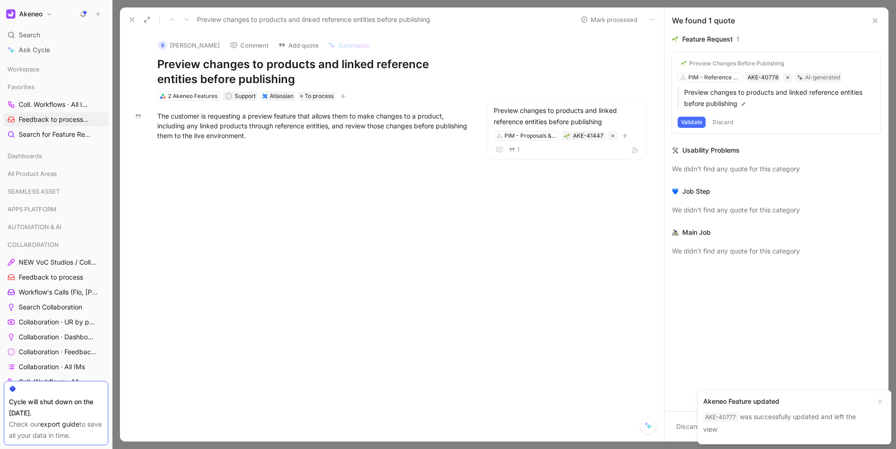
click at [134, 17] on icon at bounding box center [131, 19] width 7 height 7
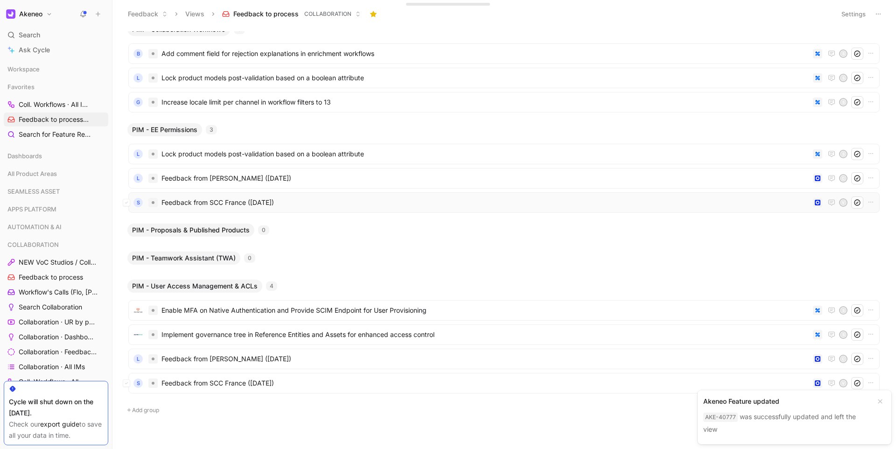
scroll to position [23, 0]
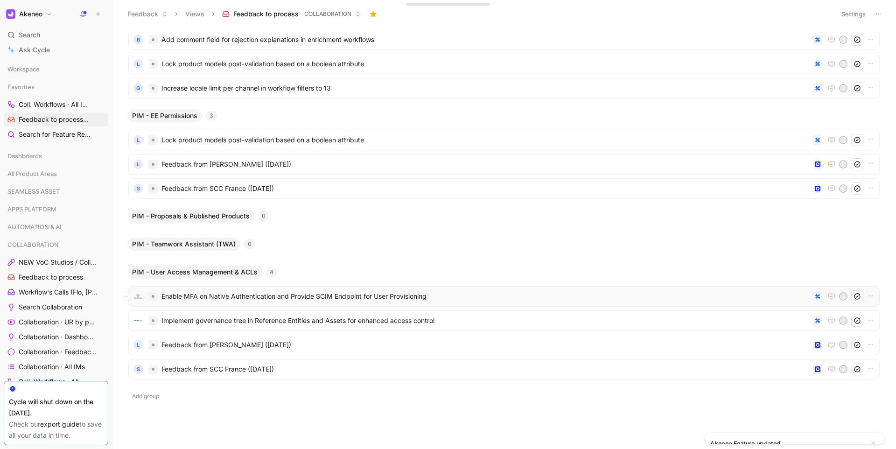
click at [226, 299] on span "Enable MFA on Native Authentication and Provide SCIM Endpoint for User Provisio…" at bounding box center [485, 296] width 648 height 11
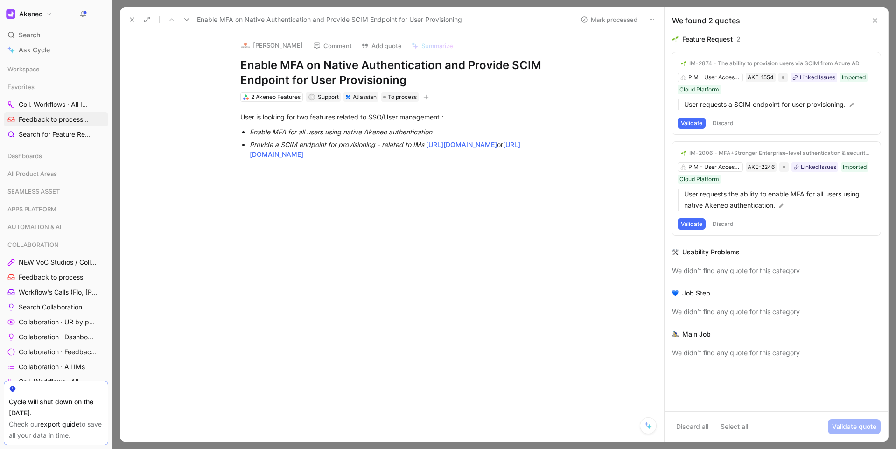
click at [692, 126] on button "Validate" at bounding box center [691, 123] width 28 height 11
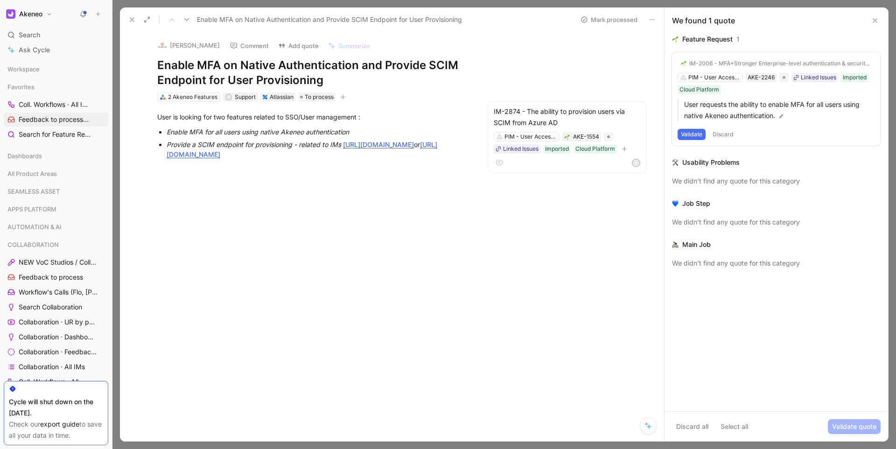
click at [695, 132] on button "Validate" at bounding box center [691, 134] width 28 height 11
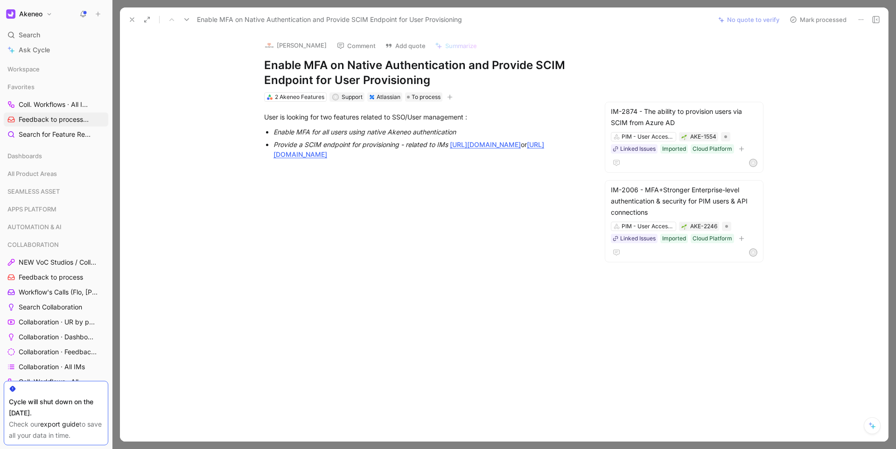
click at [827, 19] on button "Mark processed" at bounding box center [817, 19] width 65 height 13
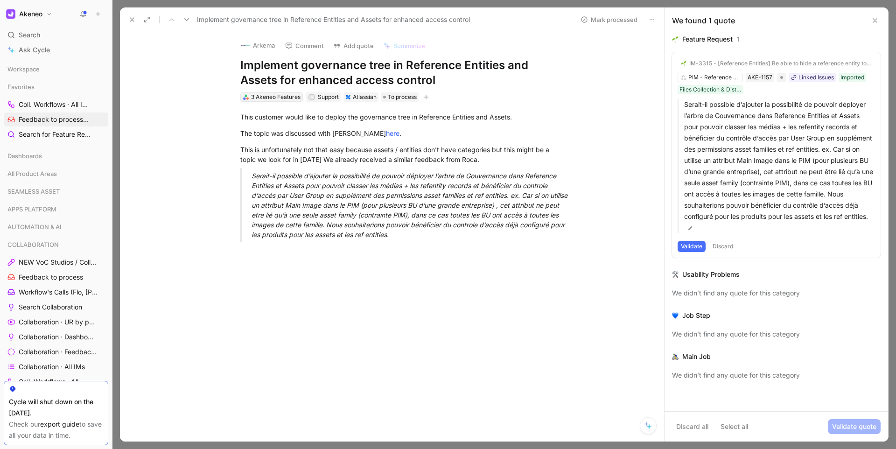
click at [289, 95] on div "3 Akeneo Features" at bounding box center [275, 96] width 49 height 9
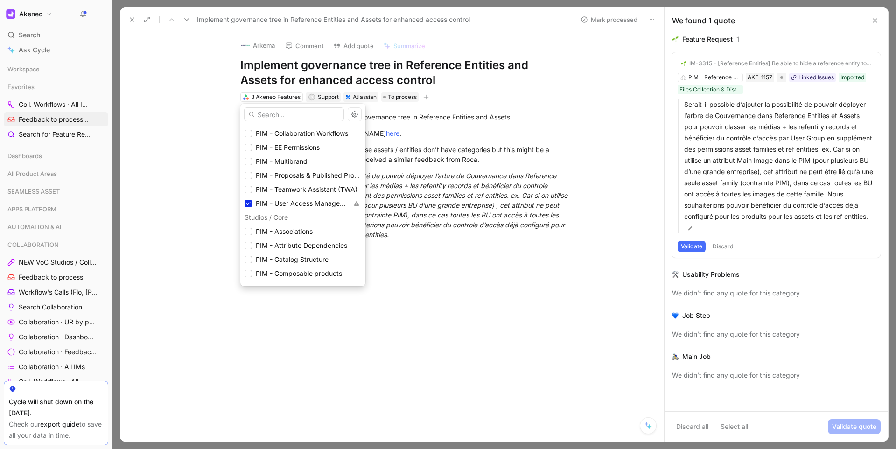
scroll to position [852, 0]
click at [247, 189] on icon at bounding box center [248, 190] width 6 height 6
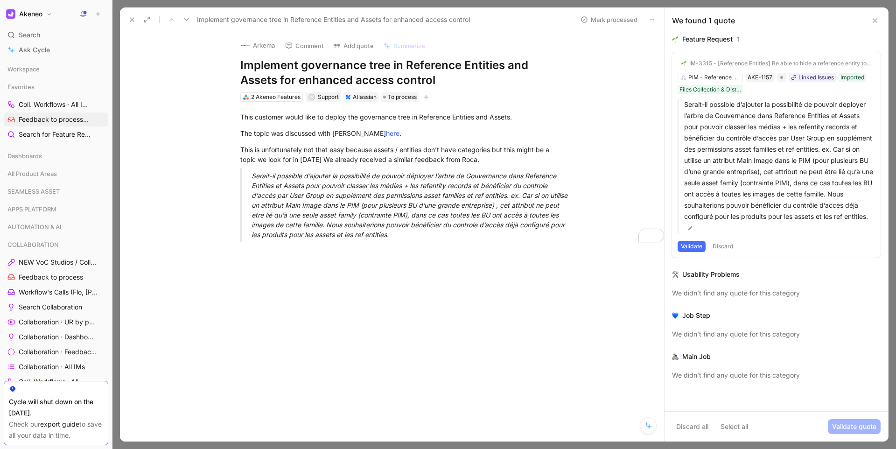
click at [131, 22] on icon at bounding box center [131, 19] width 7 height 7
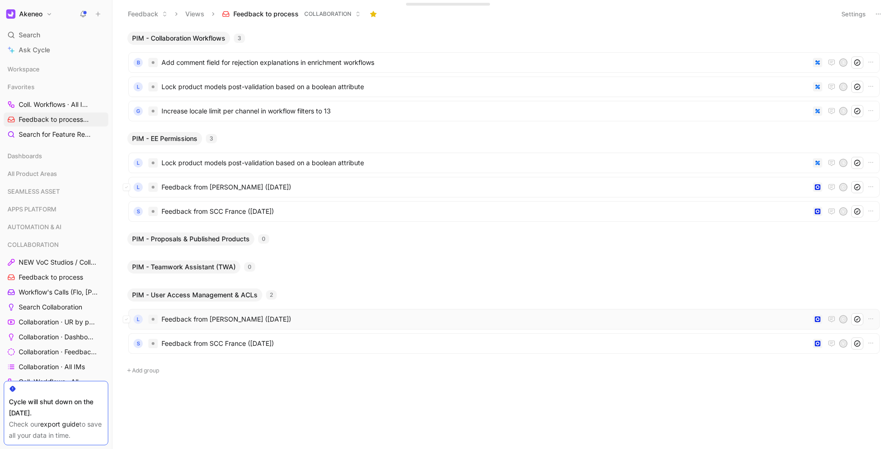
click at [237, 318] on span "Feedback from [PERSON_NAME] ([DATE])" at bounding box center [485, 318] width 648 height 11
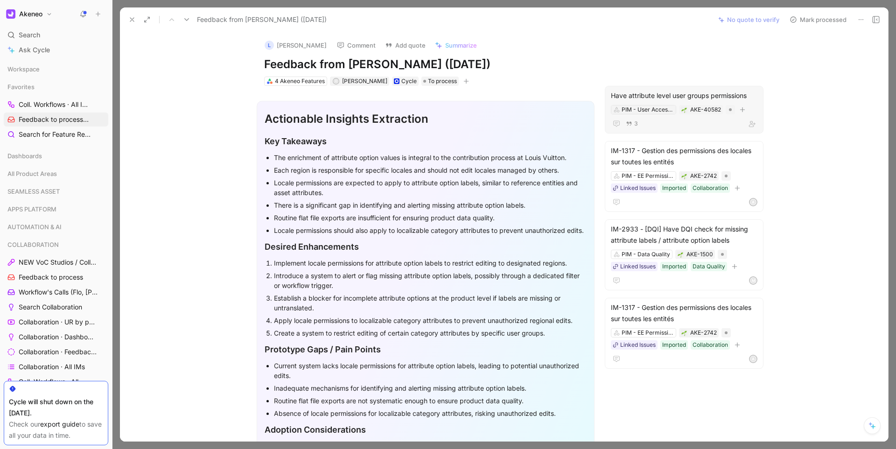
click at [660, 109] on div "PIM - User Access Management & ACLs" at bounding box center [647, 109] width 52 height 9
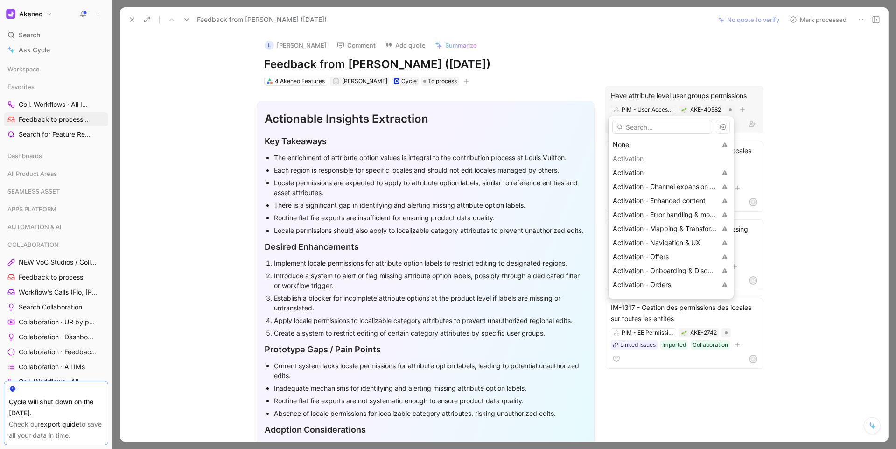
click at [656, 125] on input "text" at bounding box center [662, 127] width 100 height 14
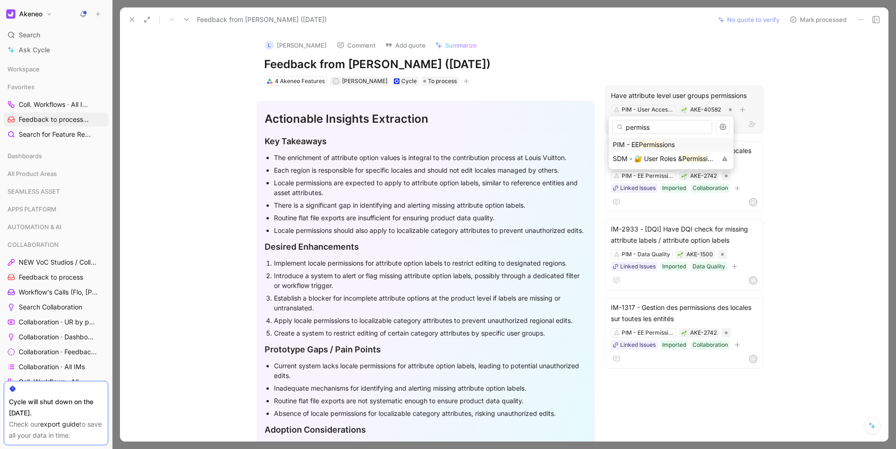
type input "permiss"
click at [662, 145] on mark "Permiss" at bounding box center [651, 144] width 24 height 8
click at [802, 145] on div "L [PERSON_NAME] Comment Add quote Summarize Feedback from [PERSON_NAME] ([DATE]…" at bounding box center [504, 237] width 768 height 410
click at [671, 224] on body "Akeneo Search ⌘ K Ask Cycle Workspace Favorites Coll. Workflows · All IMs COLLA…" at bounding box center [448, 224] width 896 height 449
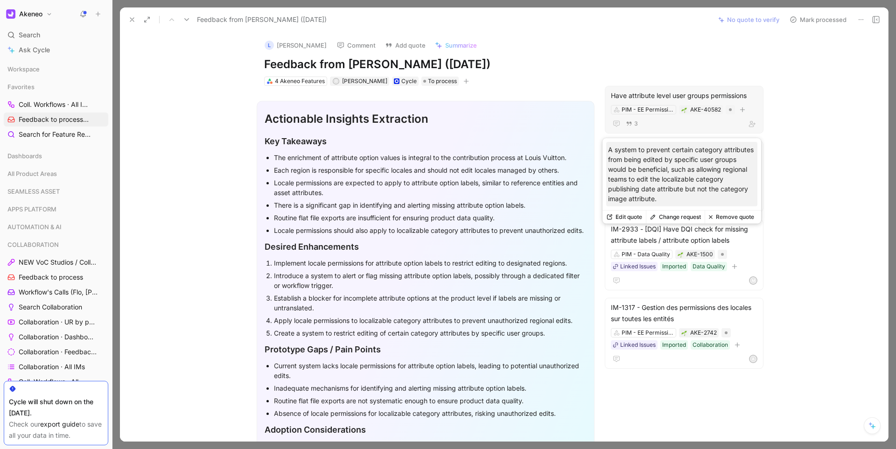
click at [681, 214] on button "Change request" at bounding box center [675, 216] width 59 height 13
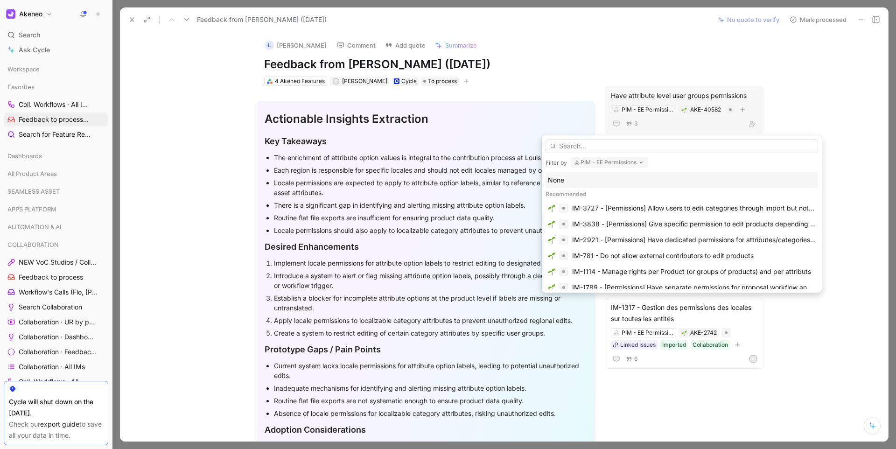
click at [595, 163] on button "PIM - EE Permissions" at bounding box center [609, 162] width 77 height 11
click at [571, 147] on input "text" at bounding box center [681, 146] width 272 height 14
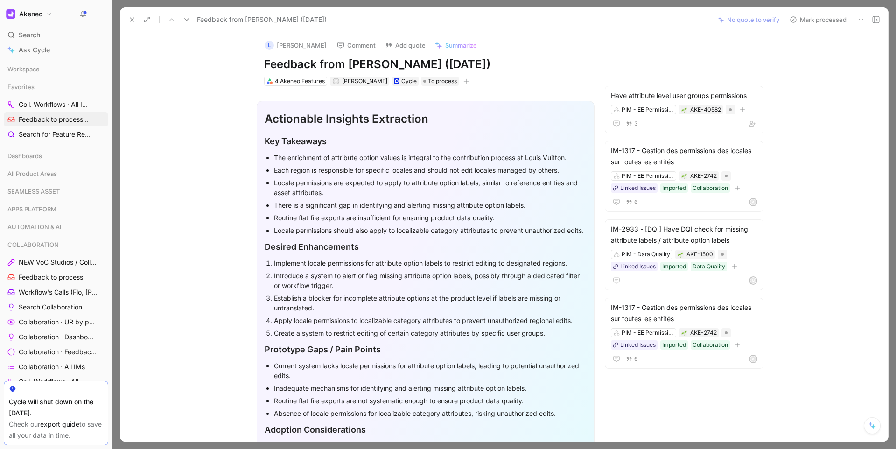
click at [769, 167] on div "L [PERSON_NAME] Comment Add quote Summarize Feedback from [PERSON_NAME] ([DATE]…" at bounding box center [504, 237] width 768 height 410
click at [769, 145] on div "L [PERSON_NAME] Comment Add quote Summarize Feedback from [PERSON_NAME] ([DATE]…" at bounding box center [504, 237] width 768 height 410
click at [121, 19] on div "Feedback from [PERSON_NAME] ([DATE]) No quote to verify Mark processed" at bounding box center [504, 19] width 768 height 24
click at [126, 19] on button at bounding box center [131, 19] width 13 height 13
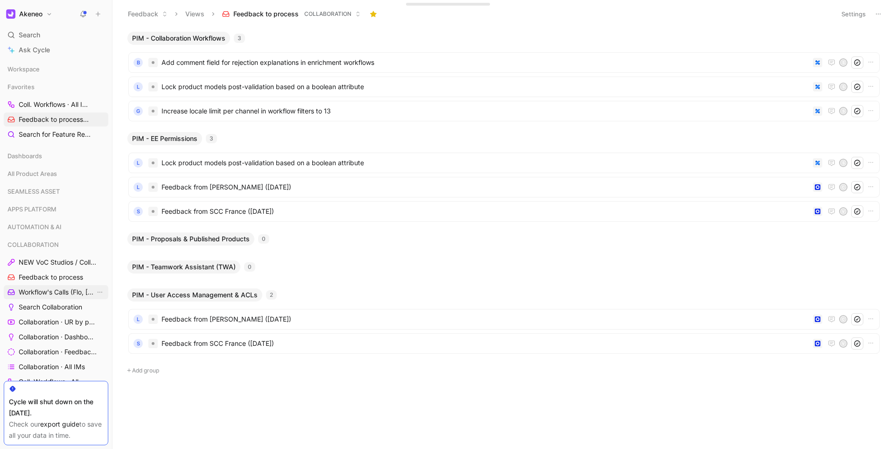
click at [66, 294] on span "Workflow's Calls (Flo, [PERSON_NAME], [PERSON_NAME])" at bounding box center [57, 291] width 77 height 9
